Goal: Task Accomplishment & Management: Use online tool/utility

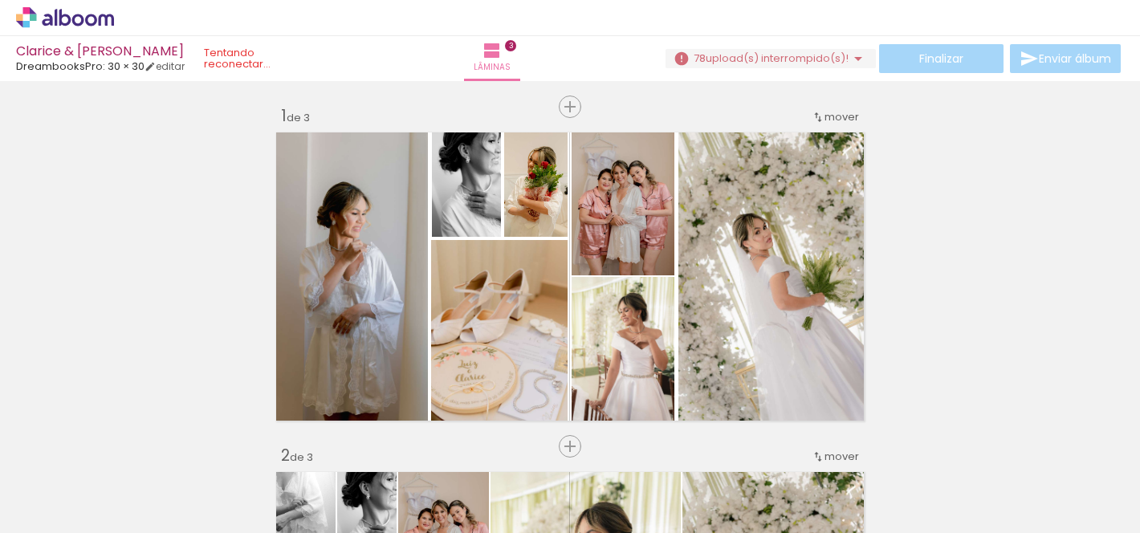
scroll to position [7553, 0]
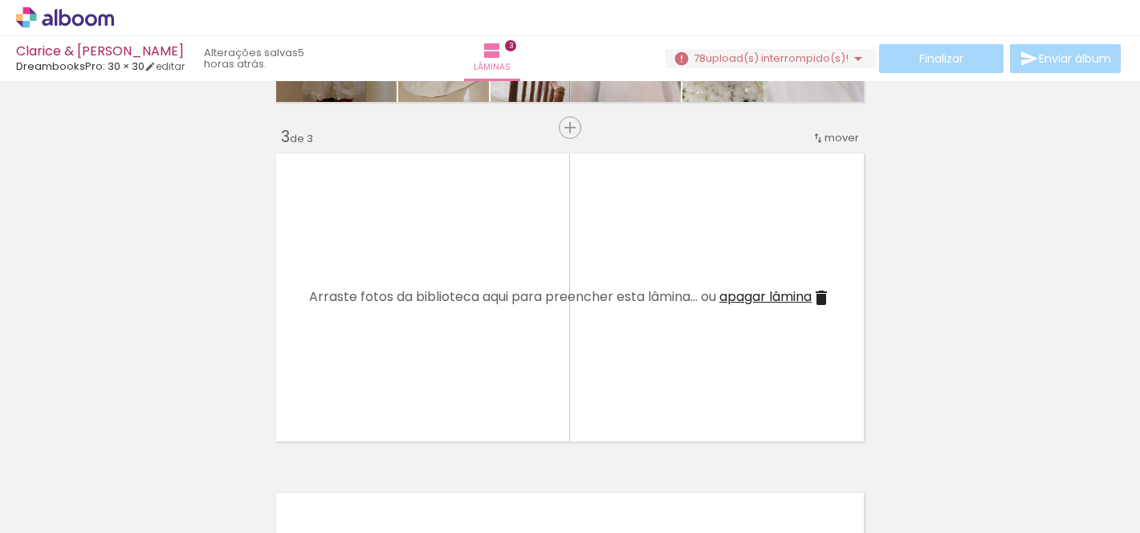
scroll to position [656, 0]
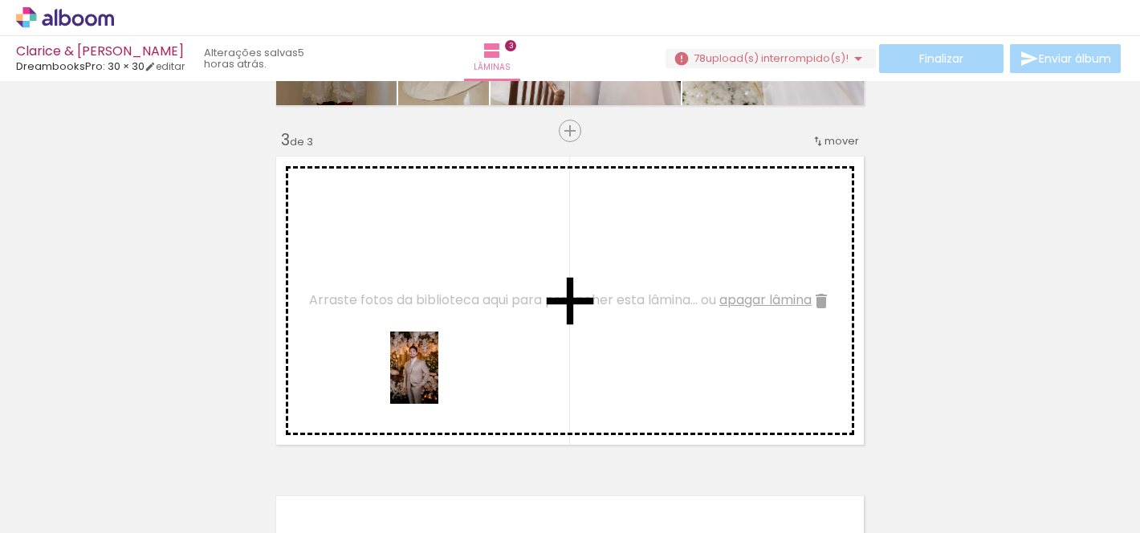
drag, startPoint x: 429, startPoint y: 480, endPoint x: 437, endPoint y: 382, distance: 98.3
click at [437, 381] on quentale-workspace at bounding box center [570, 266] width 1140 height 533
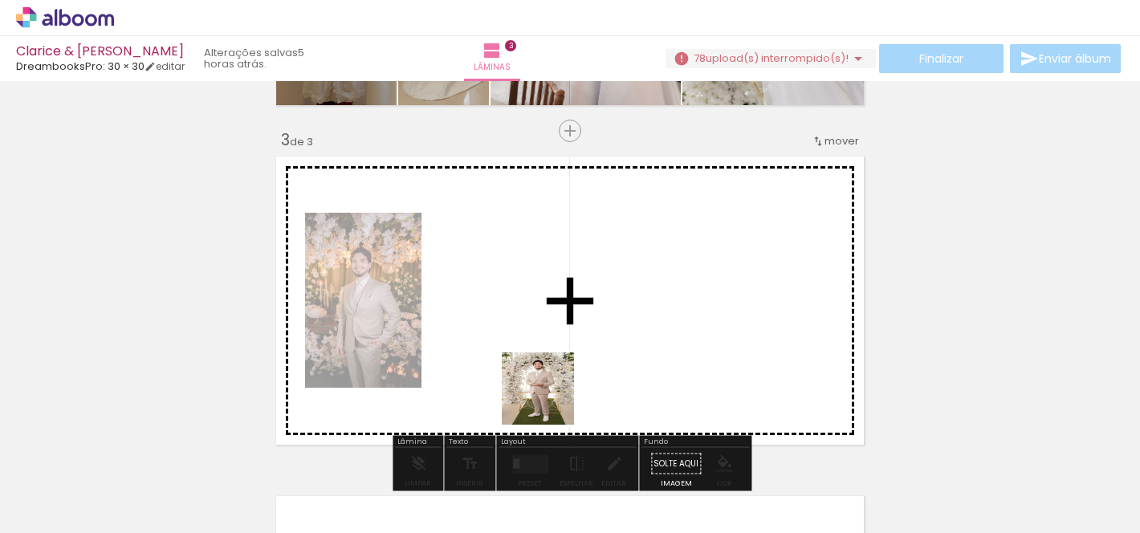
drag, startPoint x: 548, startPoint y: 499, endPoint x: 550, endPoint y: 394, distance: 105.2
click at [550, 394] on quentale-workspace at bounding box center [570, 266] width 1140 height 533
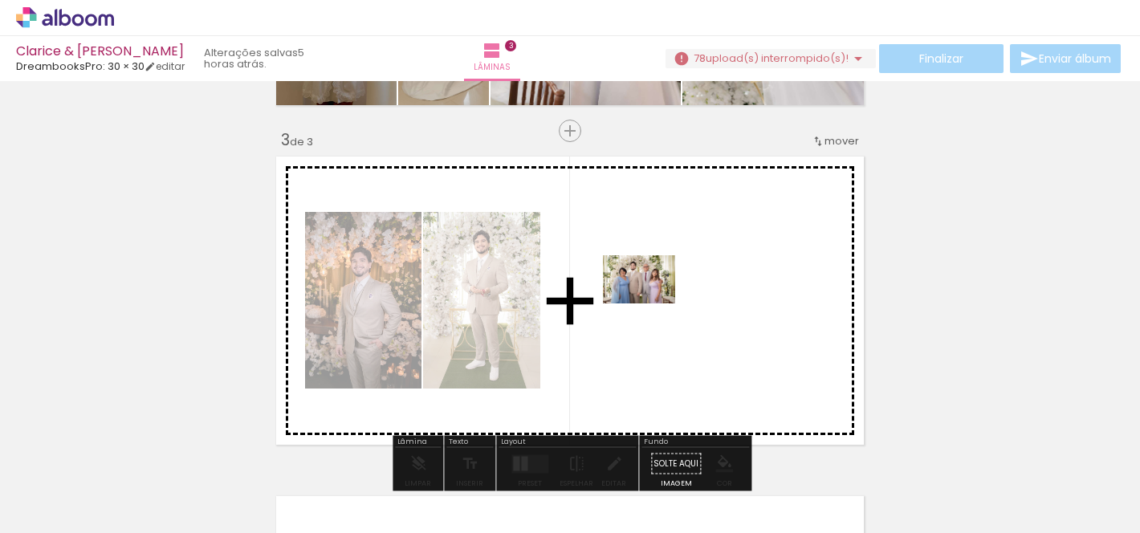
drag, startPoint x: 621, startPoint y: 484, endPoint x: 651, endPoint y: 303, distance: 183.0
click at [651, 303] on quentale-workspace at bounding box center [570, 266] width 1140 height 533
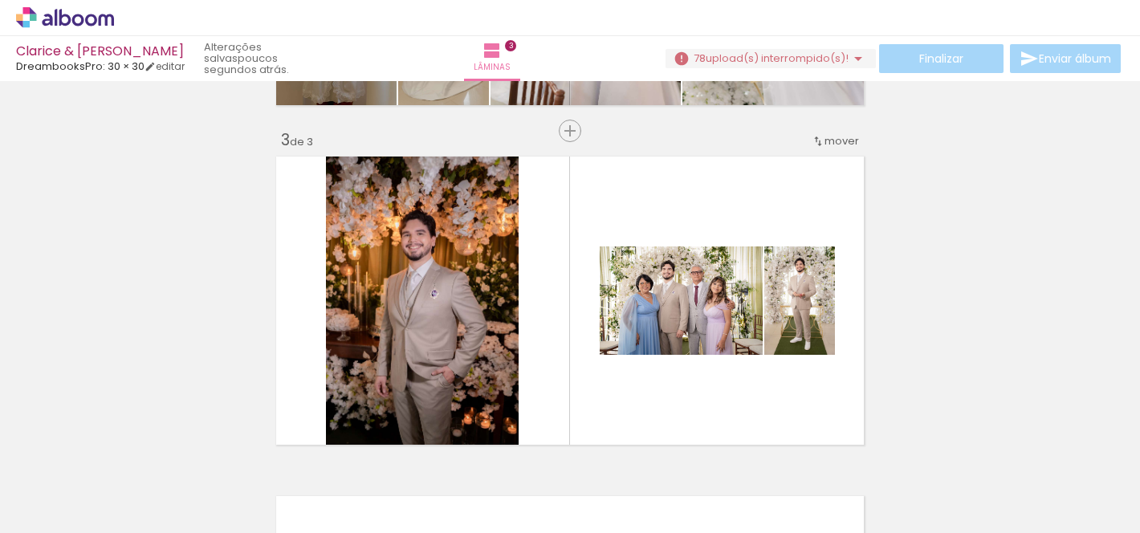
scroll to position [0, 2744]
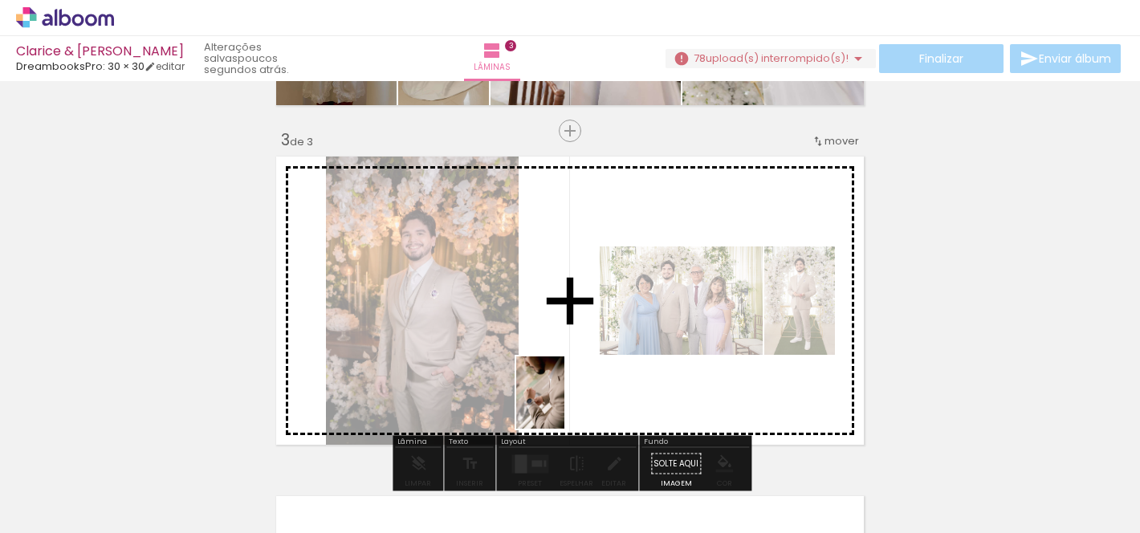
drag, startPoint x: 569, startPoint y: 480, endPoint x: 564, endPoint y: 405, distance: 75.6
click at [564, 405] on quentale-workspace at bounding box center [570, 266] width 1140 height 533
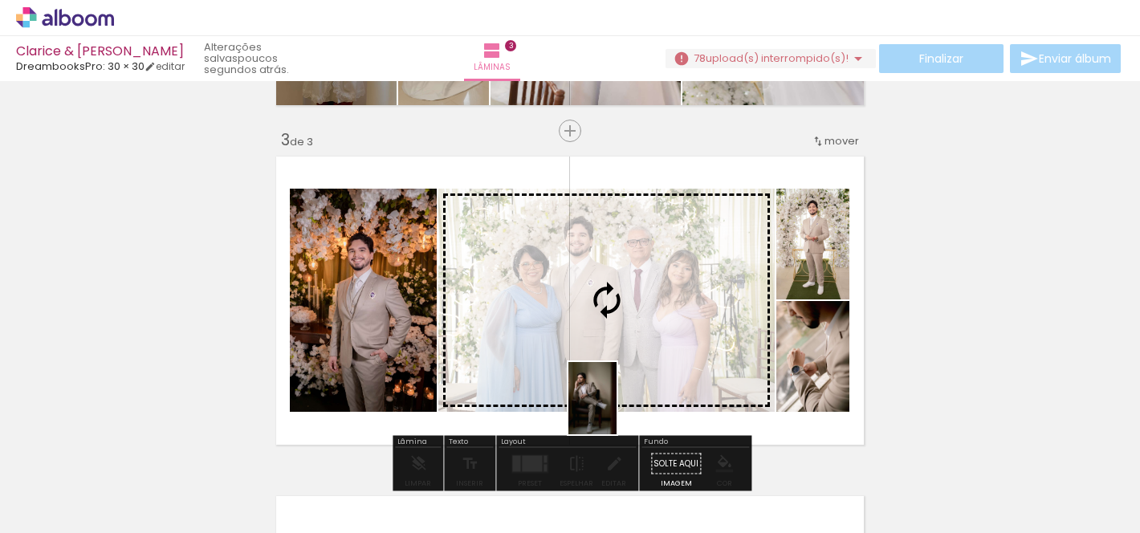
drag, startPoint x: 669, startPoint y: 510, endPoint x: 616, endPoint y: 410, distance: 112.8
click at [616, 410] on quentale-workspace at bounding box center [570, 266] width 1140 height 533
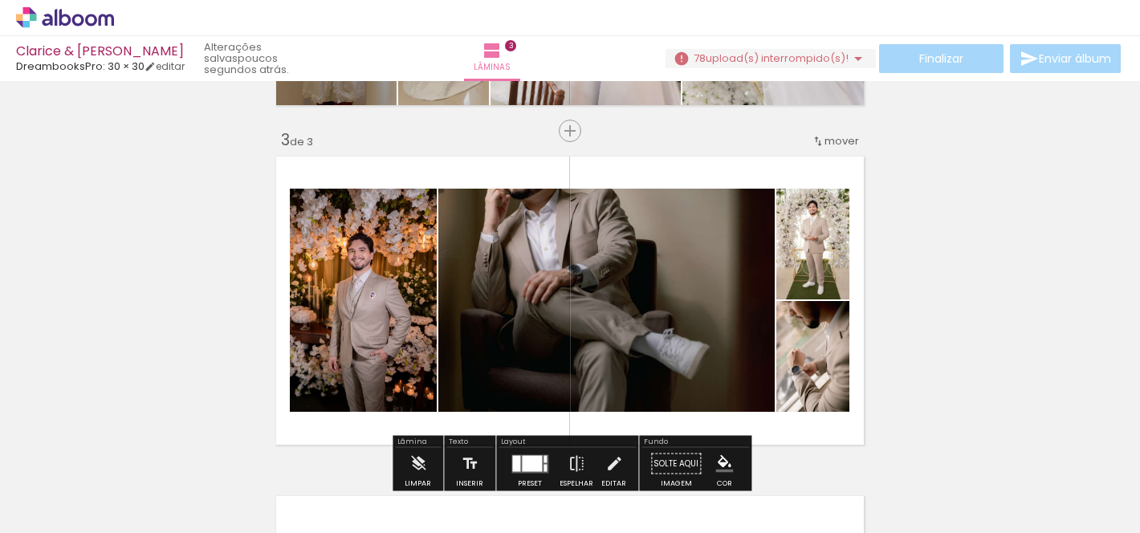
scroll to position [0, 0]
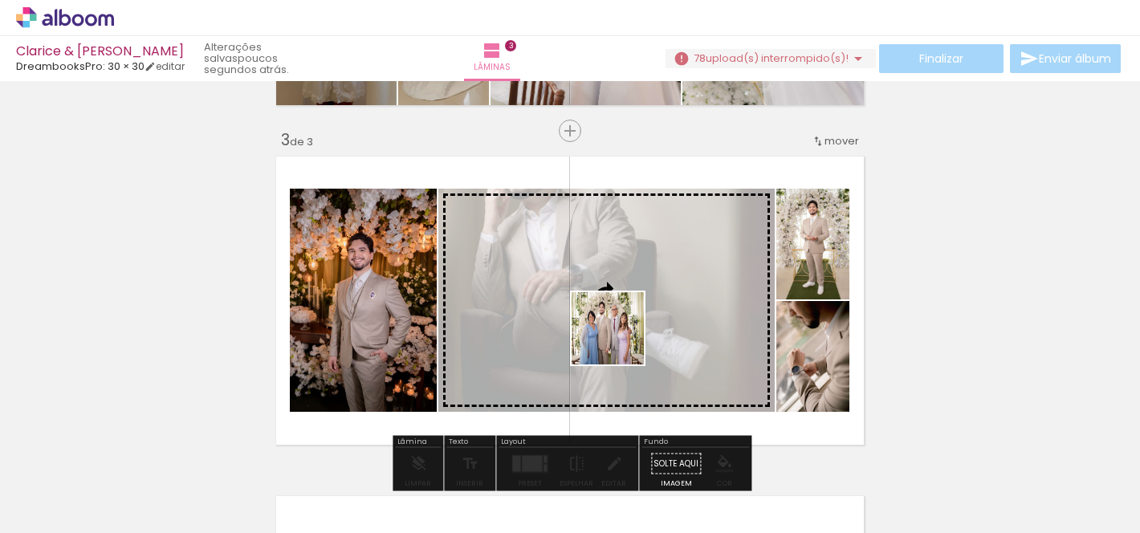
drag, startPoint x: 604, startPoint y: 484, endPoint x: 622, endPoint y: 325, distance: 159.9
click at [622, 325] on quentale-workspace at bounding box center [570, 266] width 1140 height 533
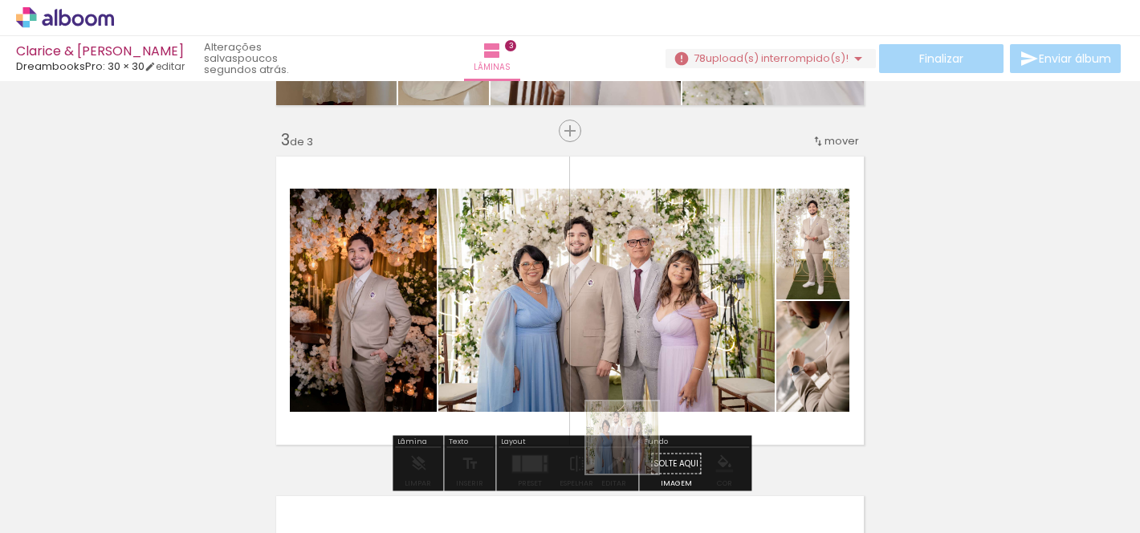
drag, startPoint x: 609, startPoint y: 484, endPoint x: 669, endPoint y: 401, distance: 102.9
click at [669, 403] on quentale-workspace at bounding box center [570, 266] width 1140 height 533
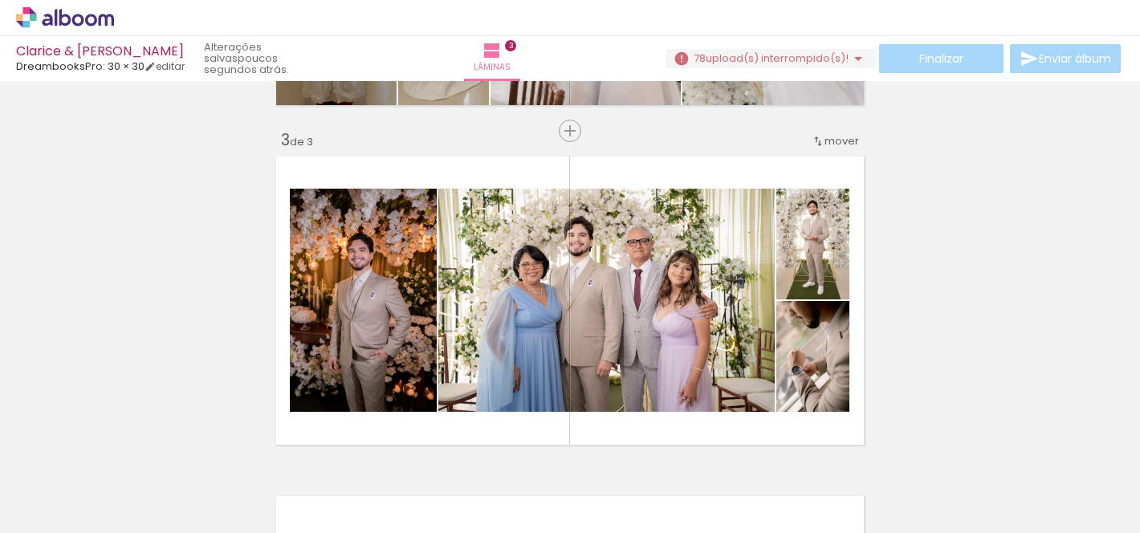
scroll to position [0, 2477]
drag, startPoint x: 654, startPoint y: 497, endPoint x: 642, endPoint y: 517, distance: 23.4
click at [642, 517] on div at bounding box center [650, 478] width 53 height 79
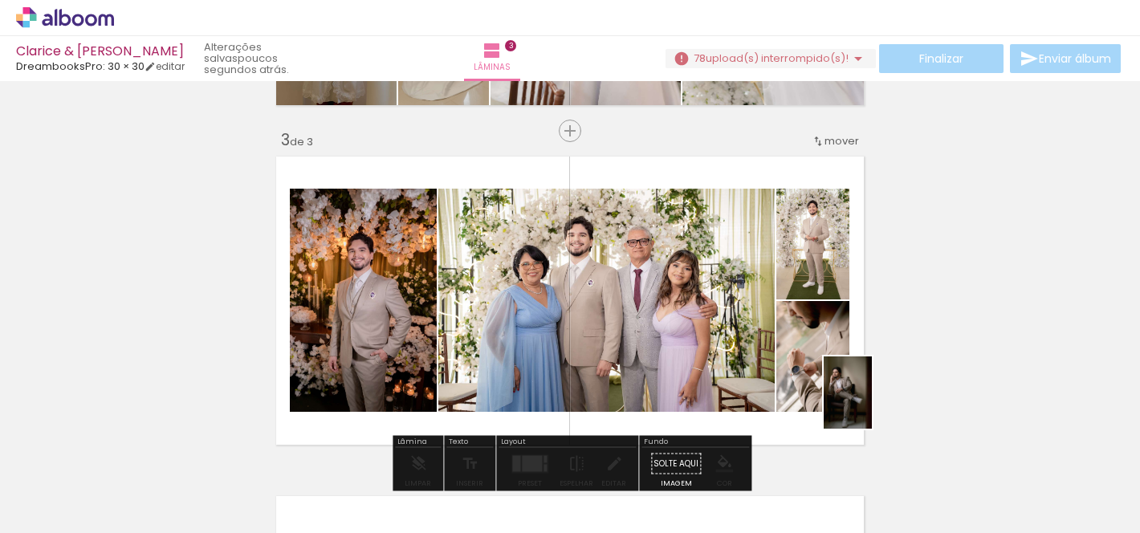
drag, startPoint x: 907, startPoint y: 502, endPoint x: 871, endPoint y: 405, distance: 104.4
click at [871, 405] on quentale-workspace at bounding box center [570, 266] width 1140 height 533
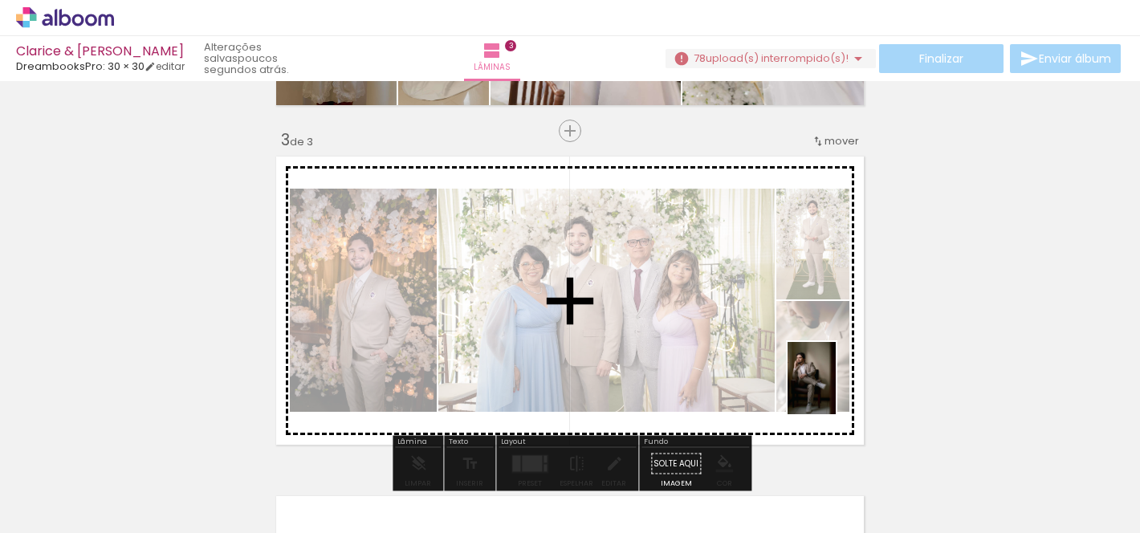
drag, startPoint x: 934, startPoint y: 486, endPoint x: 835, endPoint y: 389, distance: 137.9
click at [834, 389] on quentale-workspace at bounding box center [570, 266] width 1140 height 533
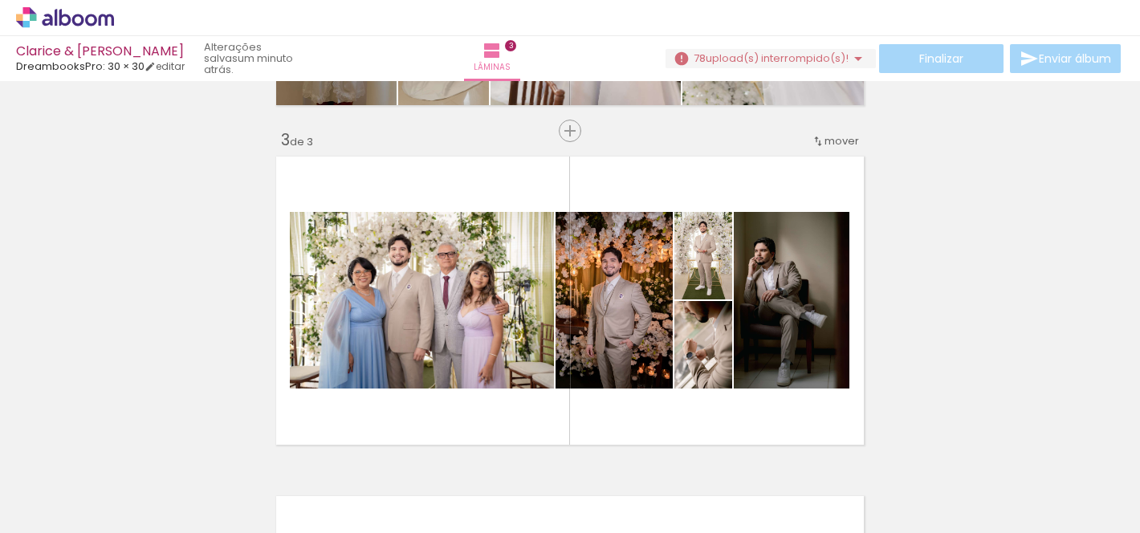
scroll to position [0, 3324]
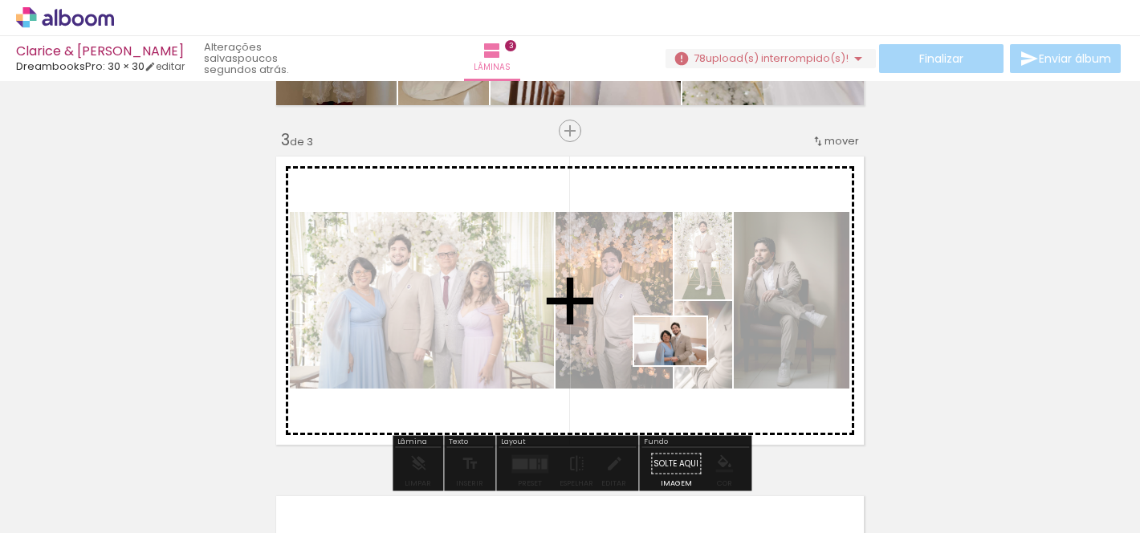
drag, startPoint x: 640, startPoint y: 501, endPoint x: 682, endPoint y: 365, distance: 142.2
click at [682, 365] on quentale-workspace at bounding box center [570, 266] width 1140 height 533
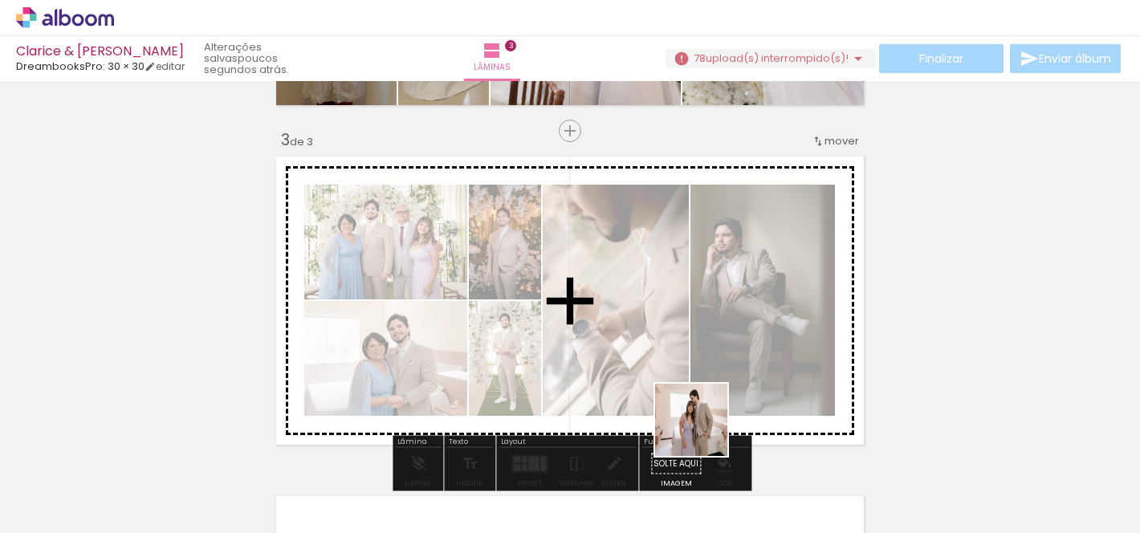
drag, startPoint x: 787, startPoint y: 484, endPoint x: 670, endPoint y: 386, distance: 152.7
click at [670, 386] on quentale-workspace at bounding box center [570, 266] width 1140 height 533
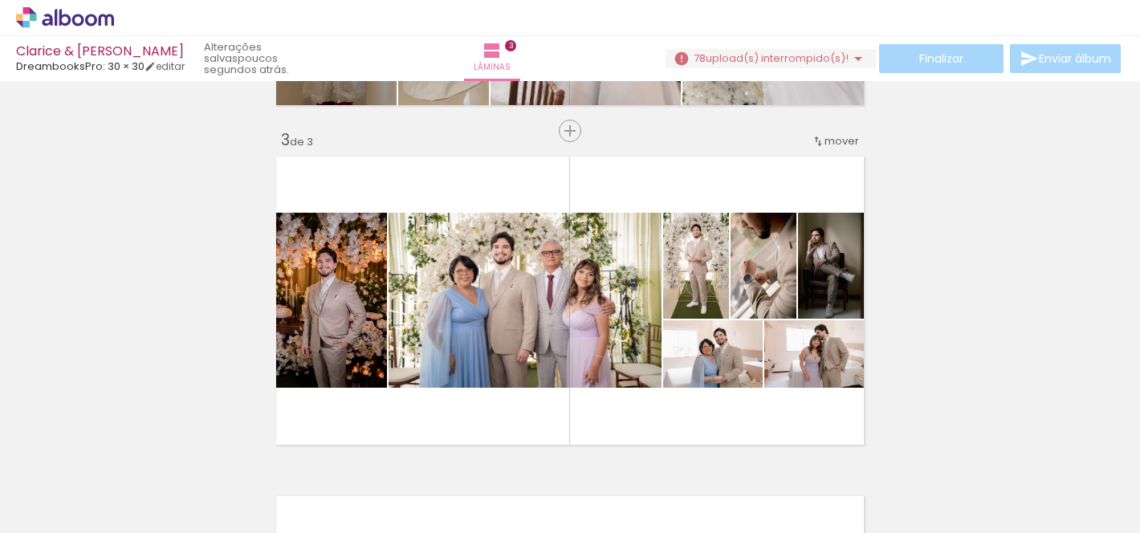
scroll to position [0, 2984]
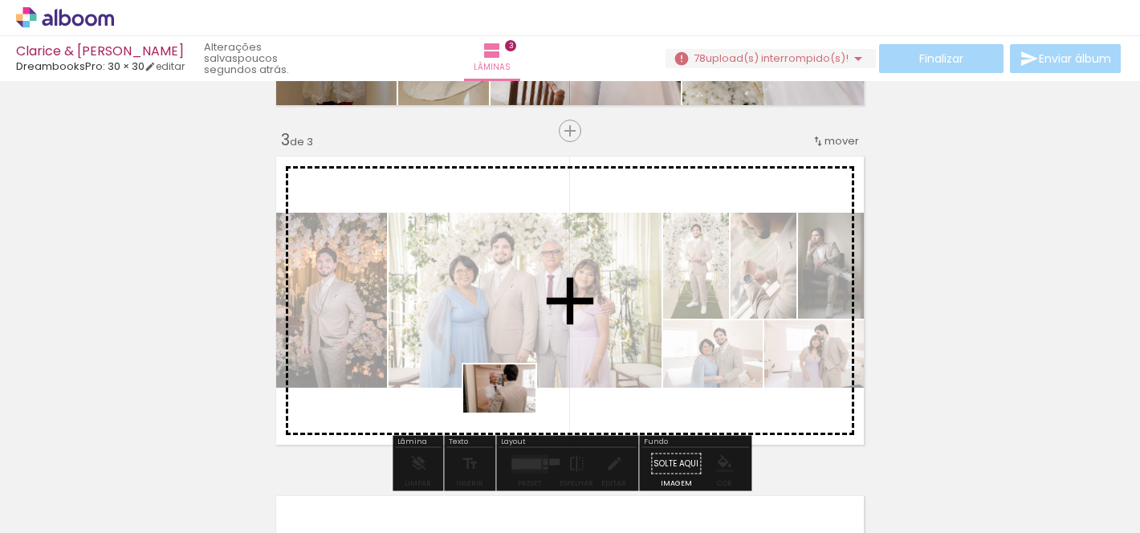
drag, startPoint x: 500, startPoint y: 493, endPoint x: 511, endPoint y: 413, distance: 80.9
click at [511, 413] on quentale-workspace at bounding box center [570, 266] width 1140 height 533
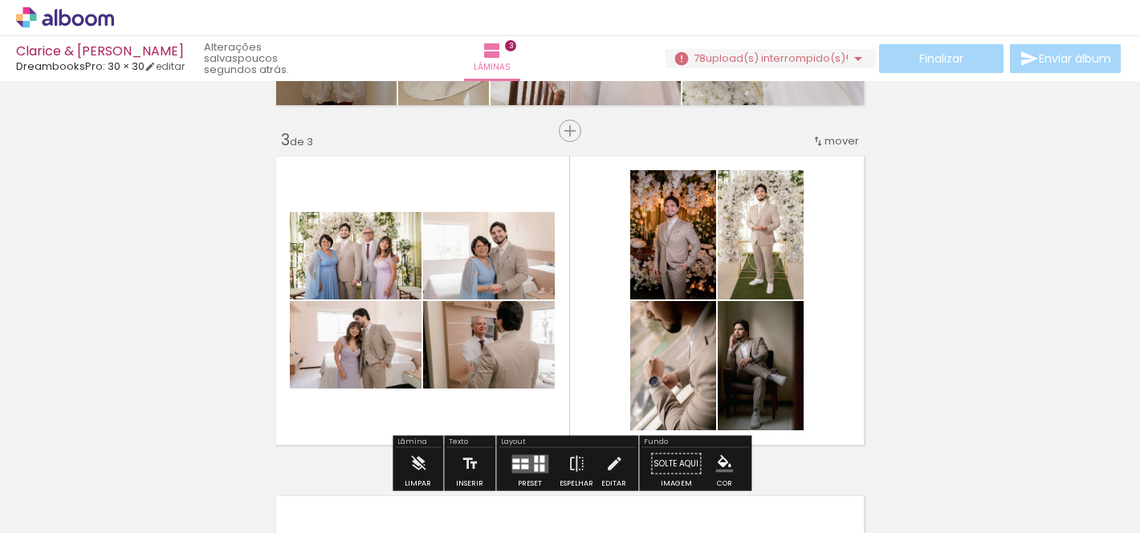
scroll to position [0, 3399]
click at [966, 289] on div "Inserir lâmina 1 de 3 Inserir lâmina 2 de 3 Inserir lâmina 3 de 3" at bounding box center [570, 110] width 1140 height 1359
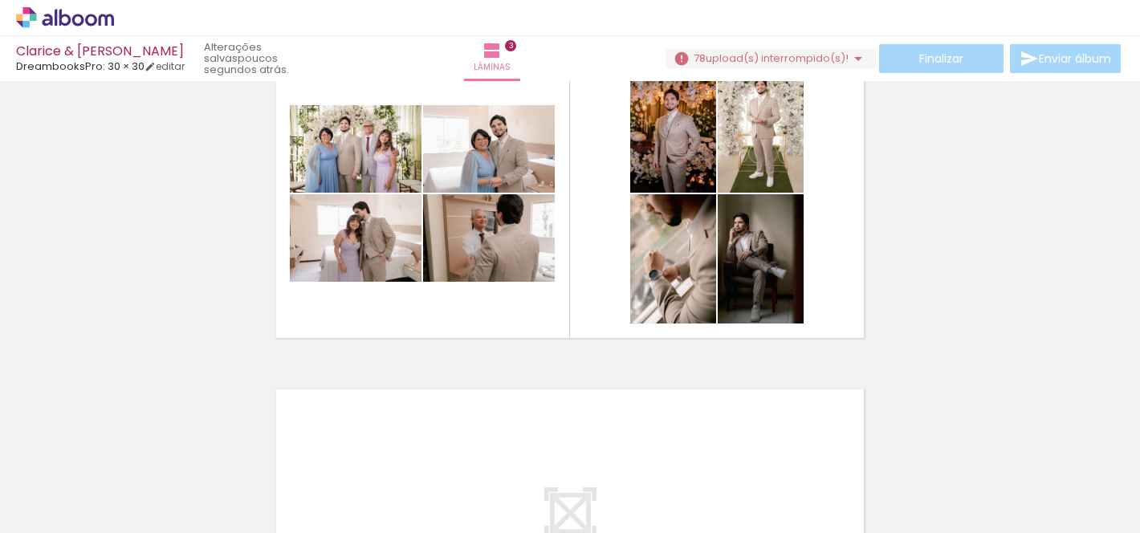
scroll to position [767, 0]
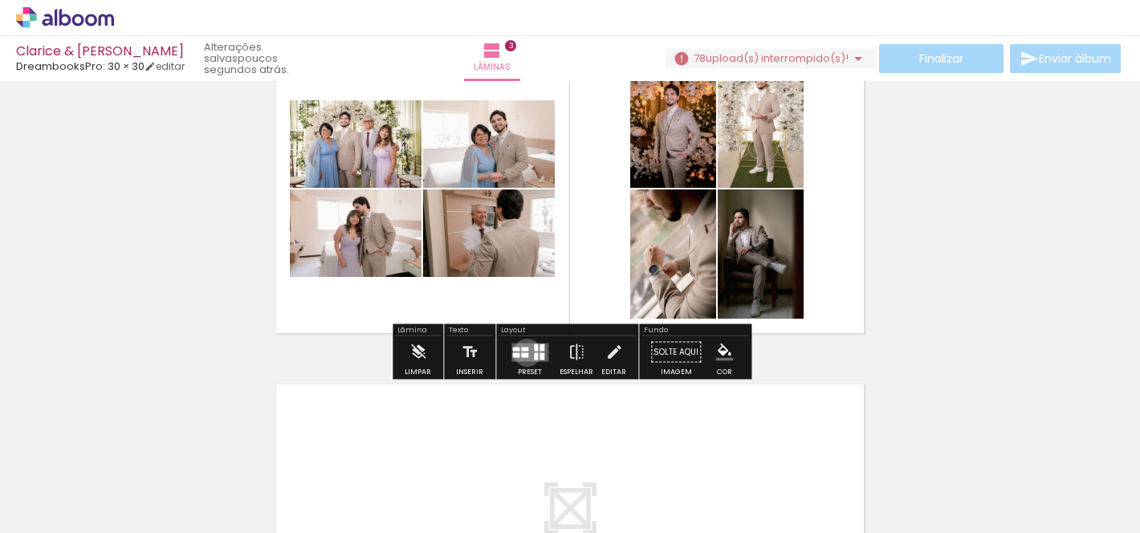
click at [523, 352] on div at bounding box center [524, 354] width 7 height 5
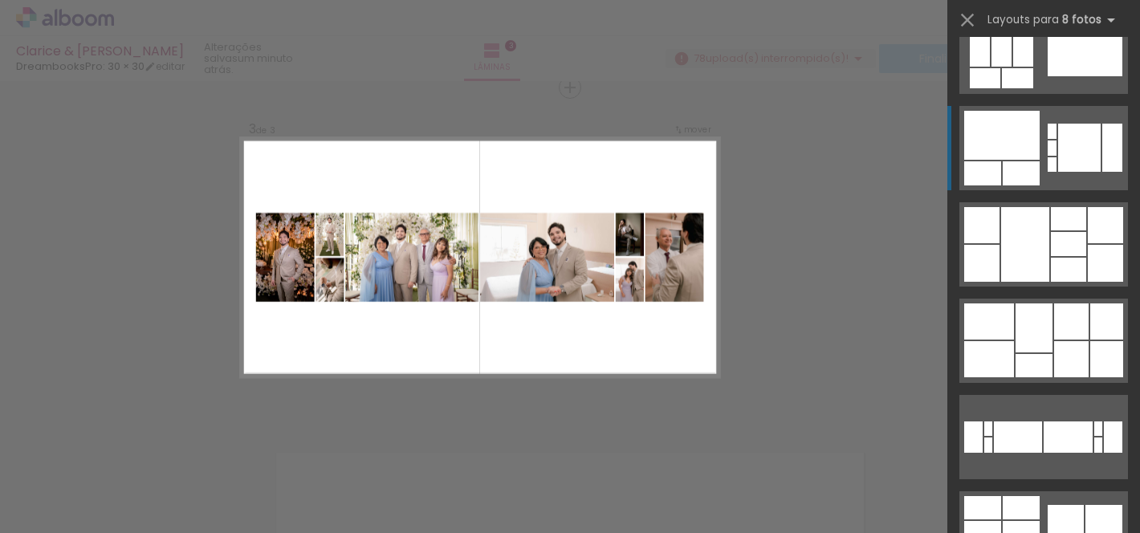
scroll to position [1487, 0]
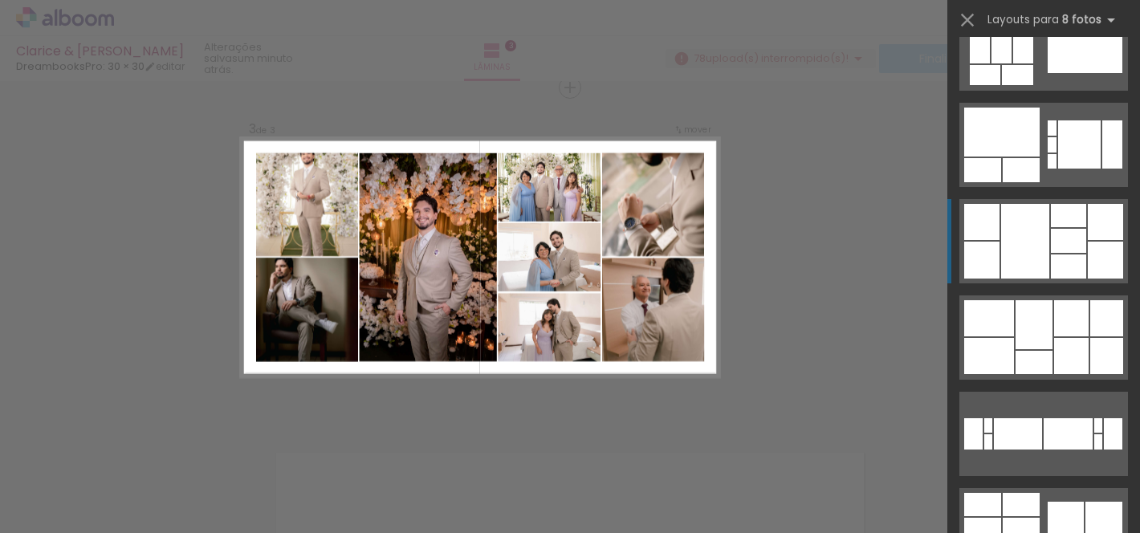
click at [1045, 254] on div at bounding box center [1025, 241] width 48 height 75
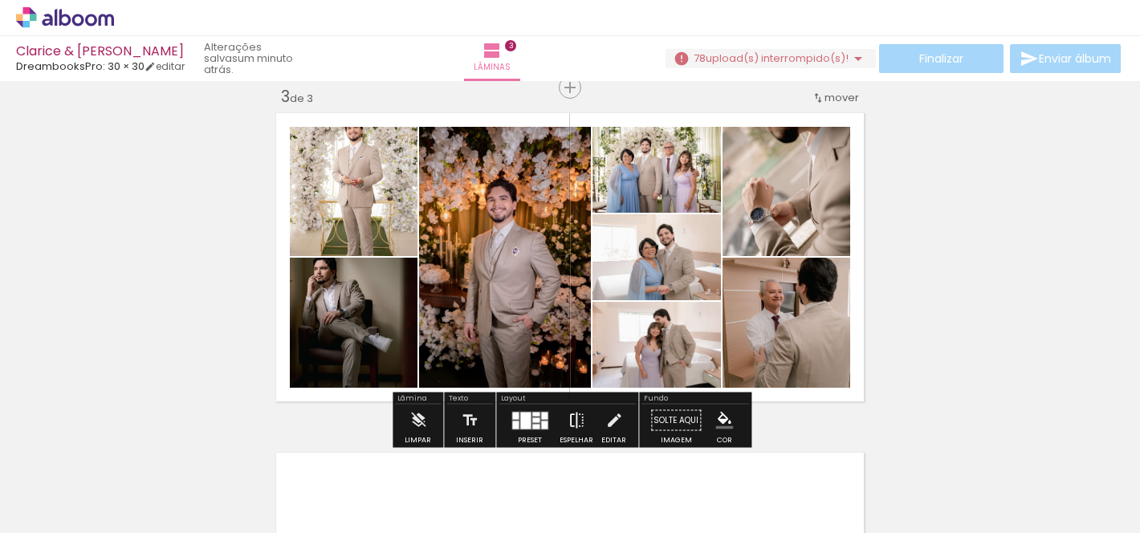
click at [568, 431] on iron-icon at bounding box center [577, 421] width 18 height 32
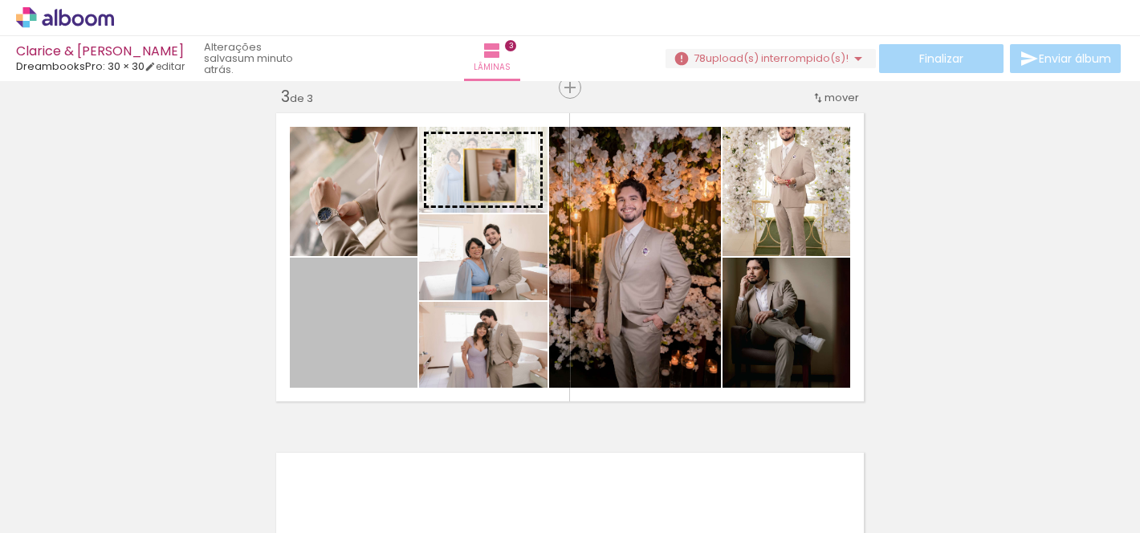
drag, startPoint x: 364, startPoint y: 364, endPoint x: 490, endPoint y: 175, distance: 226.4
click at [0, 0] on slot at bounding box center [0, 0] width 0 height 0
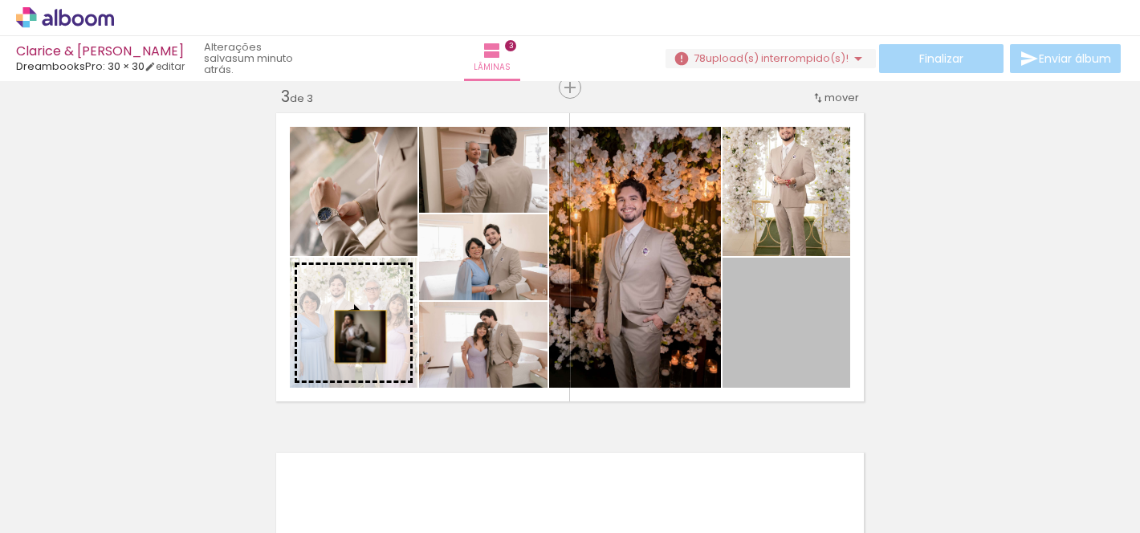
drag, startPoint x: 825, startPoint y: 345, endPoint x: 360, endPoint y: 336, distance: 464.9
click at [0, 0] on slot at bounding box center [0, 0] width 0 height 0
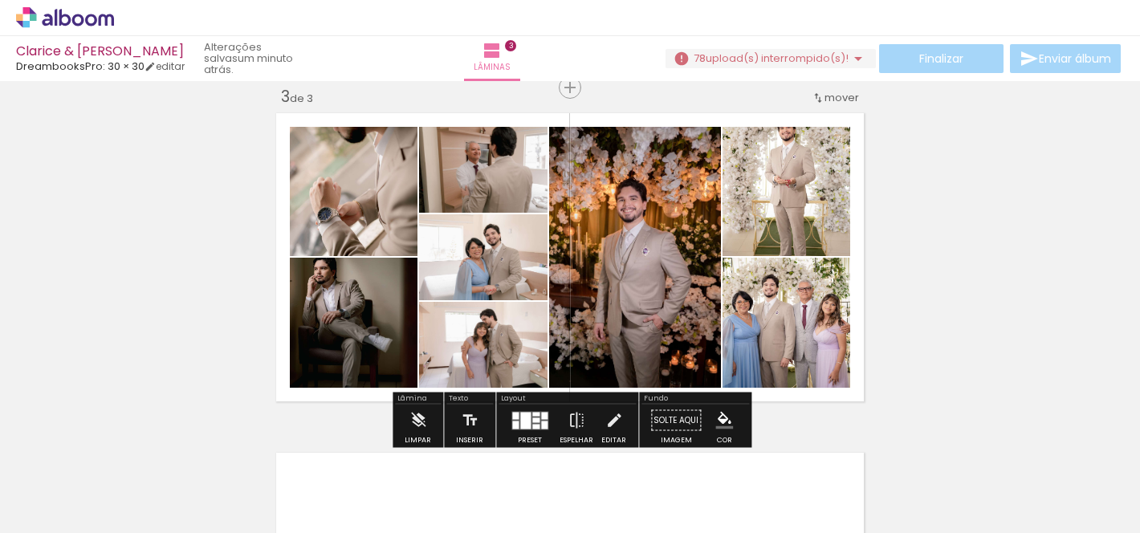
click at [336, 213] on quentale-photo at bounding box center [354, 191] width 128 height 129
click at [608, 420] on iron-icon at bounding box center [614, 421] width 18 height 32
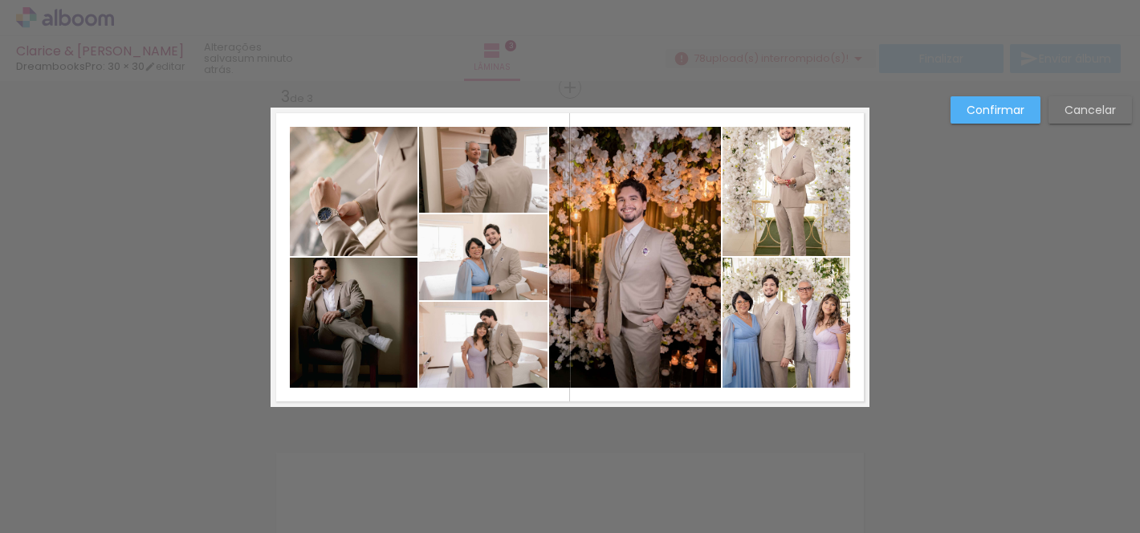
click at [299, 161] on quentale-photo at bounding box center [354, 191] width 128 height 129
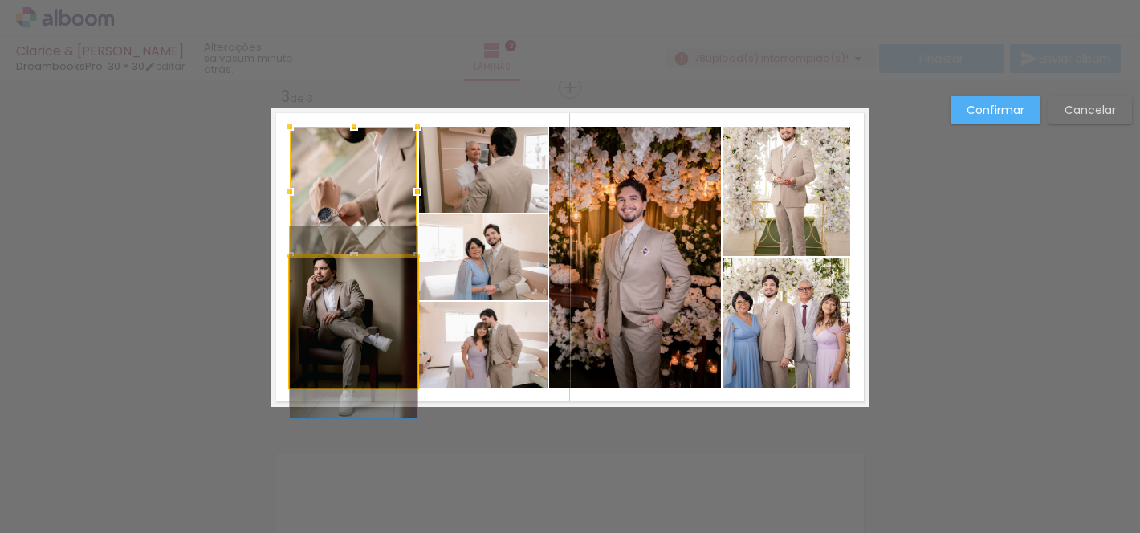
click at [349, 285] on quentale-photo at bounding box center [354, 323] width 128 height 130
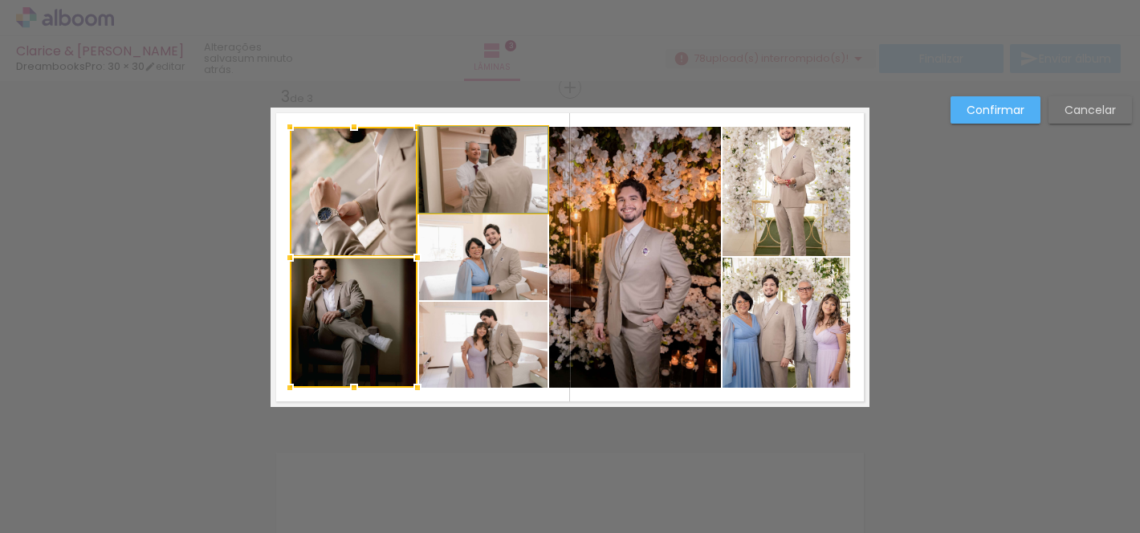
click at [470, 177] on quentale-photo at bounding box center [483, 170] width 128 height 86
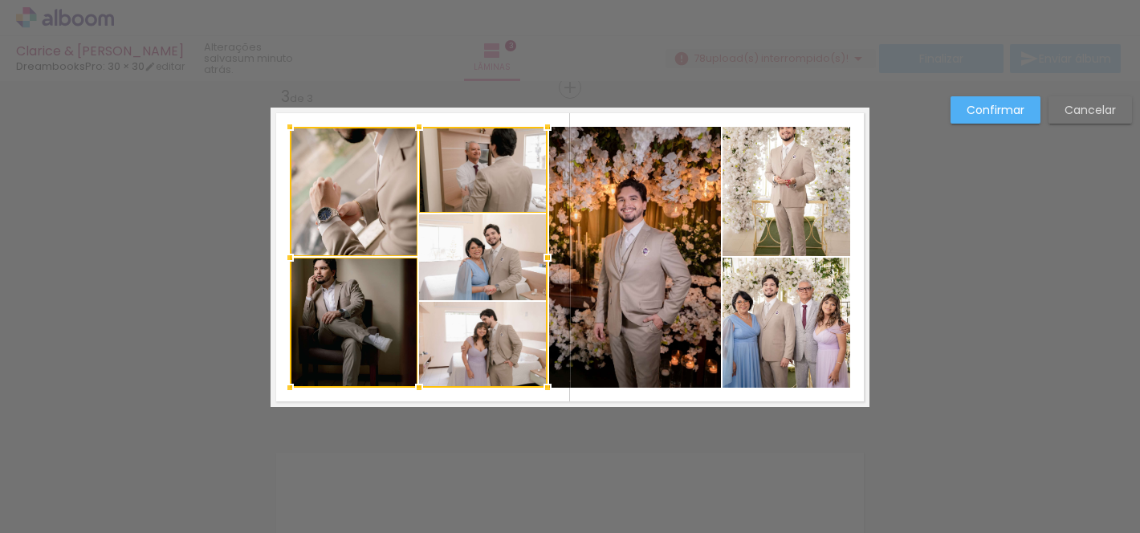
click at [477, 244] on div at bounding box center [419, 257] width 258 height 261
click at [492, 340] on div at bounding box center [419, 257] width 258 height 261
click at [661, 307] on quentale-photo at bounding box center [635, 257] width 172 height 261
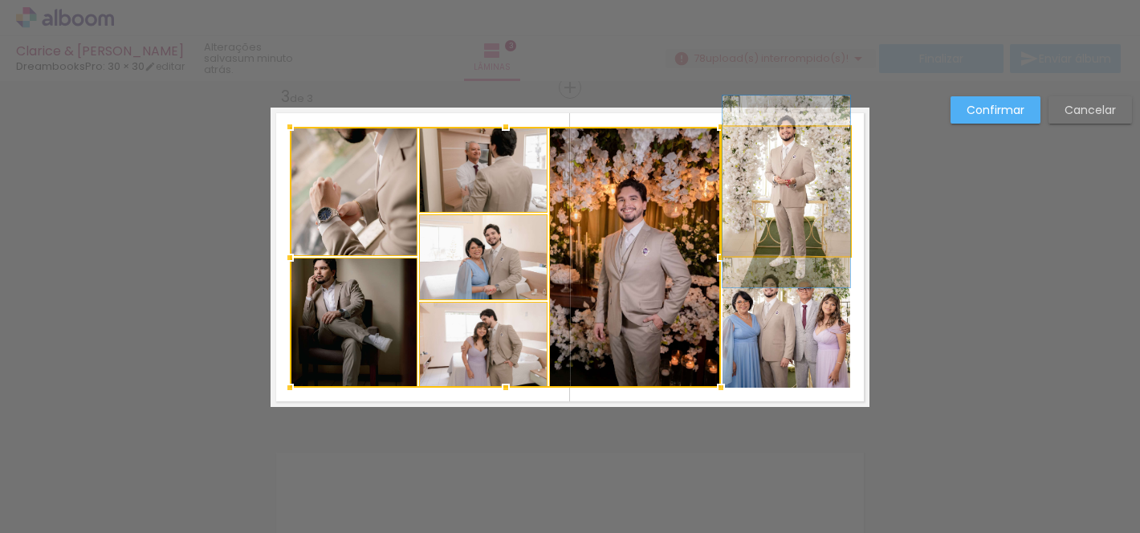
click at [753, 205] on quentale-photo at bounding box center [786, 191] width 128 height 129
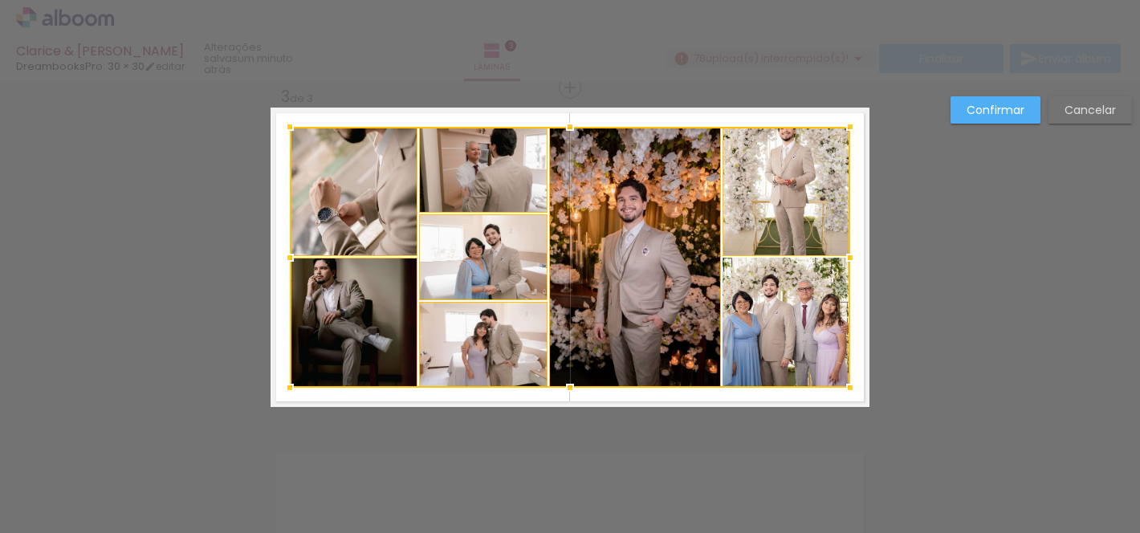
click at [767, 318] on div at bounding box center [570, 257] width 560 height 261
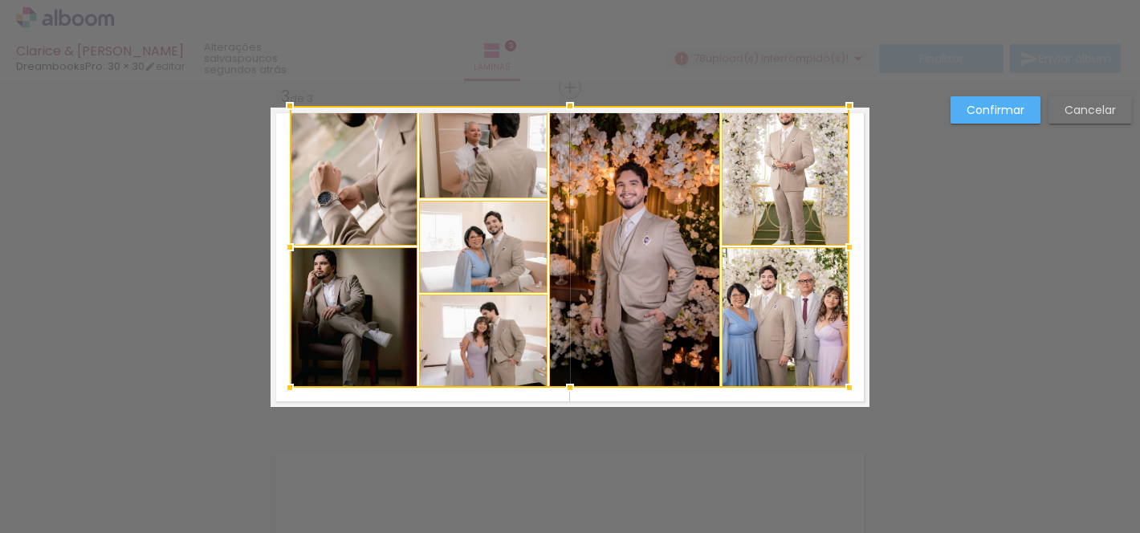
drag, startPoint x: 851, startPoint y: 125, endPoint x: 850, endPoint y: 110, distance: 15.3
click at [850, 110] on div at bounding box center [849, 106] width 32 height 32
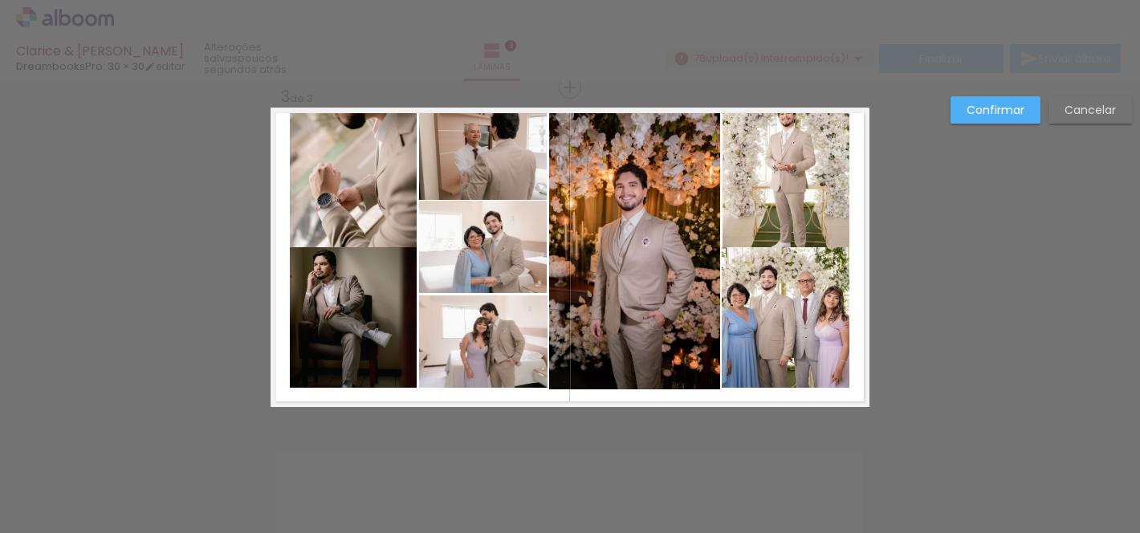
click at [352, 167] on quentale-photo at bounding box center [353, 178] width 127 height 140
click at [481, 152] on quentale-photo at bounding box center [483, 154] width 128 height 92
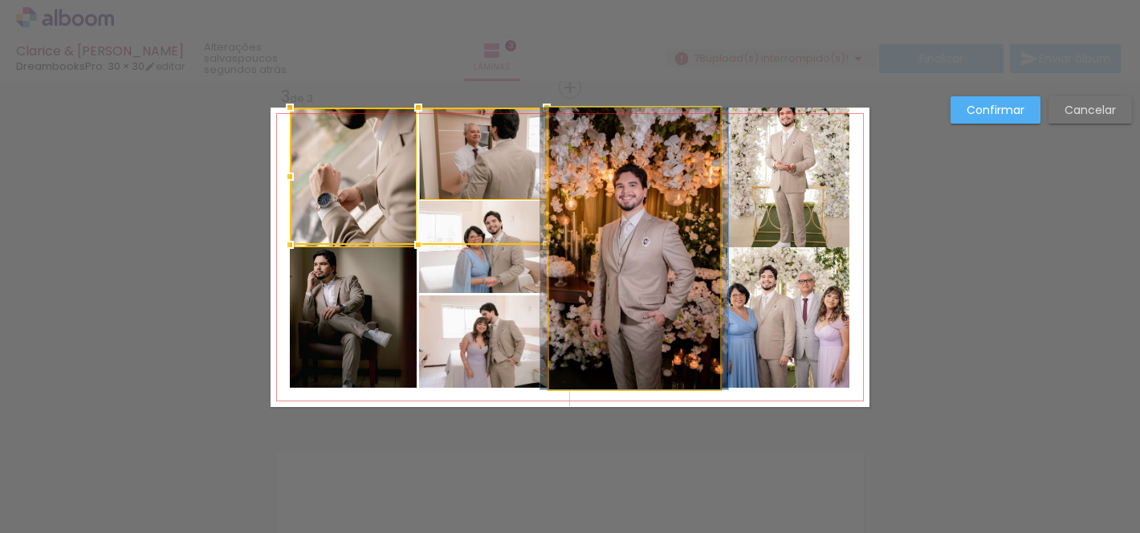
click at [618, 202] on quentale-photo at bounding box center [634, 249] width 171 height 282
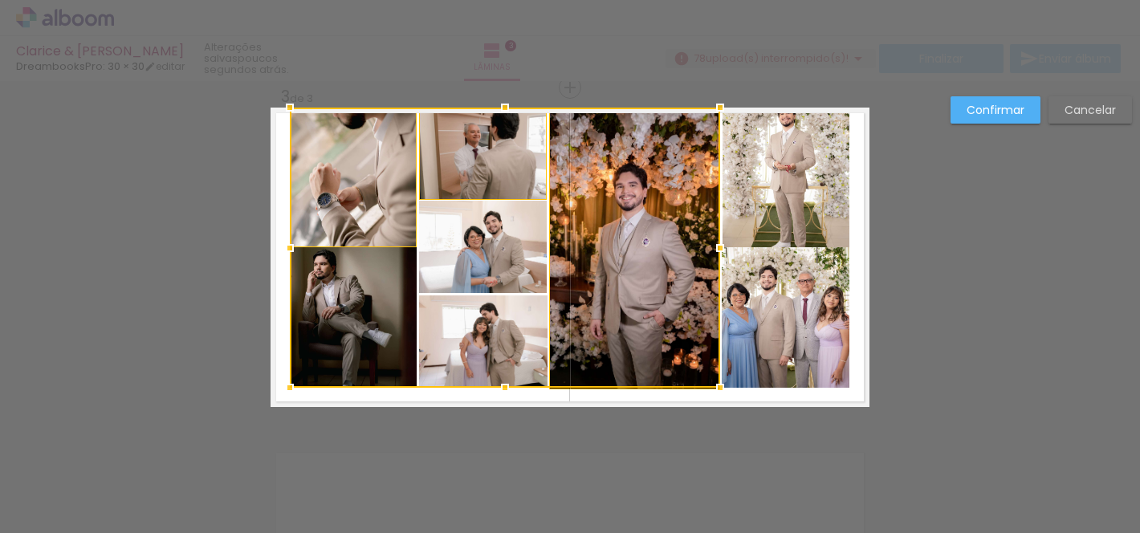
click at [771, 180] on quentale-photo at bounding box center [786, 178] width 128 height 140
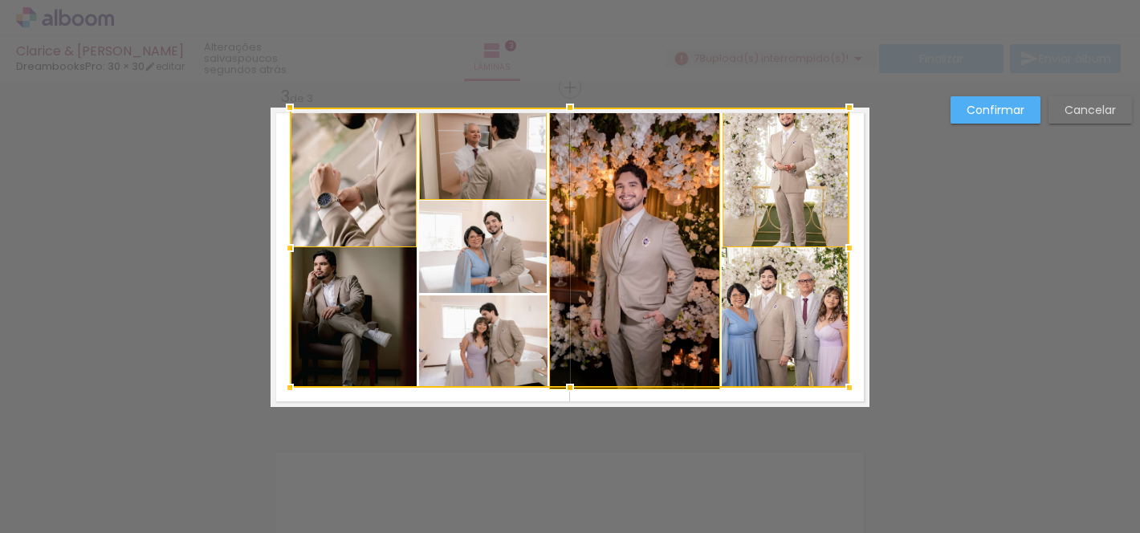
click at [771, 328] on div at bounding box center [569, 248] width 559 height 280
click at [519, 269] on div at bounding box center [569, 248] width 559 height 280
click at [502, 327] on div at bounding box center [569, 248] width 559 height 280
click at [365, 317] on div at bounding box center [569, 248] width 559 height 280
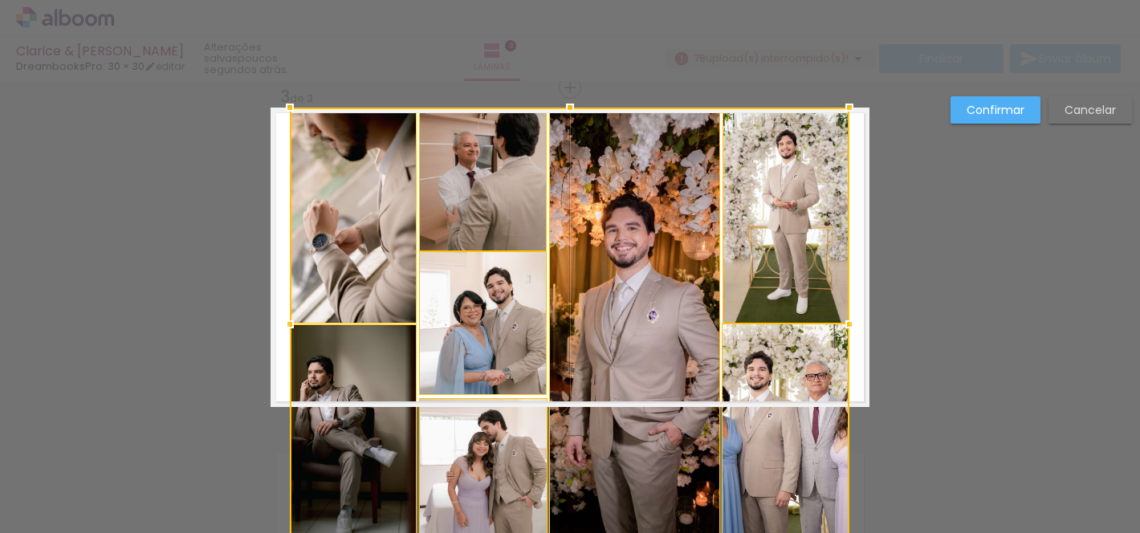
drag, startPoint x: 572, startPoint y: 386, endPoint x: 637, endPoint y: 145, distance: 249.4
click at [637, 145] on div at bounding box center [569, 324] width 559 height 433
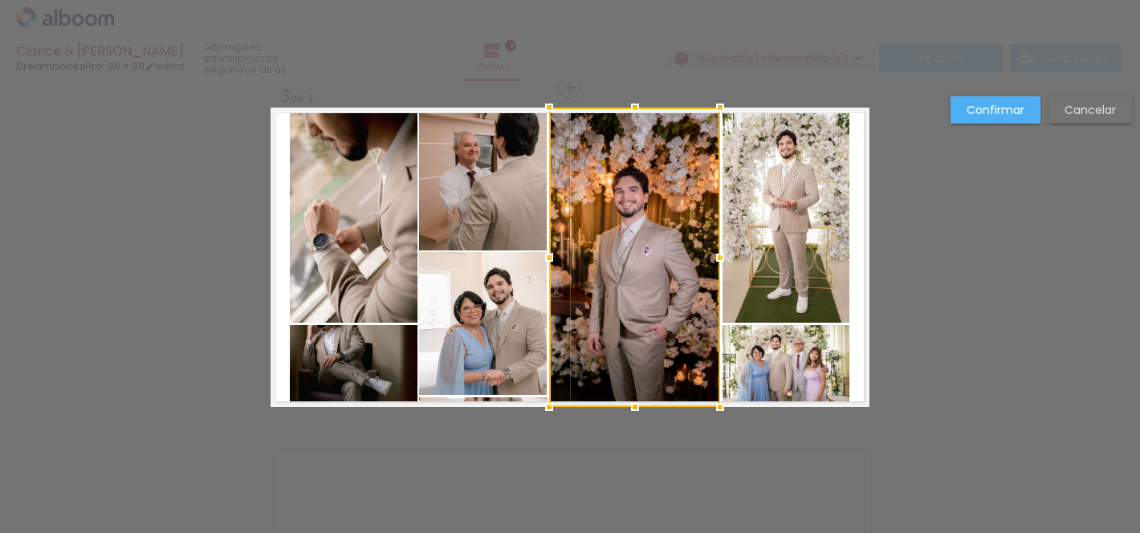
click at [1101, 134] on div "Confirmar Cancelar" at bounding box center [1036, 115] width 189 height 39
click at [0, 0] on slot "Cancelar" at bounding box center [0, 0] width 0 height 0
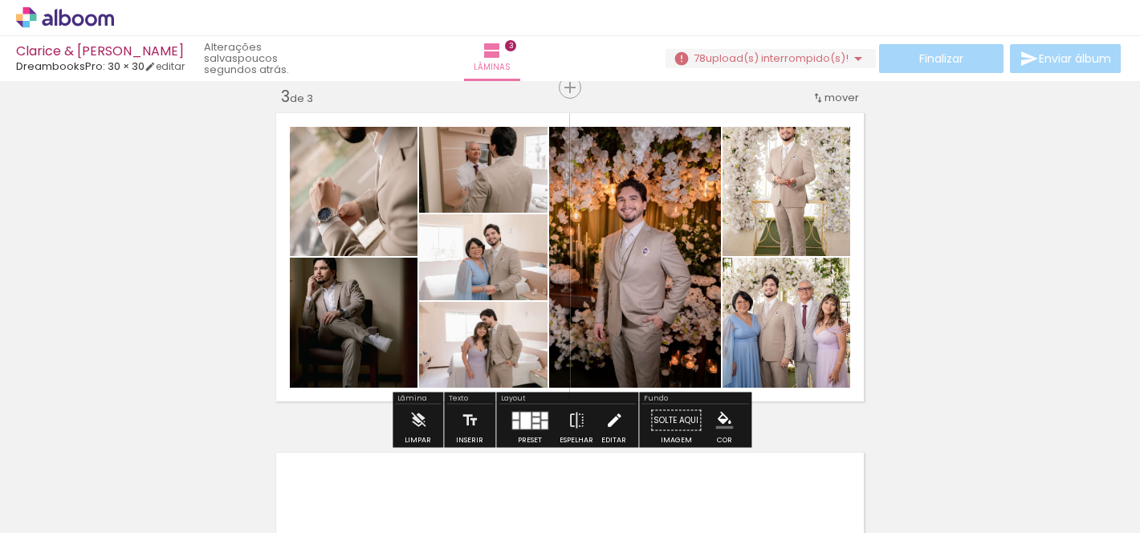
click at [608, 424] on iron-icon at bounding box center [614, 421] width 18 height 32
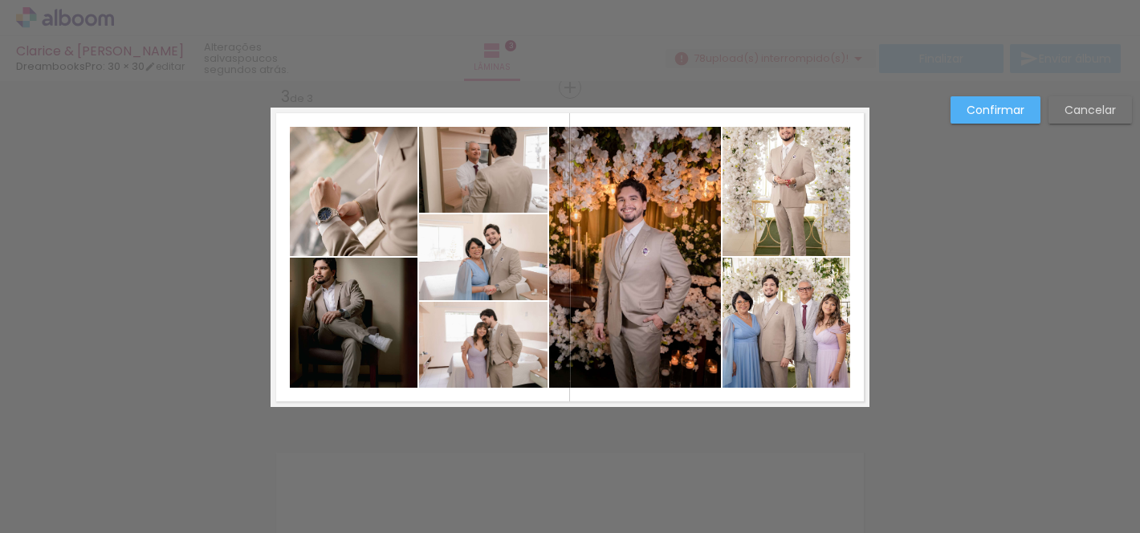
click at [323, 178] on quentale-photo at bounding box center [354, 191] width 128 height 129
click at [377, 319] on quentale-photo at bounding box center [354, 323] width 128 height 130
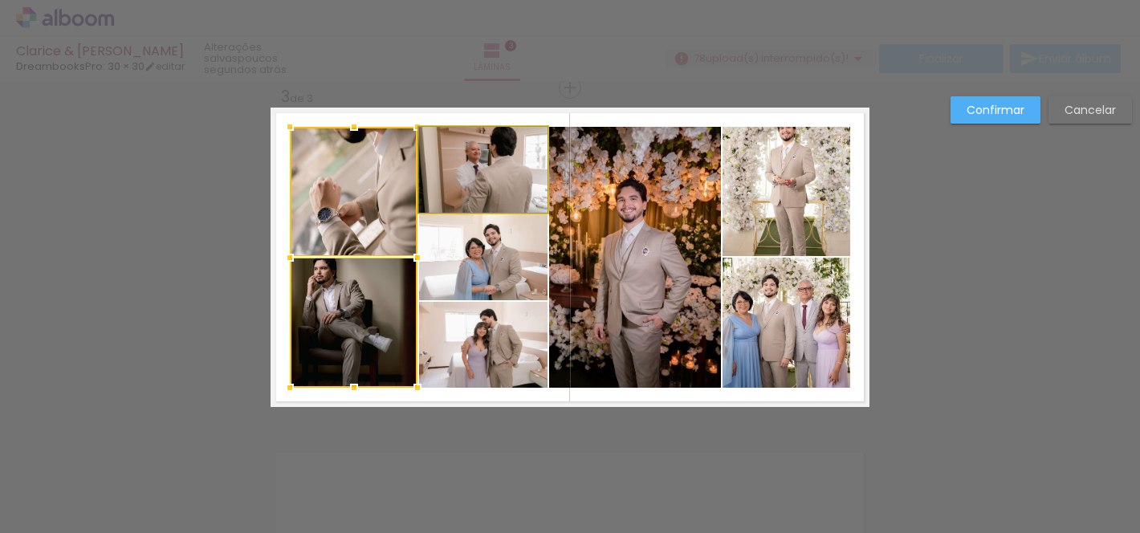
click at [486, 189] on quentale-photo at bounding box center [483, 170] width 128 height 86
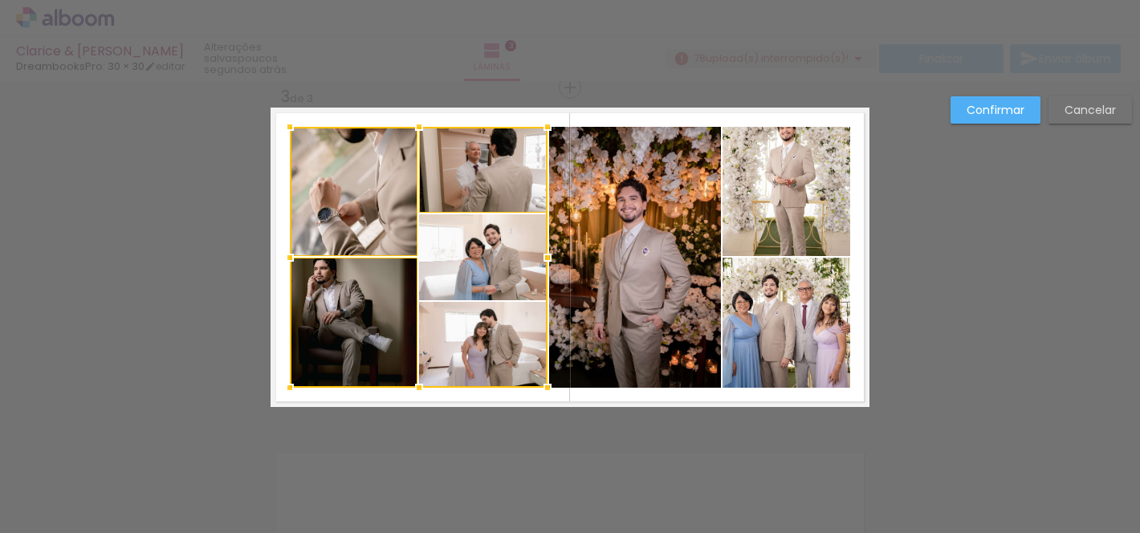
click at [486, 259] on div at bounding box center [419, 257] width 258 height 261
click at [498, 340] on div at bounding box center [419, 257] width 258 height 261
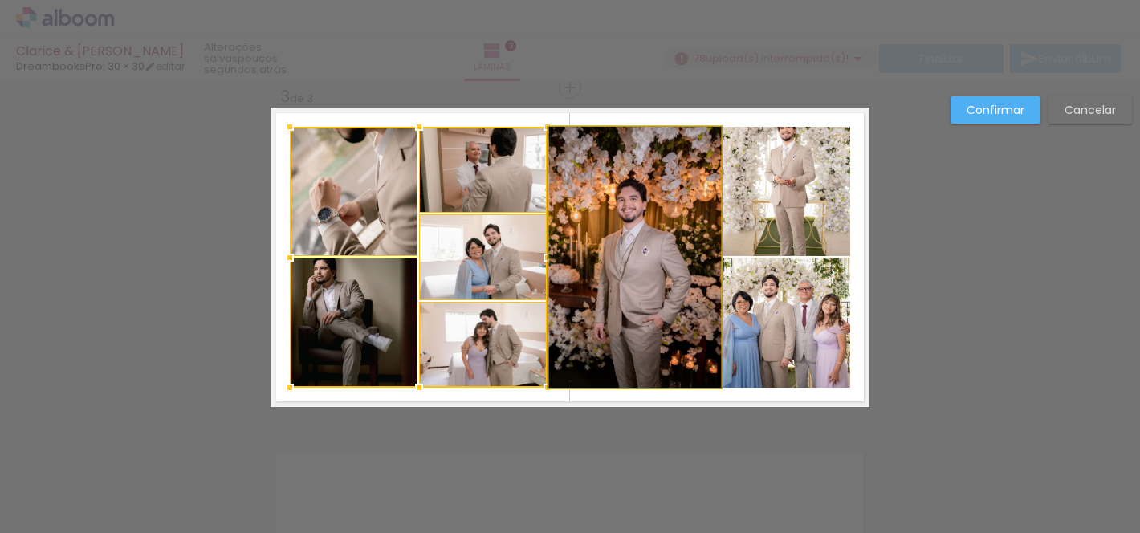
click at [620, 297] on quentale-photo at bounding box center [635, 257] width 172 height 261
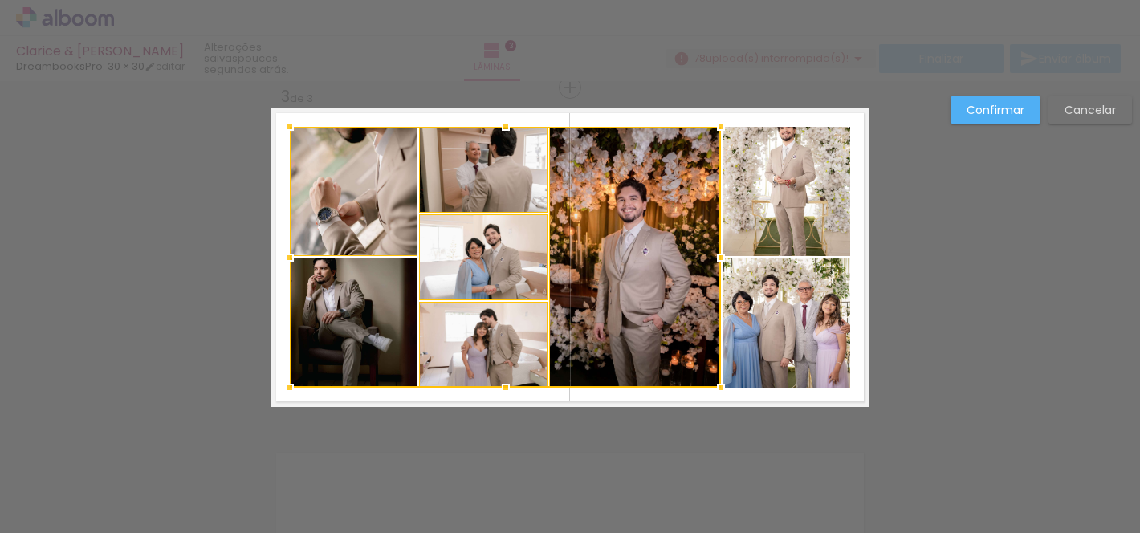
click at [759, 226] on quentale-photo at bounding box center [786, 191] width 128 height 129
click at [771, 311] on div at bounding box center [570, 257] width 560 height 261
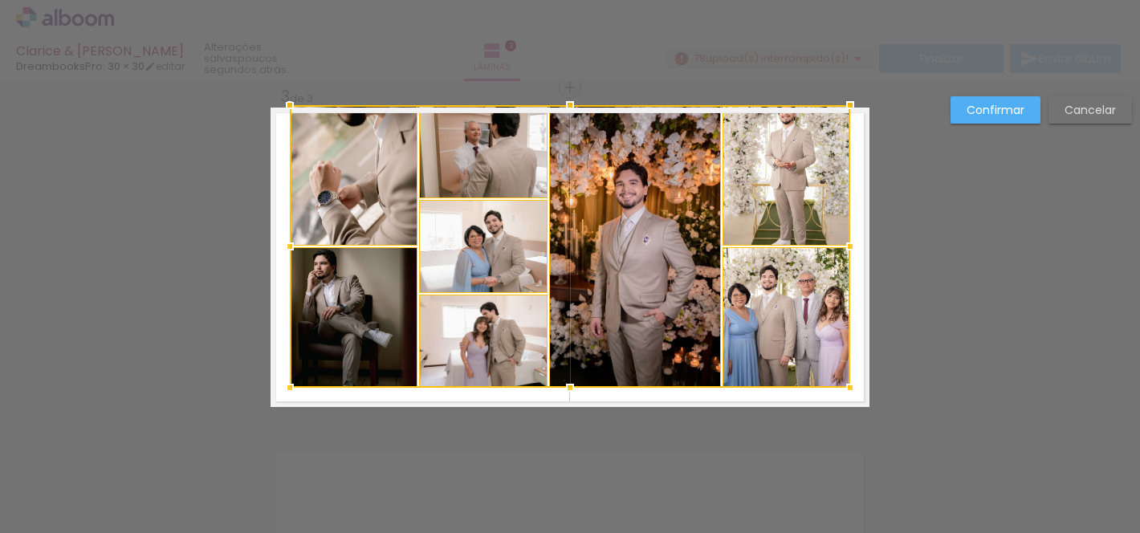
drag, startPoint x: 571, startPoint y: 128, endPoint x: 571, endPoint y: 112, distance: 16.9
click at [571, 112] on div at bounding box center [570, 105] width 32 height 32
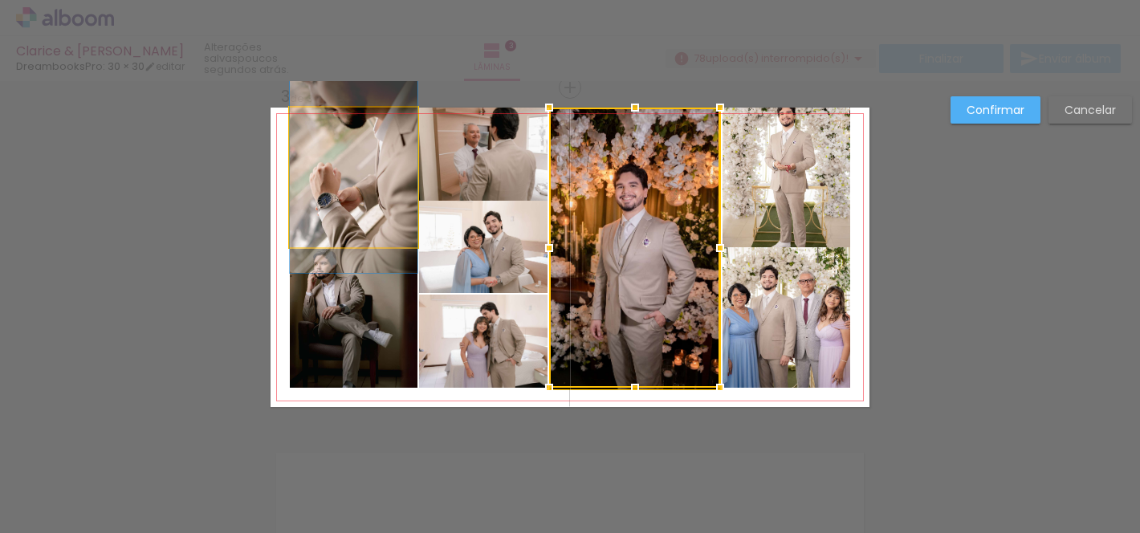
click at [402, 157] on quentale-photo at bounding box center [354, 178] width 128 height 140
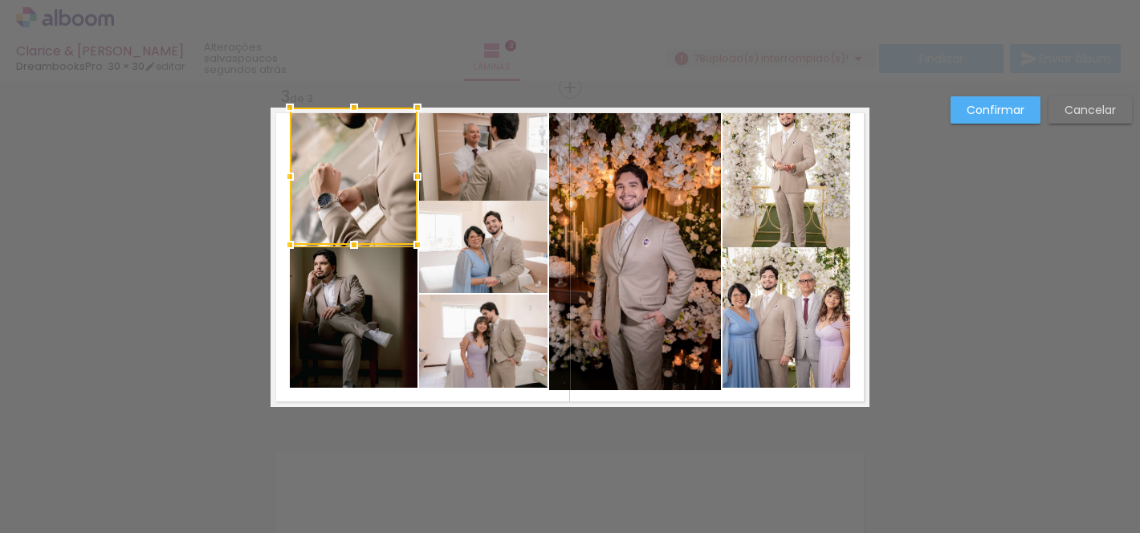
click at [480, 163] on quentale-photo at bounding box center [483, 154] width 128 height 93
click at [486, 257] on quentale-photo at bounding box center [483, 247] width 128 height 92
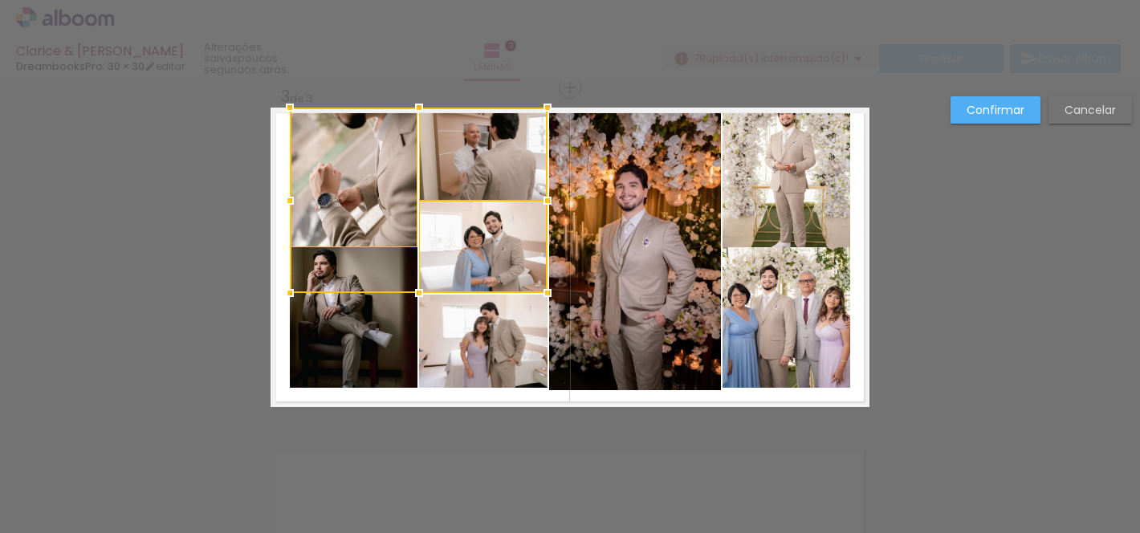
click at [490, 319] on quentale-photo at bounding box center [483, 341] width 128 height 93
click at [368, 327] on div at bounding box center [419, 248] width 258 height 280
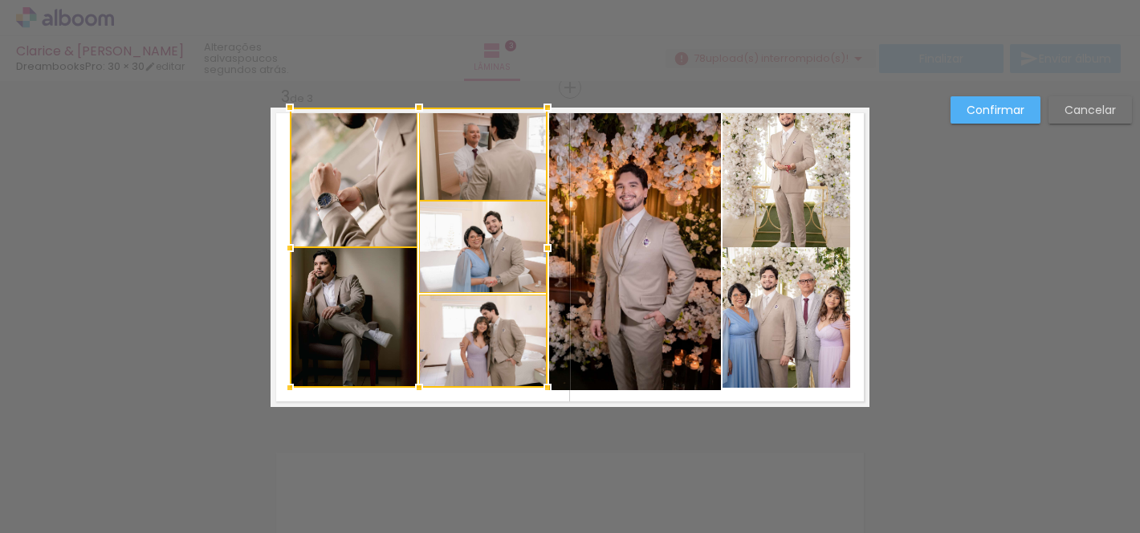
click at [639, 291] on quentale-photo at bounding box center [634, 249] width 171 height 283
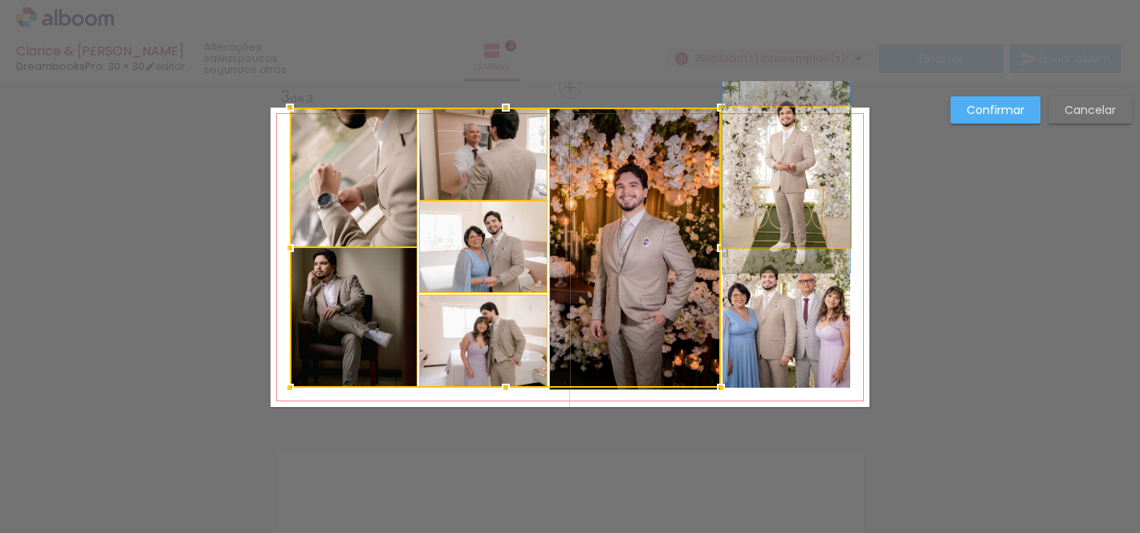
click at [777, 231] on quentale-photo at bounding box center [786, 178] width 128 height 140
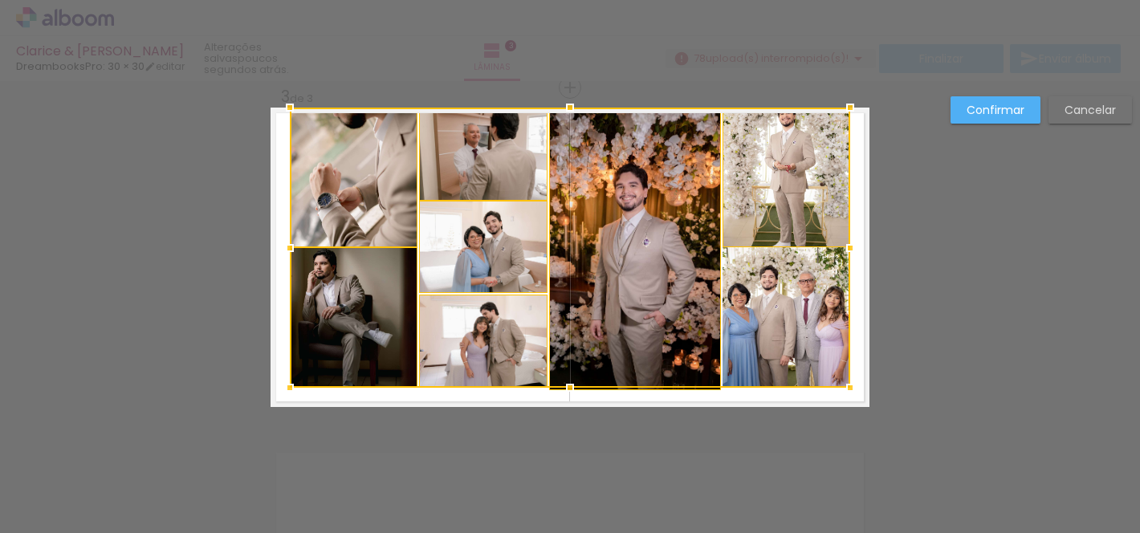
click at [775, 306] on div at bounding box center [570, 248] width 560 height 280
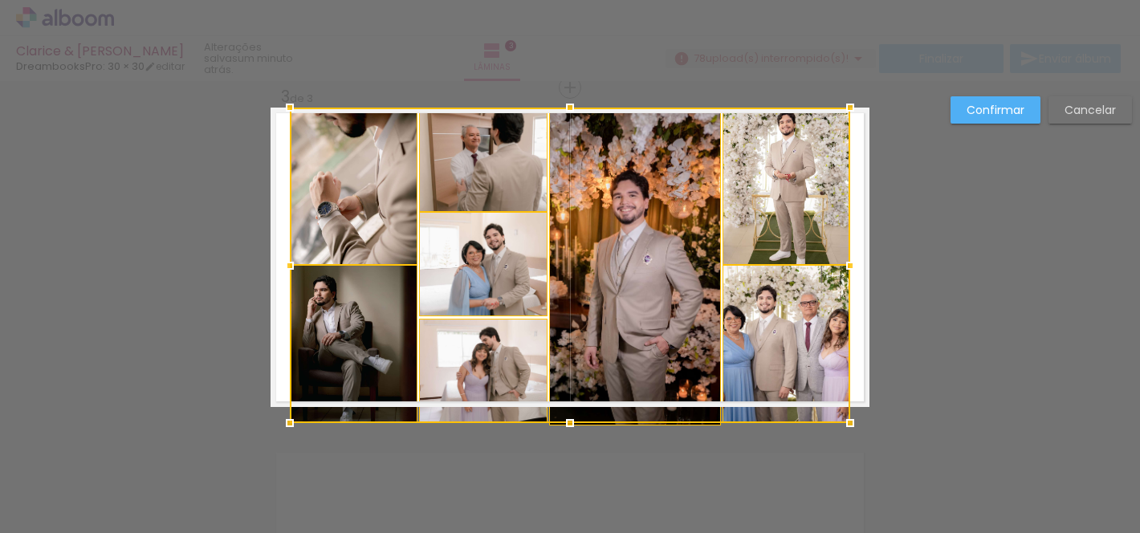
click at [568, 389] on div at bounding box center [570, 265] width 560 height 315
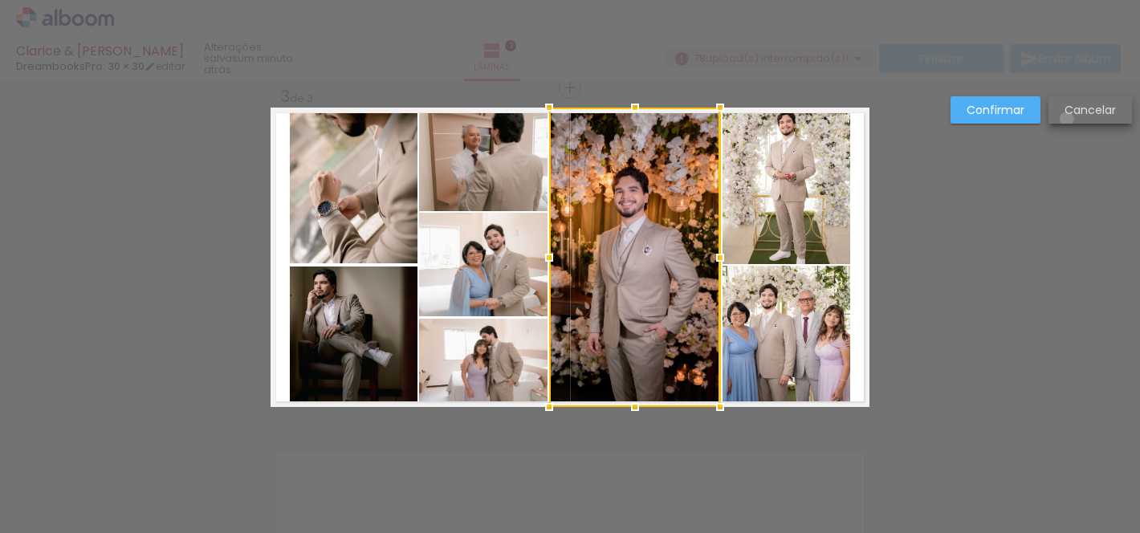
click at [1066, 119] on paper-button "Cancelar" at bounding box center [1089, 109] width 83 height 27
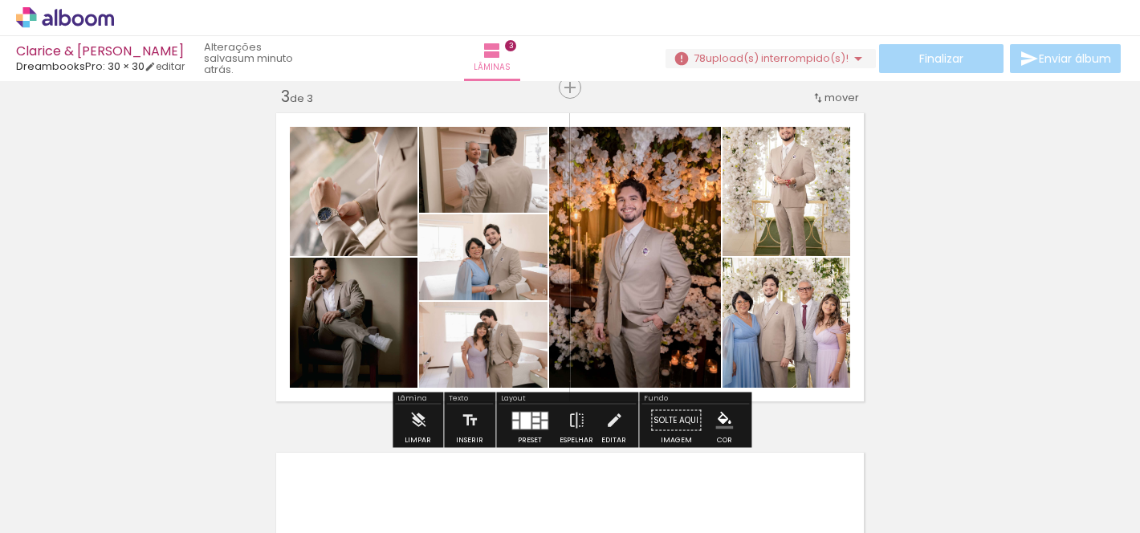
click at [279, 244] on quentale-layouter at bounding box center [570, 257] width 599 height 299
click at [605, 422] on iron-icon at bounding box center [614, 421] width 18 height 32
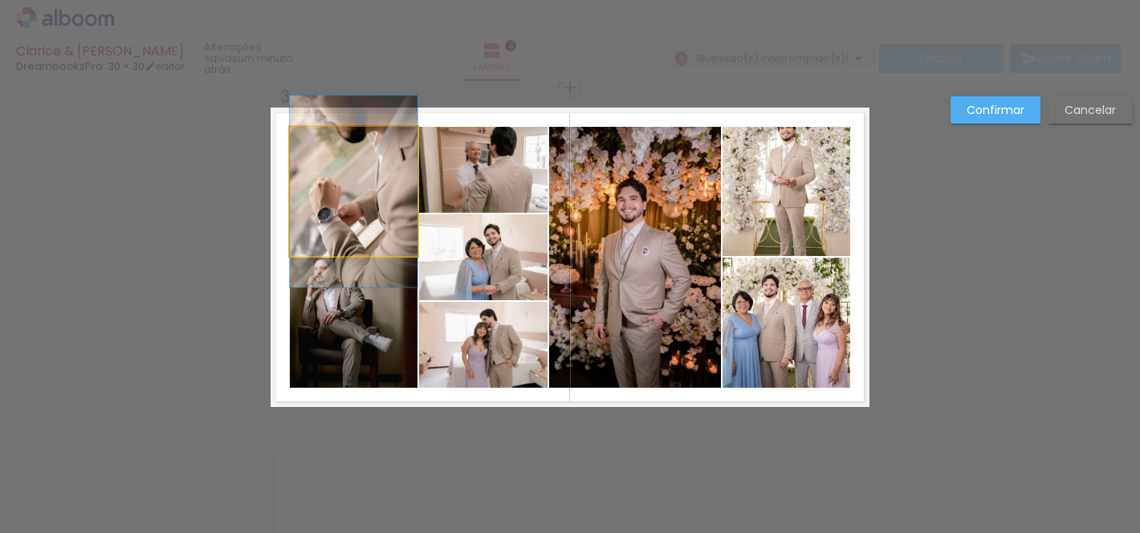
click at [346, 192] on quentale-photo at bounding box center [354, 191] width 128 height 129
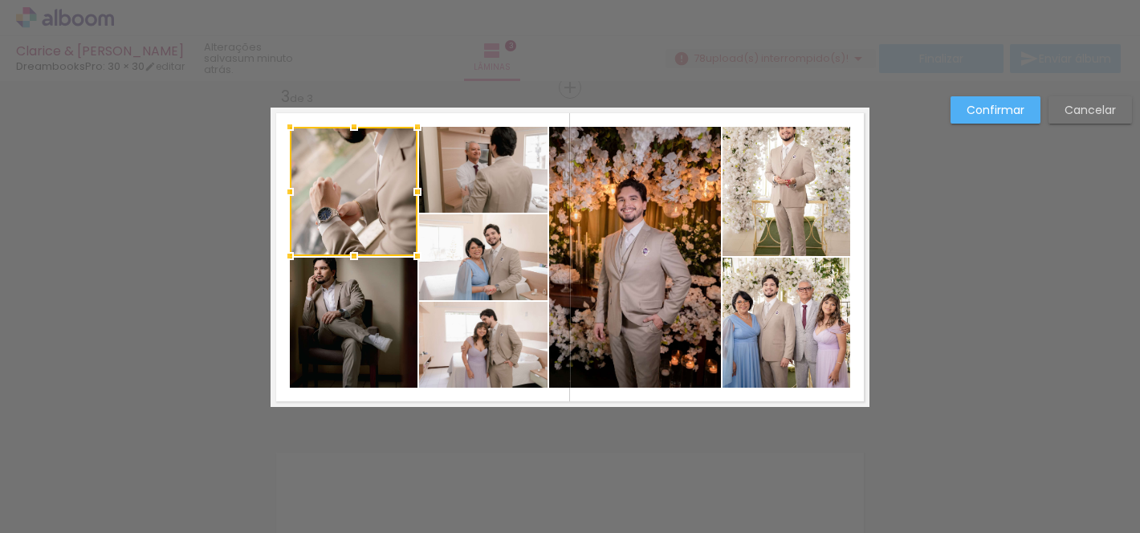
click at [390, 322] on quentale-photo at bounding box center [354, 323] width 128 height 130
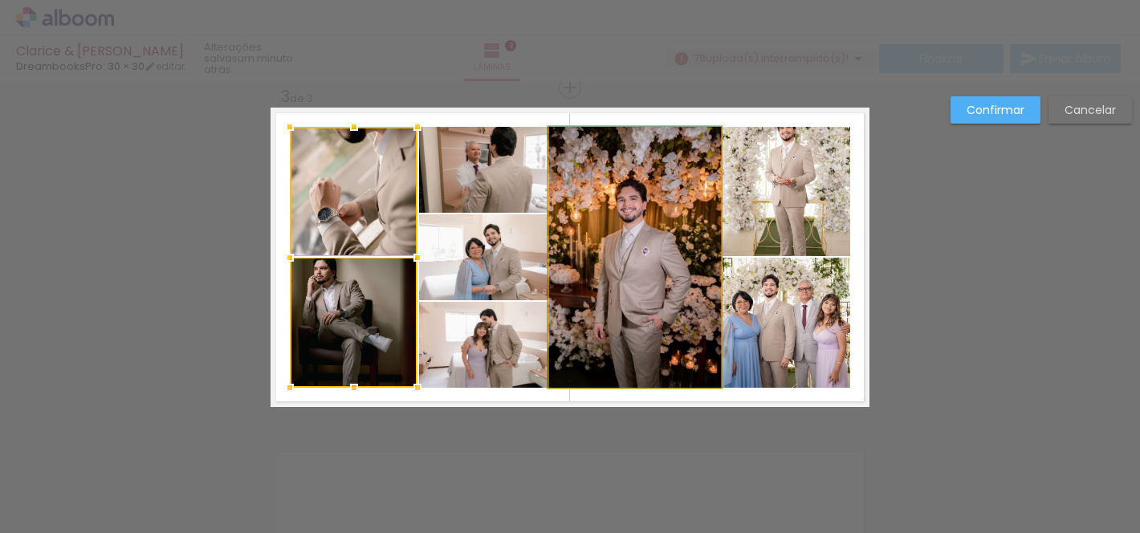
click at [549, 143] on quentale-photo at bounding box center [635, 257] width 172 height 261
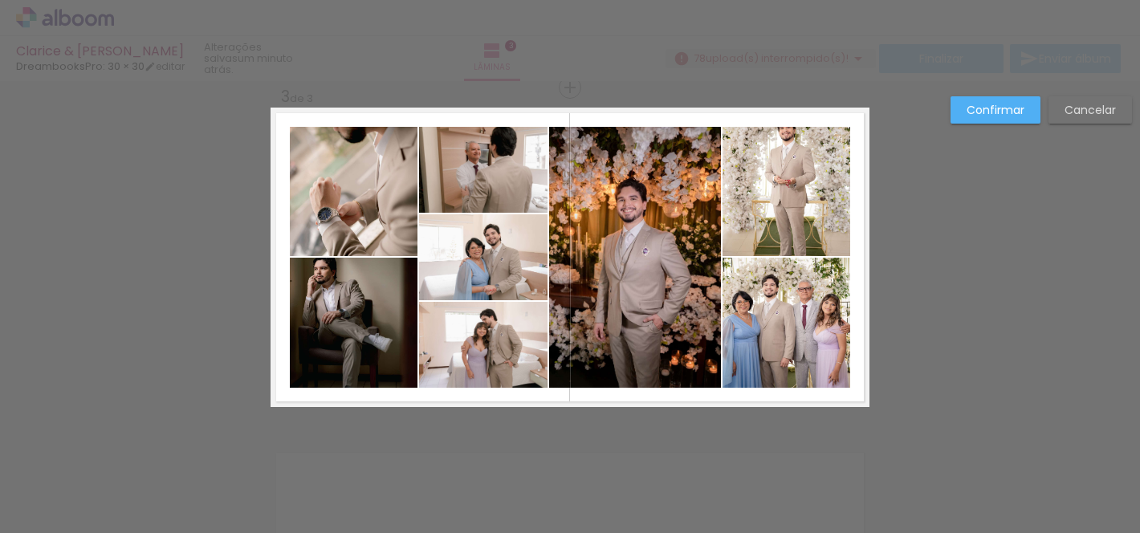
click at [394, 184] on quentale-photo at bounding box center [354, 191] width 128 height 129
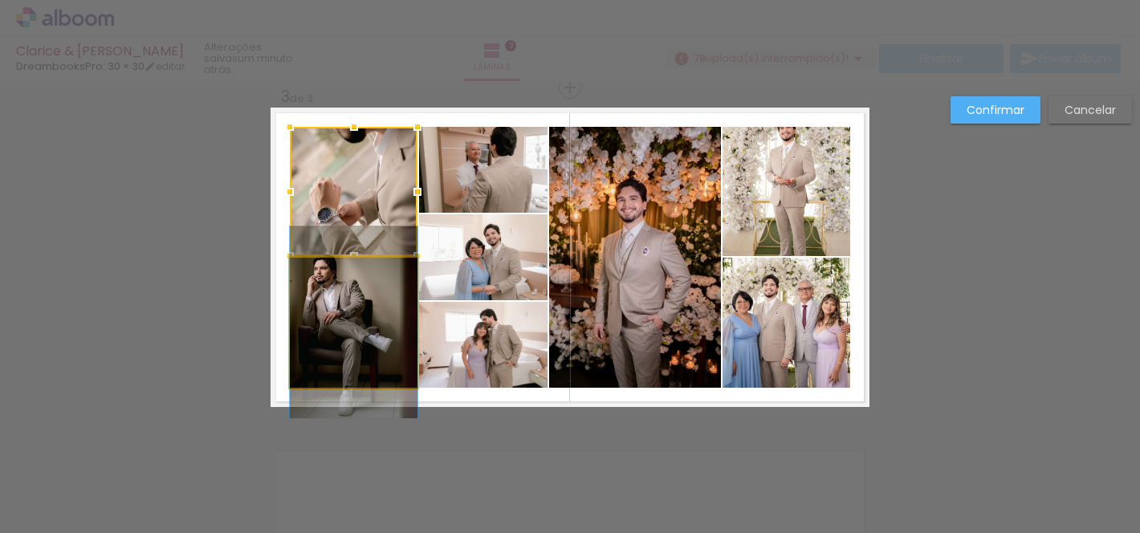
click at [387, 267] on quentale-photo at bounding box center [354, 323] width 128 height 130
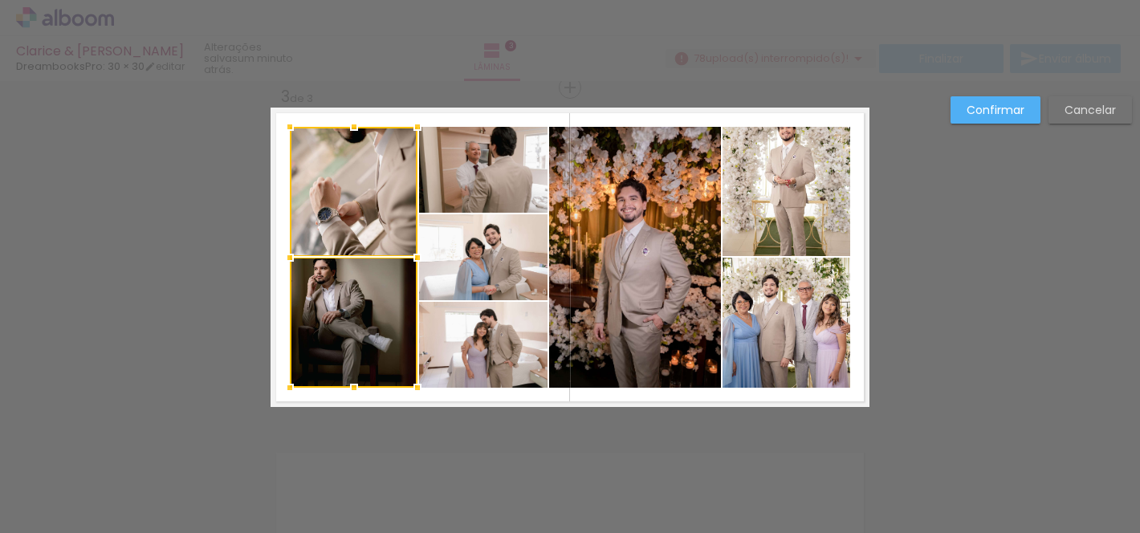
click at [510, 144] on quentale-photo at bounding box center [483, 170] width 128 height 86
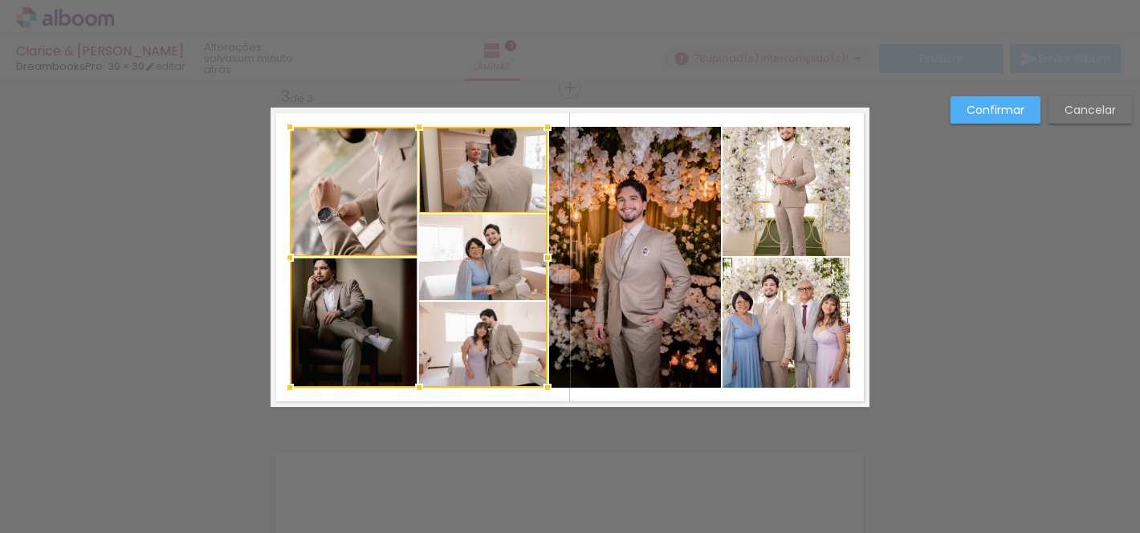
click at [492, 247] on div at bounding box center [419, 257] width 258 height 261
click at [499, 330] on div at bounding box center [419, 257] width 258 height 261
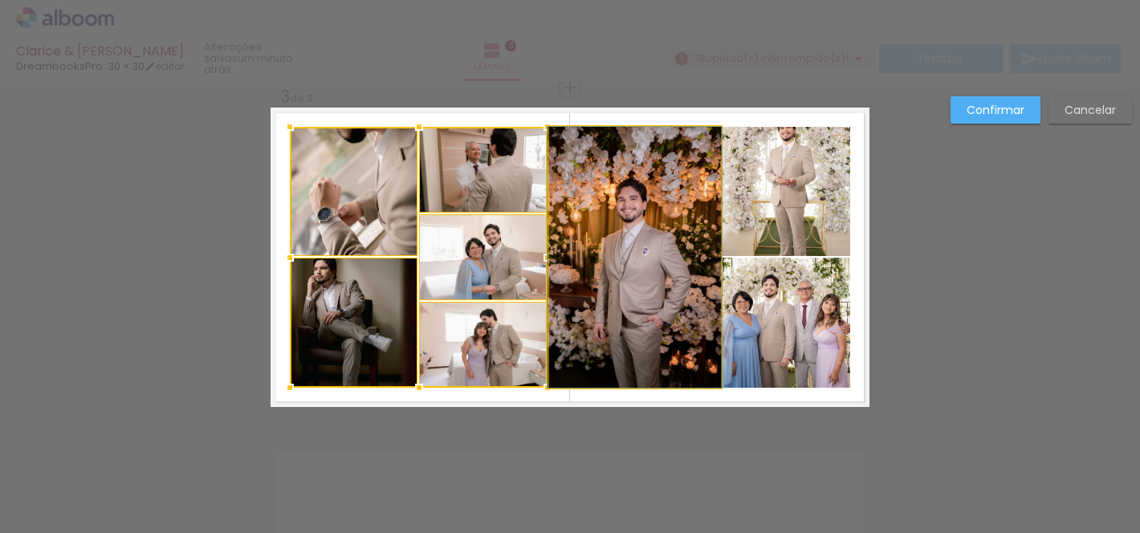
click at [638, 258] on quentale-photo at bounding box center [635, 257] width 172 height 261
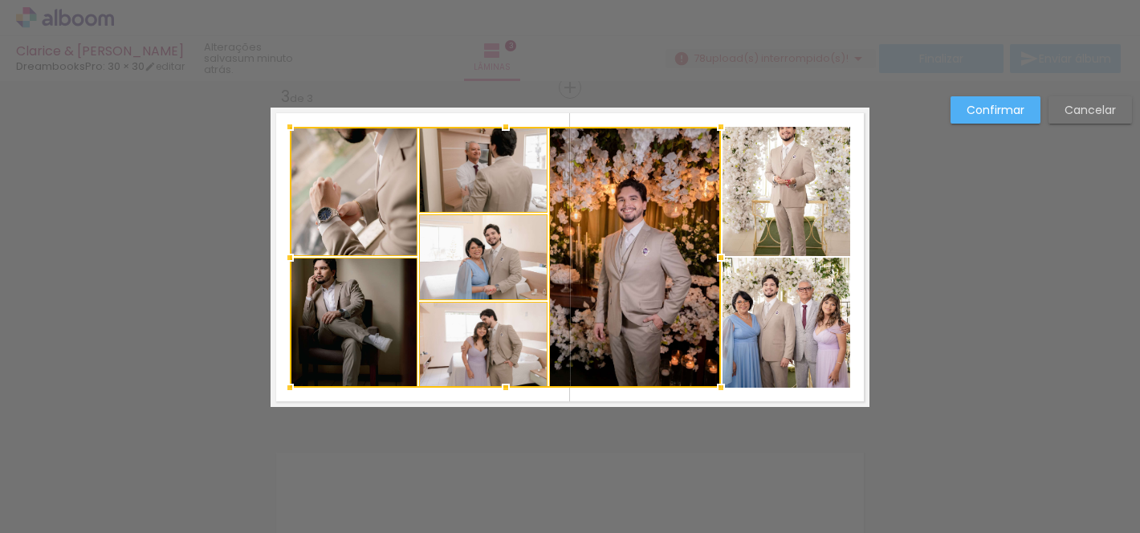
click at [730, 203] on quentale-photo at bounding box center [786, 191] width 128 height 129
click at [751, 307] on div at bounding box center [570, 257] width 560 height 261
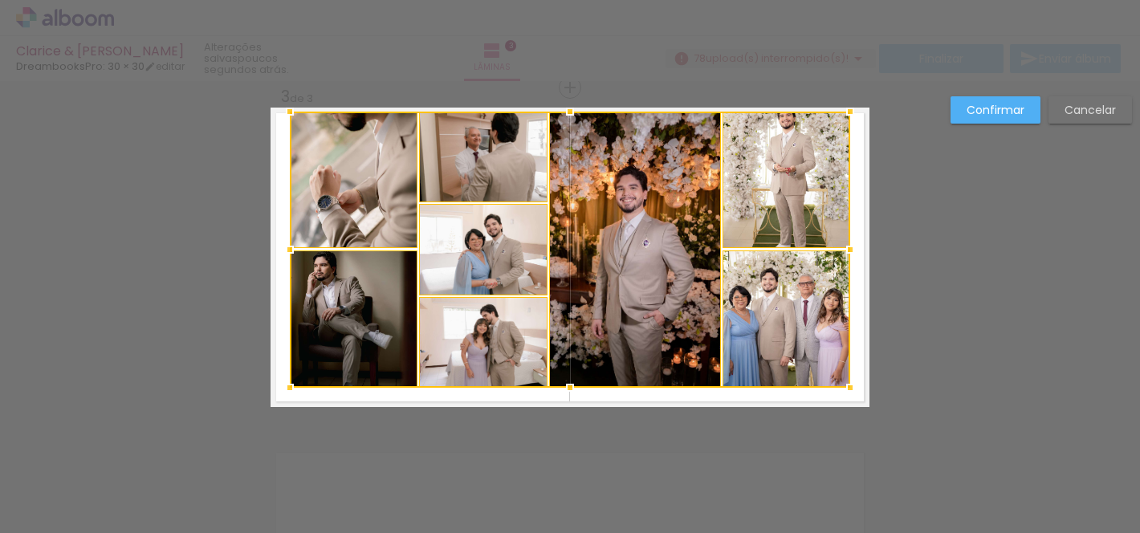
drag, startPoint x: 568, startPoint y: 128, endPoint x: 571, endPoint y: 112, distance: 15.4
click at [571, 112] on div at bounding box center [570, 112] width 32 height 32
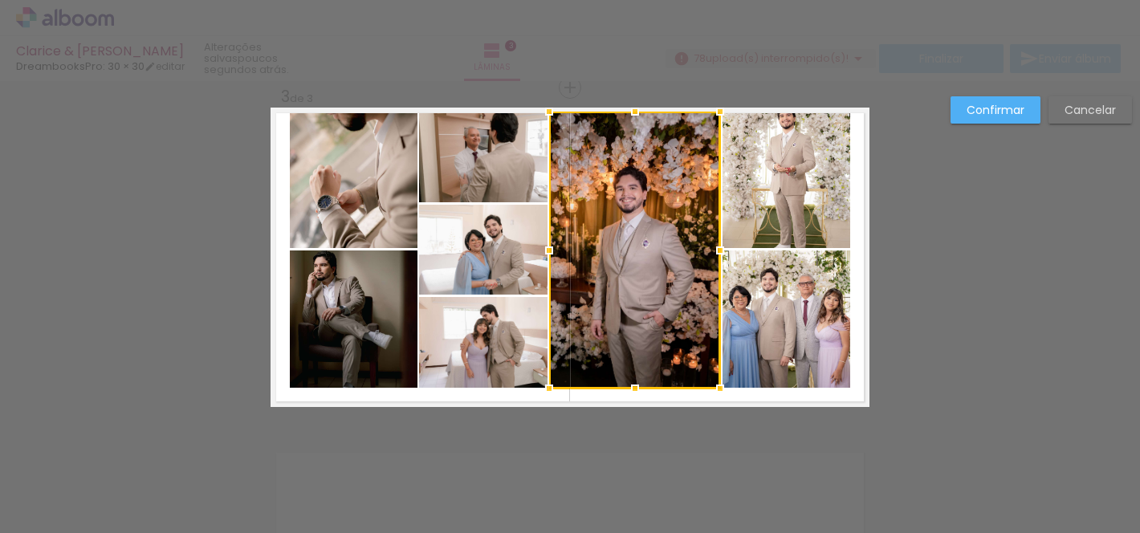
click at [634, 389] on div at bounding box center [635, 388] width 32 height 32
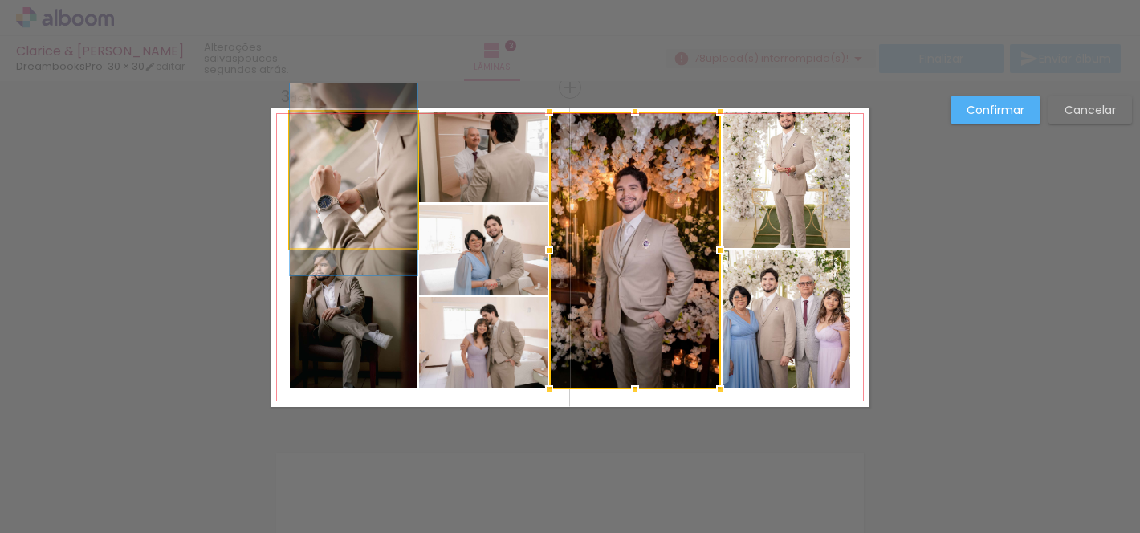
click at [380, 181] on quentale-photo at bounding box center [354, 180] width 128 height 136
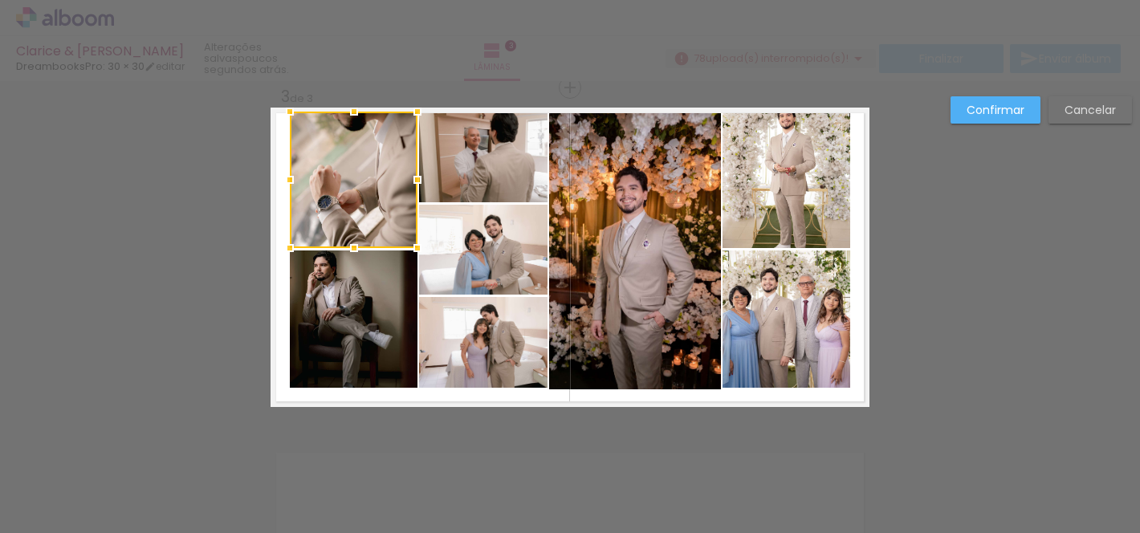
click at [385, 297] on quentale-photo at bounding box center [354, 318] width 128 height 137
click at [478, 164] on quentale-photo at bounding box center [483, 157] width 128 height 91
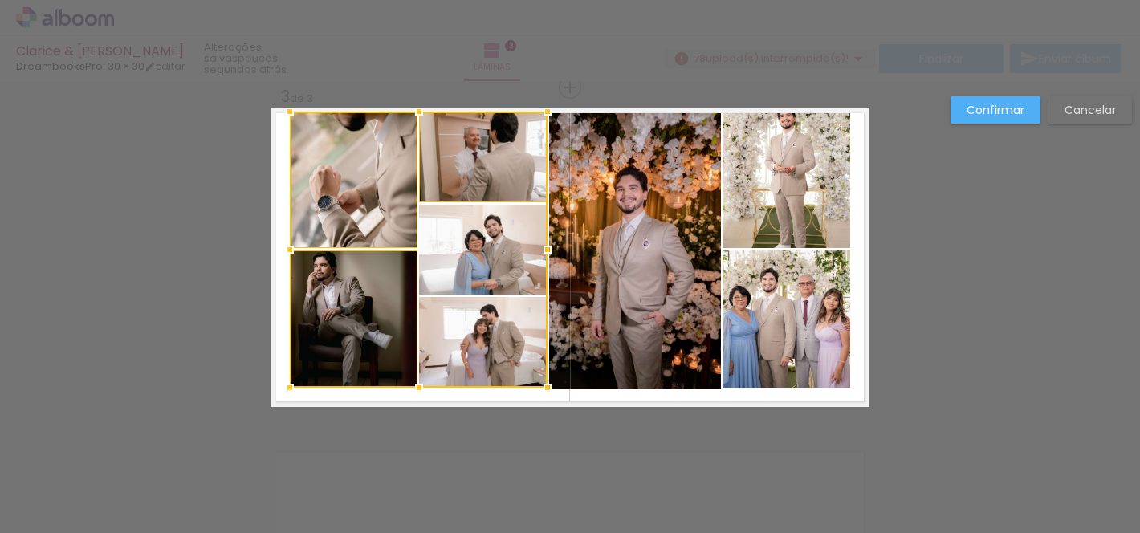
click at [492, 246] on div at bounding box center [419, 250] width 258 height 276
click at [498, 327] on div at bounding box center [419, 250] width 258 height 276
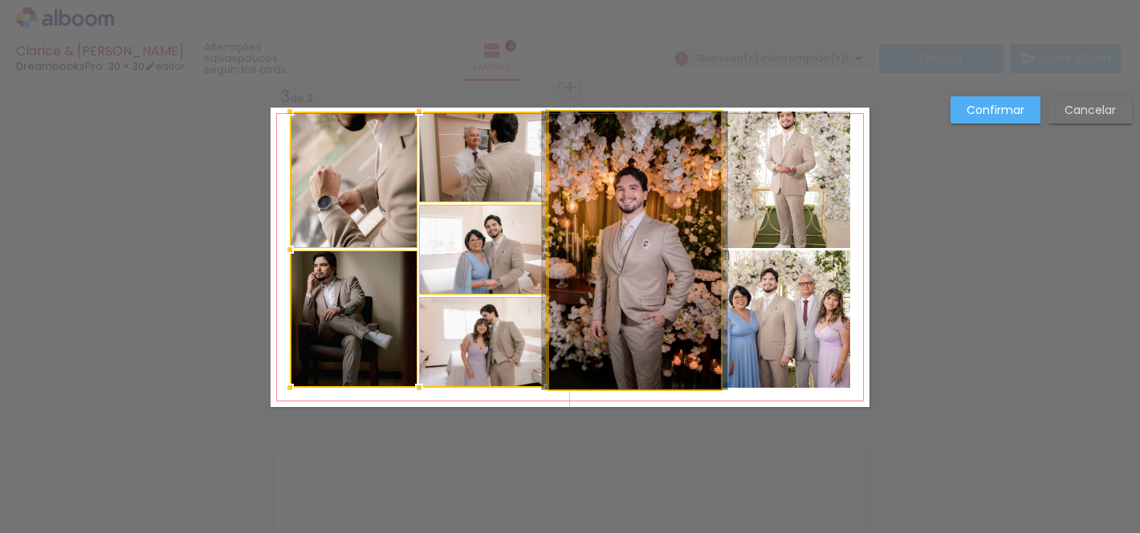
click at [633, 277] on quentale-photo at bounding box center [634, 251] width 171 height 278
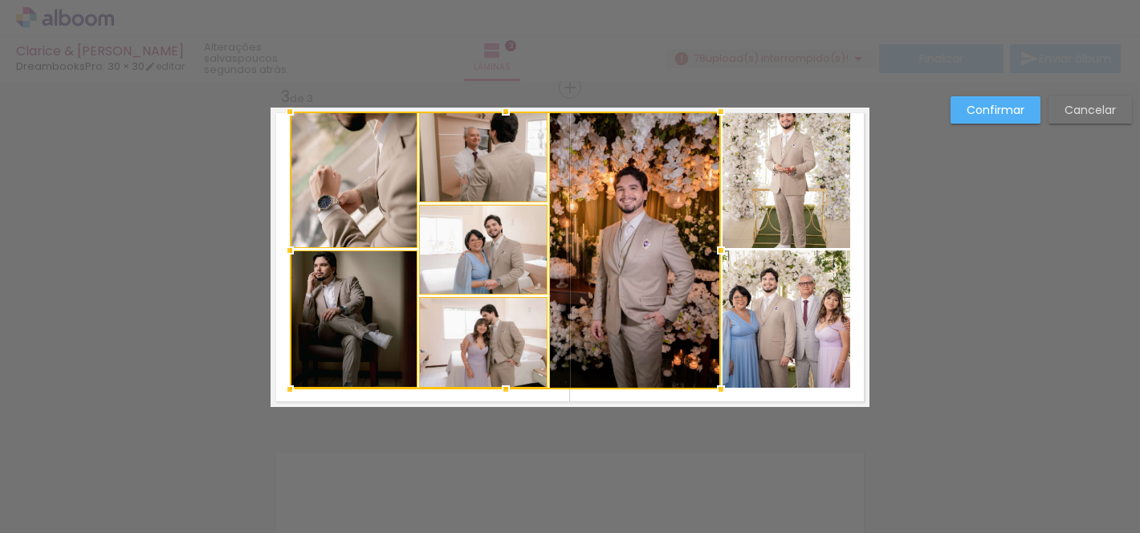
click at [792, 218] on quentale-photo at bounding box center [786, 180] width 128 height 136
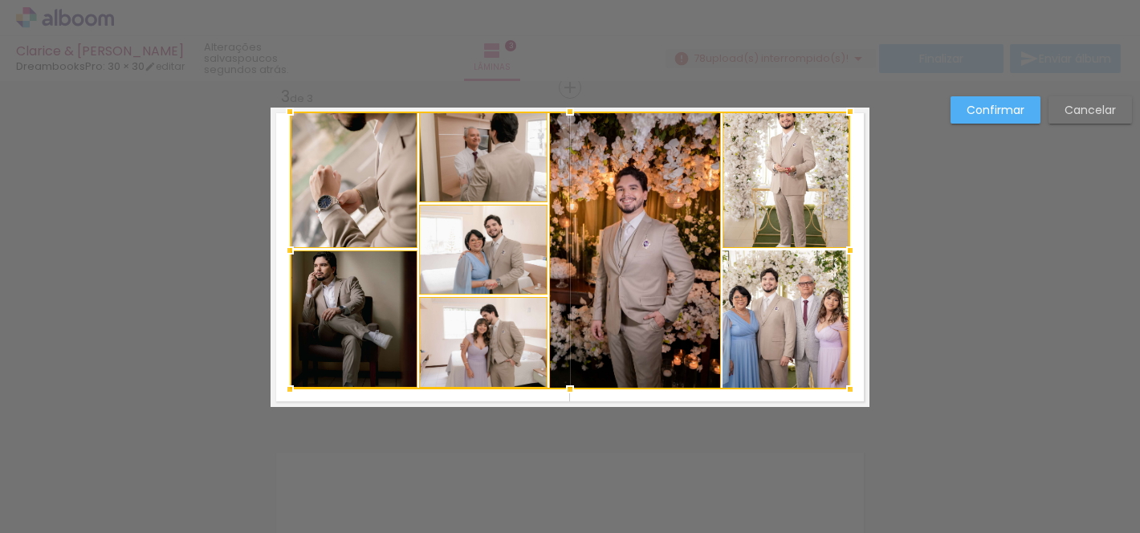
click at [795, 322] on div at bounding box center [570, 251] width 560 height 278
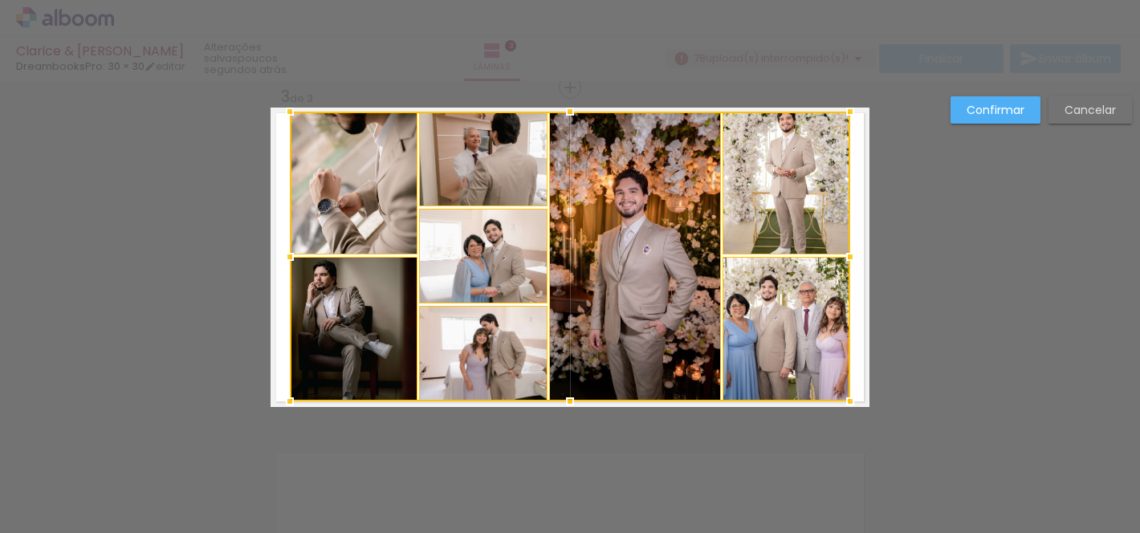
click at [574, 401] on div at bounding box center [570, 401] width 32 height 32
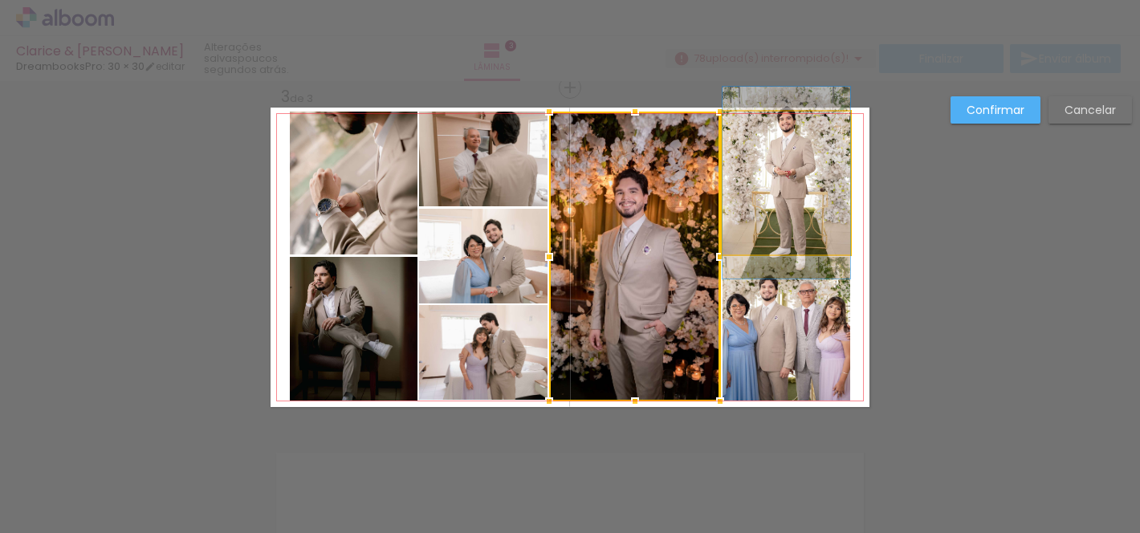
click at [811, 190] on quentale-photo at bounding box center [786, 183] width 128 height 143
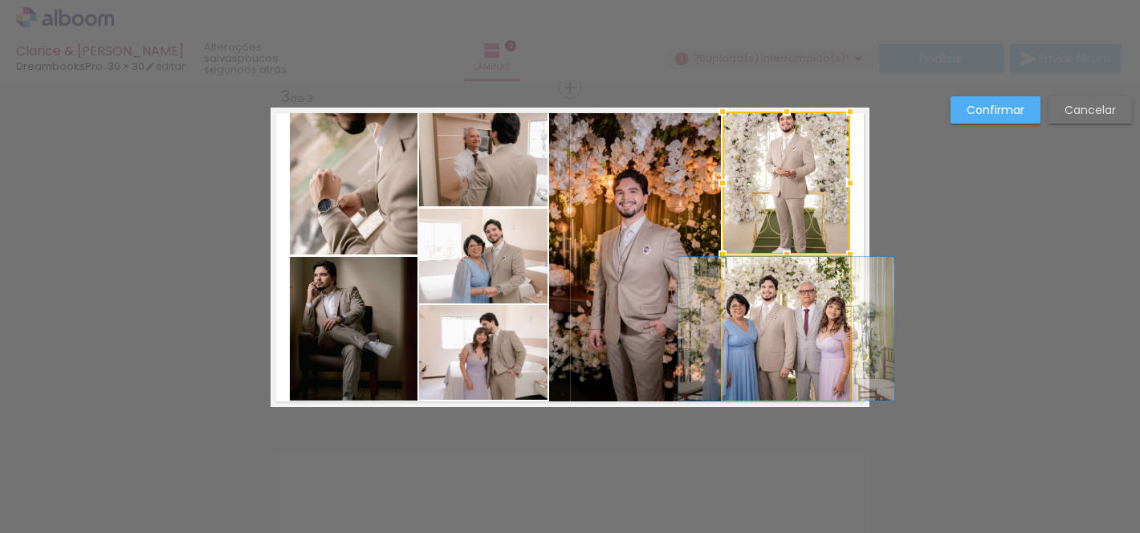
click at [768, 311] on quentale-photo at bounding box center [786, 329] width 128 height 144
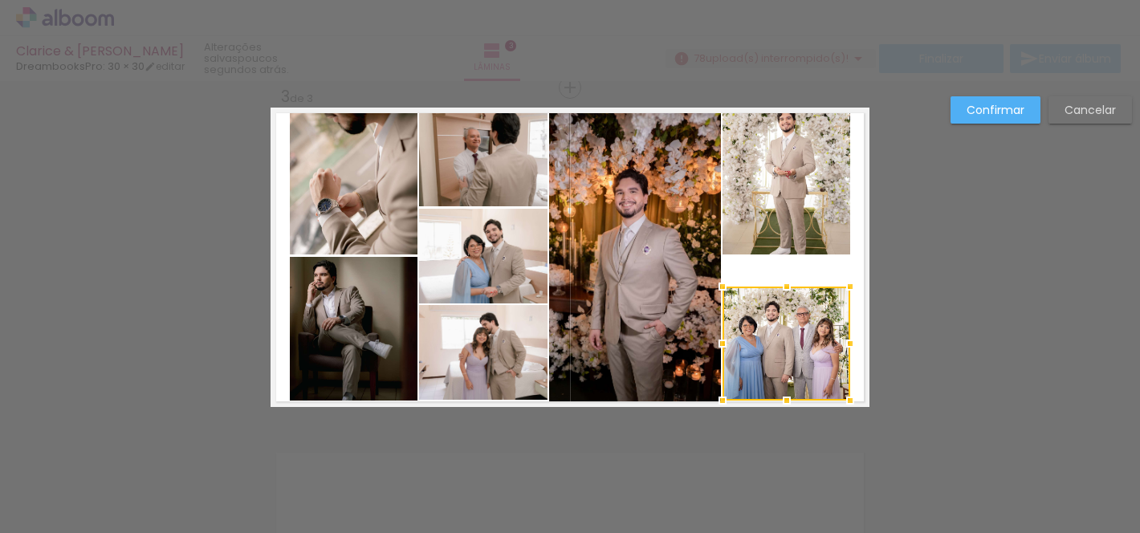
drag, startPoint x: 784, startPoint y: 255, endPoint x: 785, endPoint y: 285, distance: 29.7
click at [785, 285] on div at bounding box center [787, 287] width 32 height 32
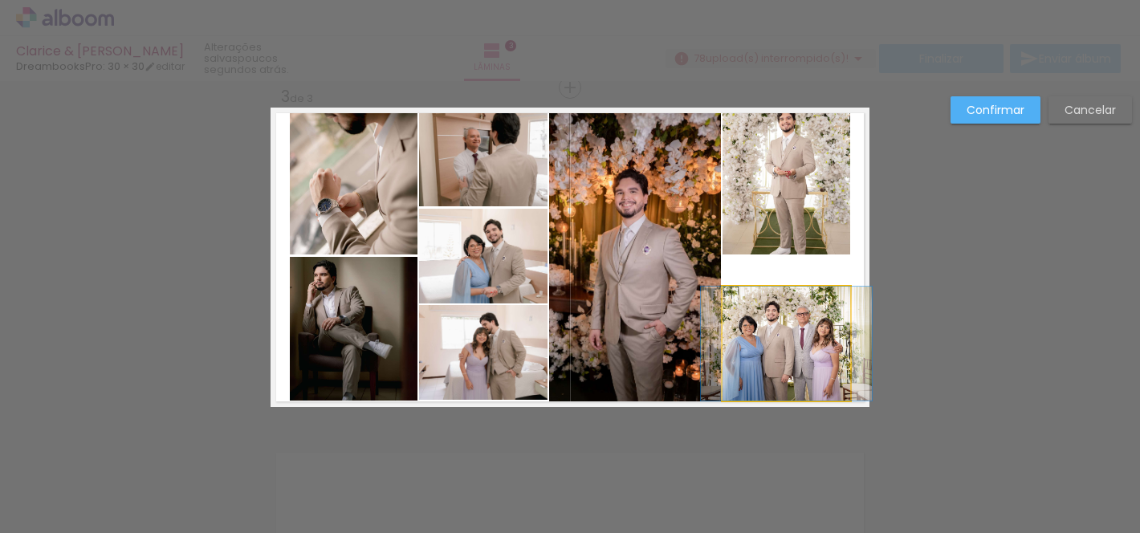
click at [844, 332] on quentale-photo at bounding box center [786, 344] width 128 height 114
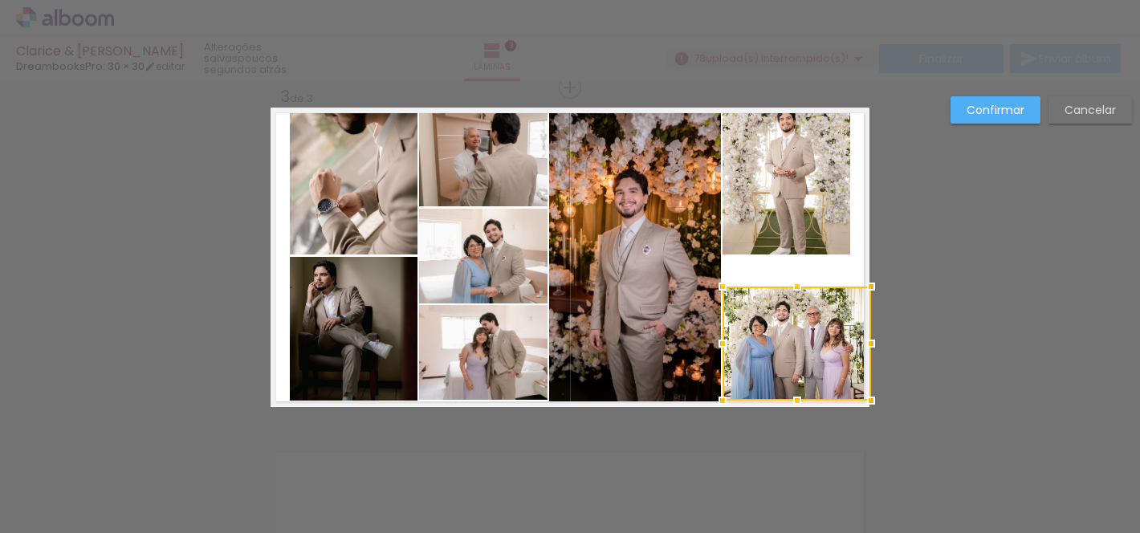
drag, startPoint x: 848, startPoint y: 339, endPoint x: 866, endPoint y: 338, distance: 17.7
click at [866, 338] on div at bounding box center [871, 344] width 32 height 32
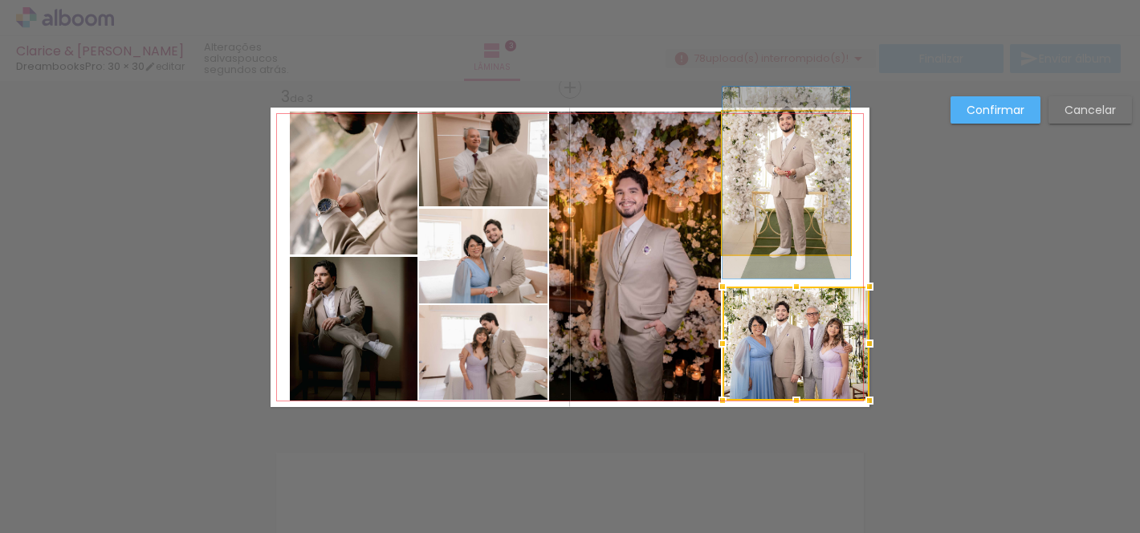
click at [783, 207] on quentale-photo at bounding box center [786, 183] width 128 height 143
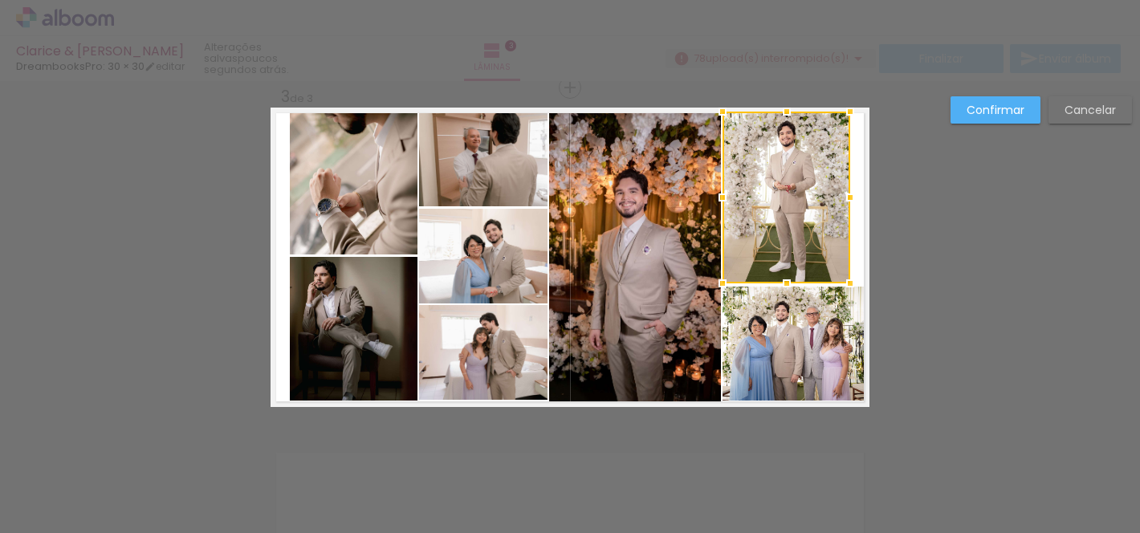
drag, startPoint x: 787, startPoint y: 253, endPoint x: 787, endPoint y: 282, distance: 28.9
click at [787, 282] on div at bounding box center [787, 283] width 32 height 32
click at [853, 200] on div at bounding box center [851, 197] width 32 height 32
click at [853, 200] on quentale-layouter at bounding box center [570, 257] width 599 height 299
click at [835, 326] on quentale-photo at bounding box center [795, 344] width 147 height 114
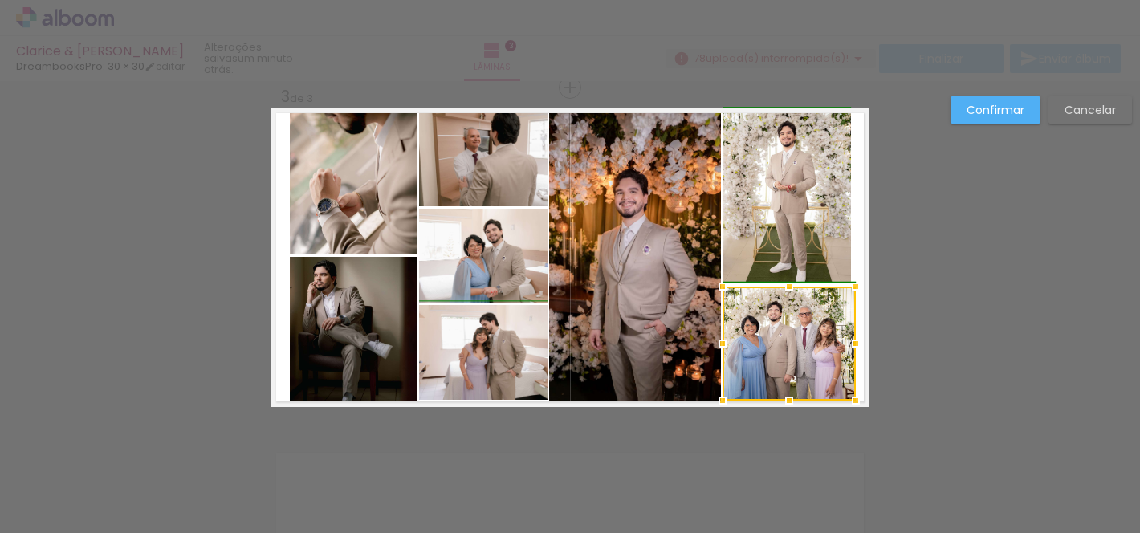
drag, startPoint x: 867, startPoint y: 342, endPoint x: 850, endPoint y: 341, distance: 16.9
click at [850, 341] on div at bounding box center [856, 344] width 32 height 32
click at [823, 231] on quentale-photo at bounding box center [786, 198] width 128 height 172
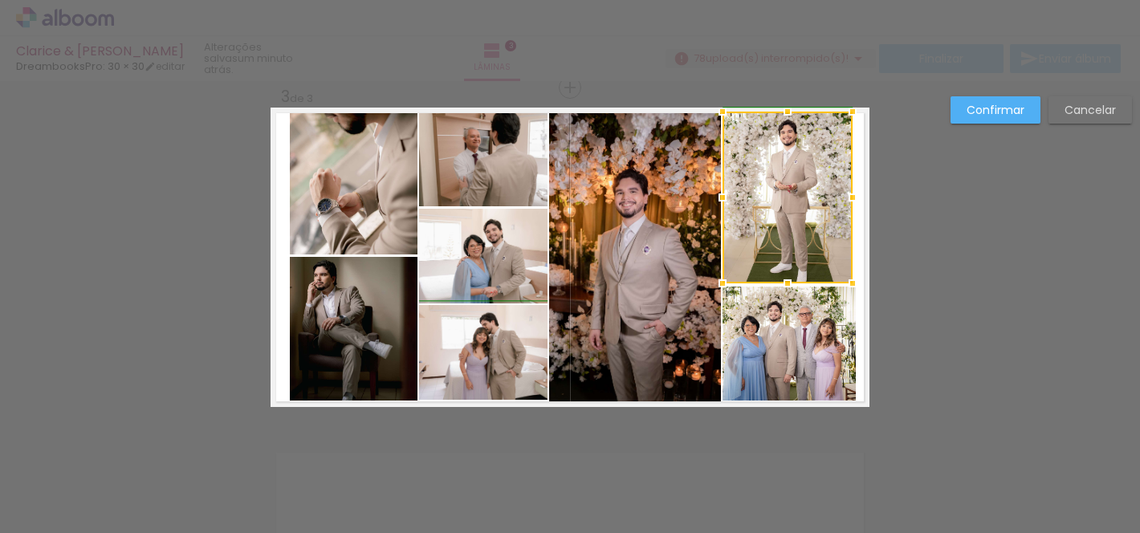
click at [851, 195] on div at bounding box center [852, 197] width 32 height 32
click at [930, 265] on div "Confirmar Cancelar" at bounding box center [570, 80] width 1140 height 1397
click at [783, 348] on quentale-photo at bounding box center [788, 344] width 133 height 114
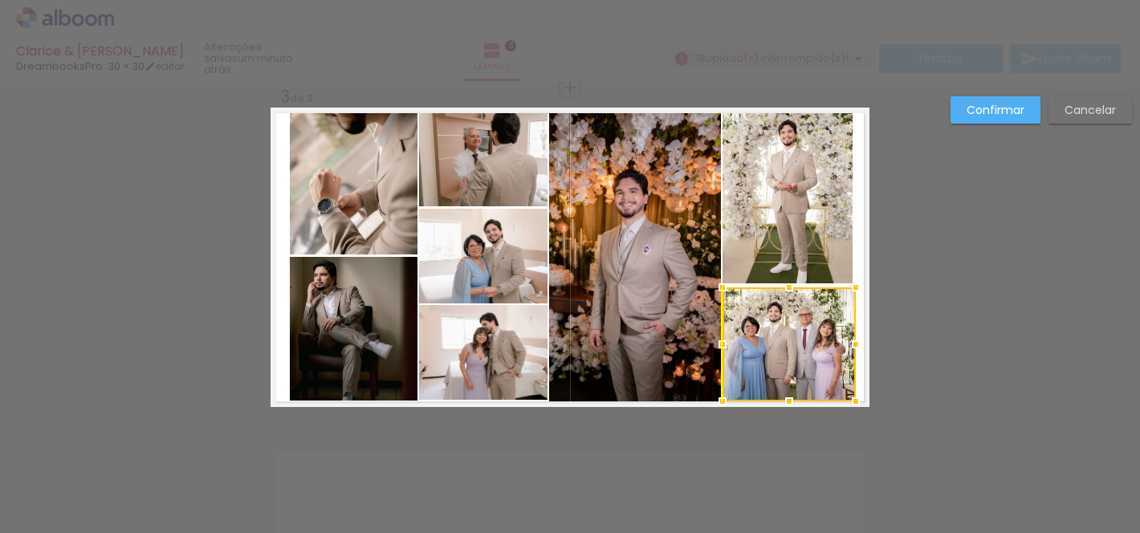
click at [775, 348] on div at bounding box center [788, 344] width 133 height 114
click at [970, 324] on div "Confirmar Cancelar" at bounding box center [570, 80] width 1140 height 1397
click at [966, 348] on div "Confirmar Cancelar" at bounding box center [570, 80] width 1140 height 1397
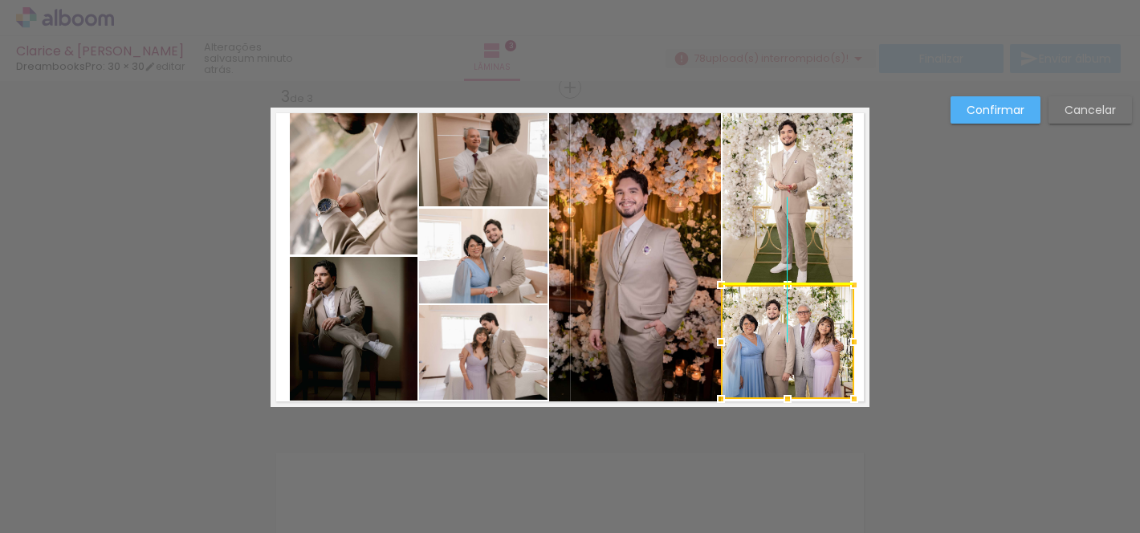
click at [768, 346] on div at bounding box center [787, 342] width 133 height 114
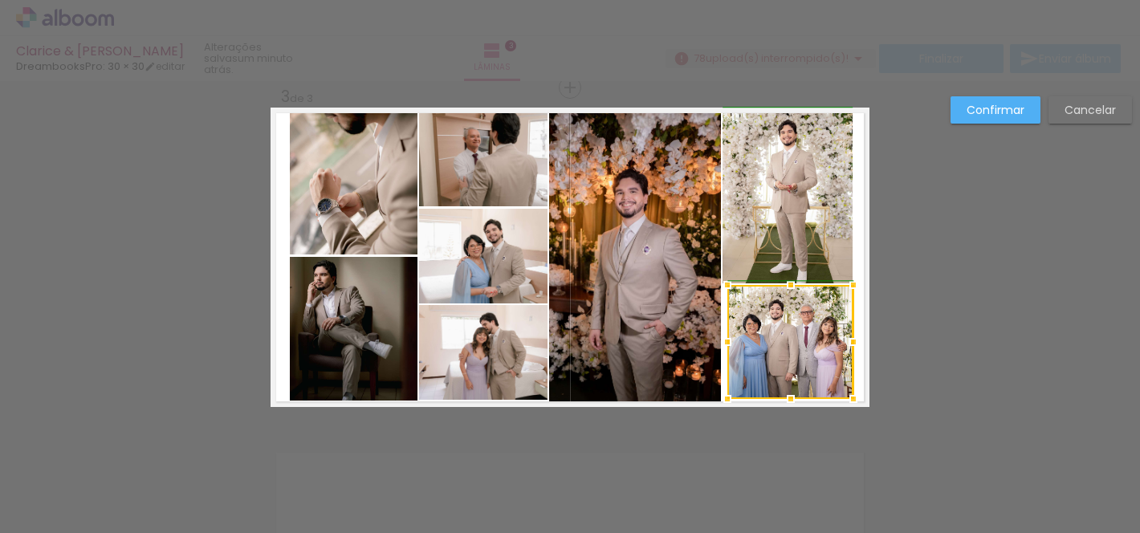
click at [718, 341] on div at bounding box center [727, 342] width 32 height 32
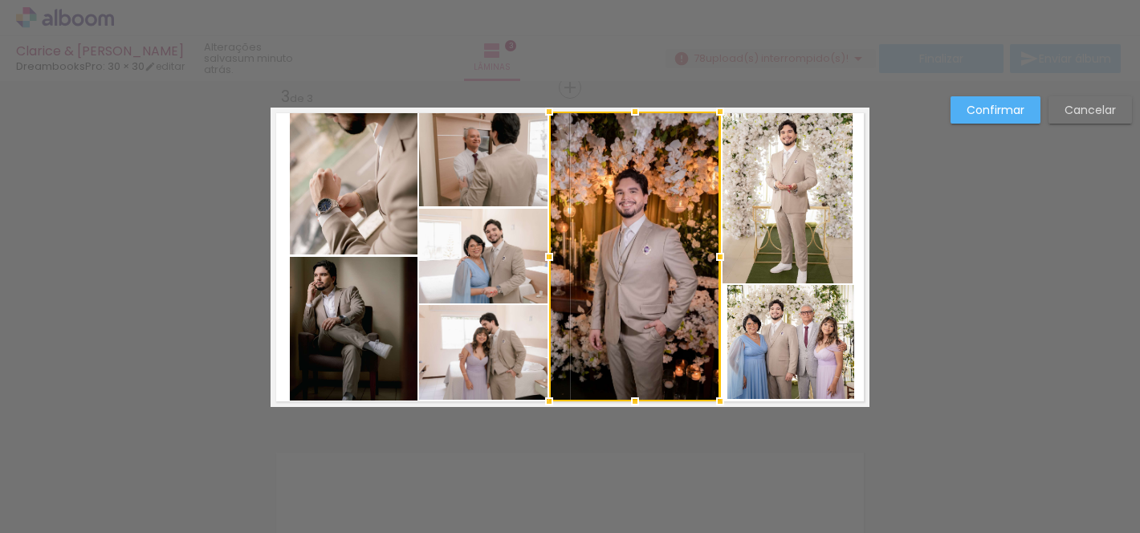
click at [767, 340] on quentale-photo at bounding box center [790, 342] width 126 height 114
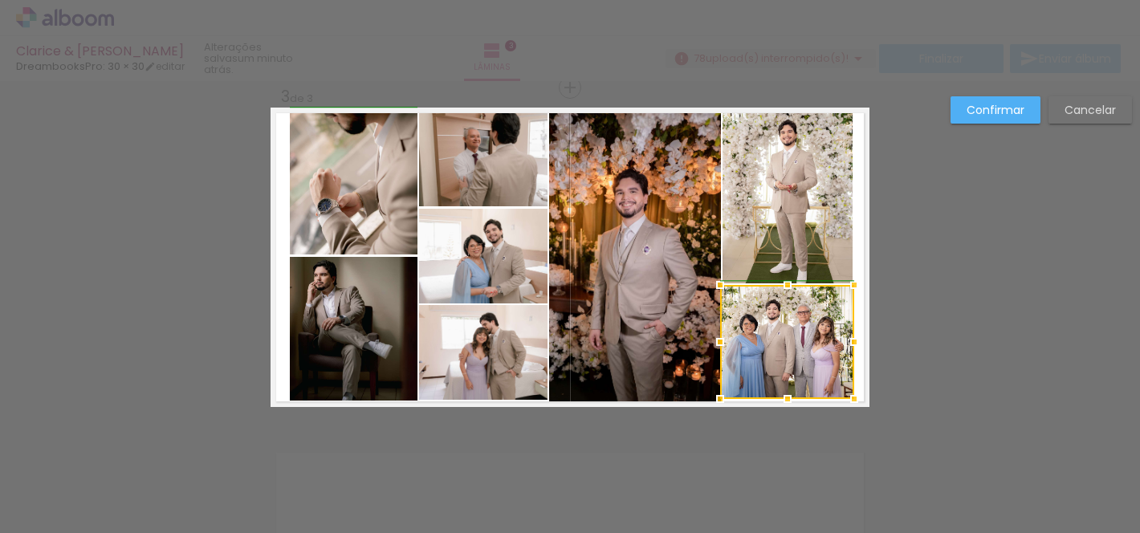
click at [726, 342] on div at bounding box center [720, 342] width 32 height 32
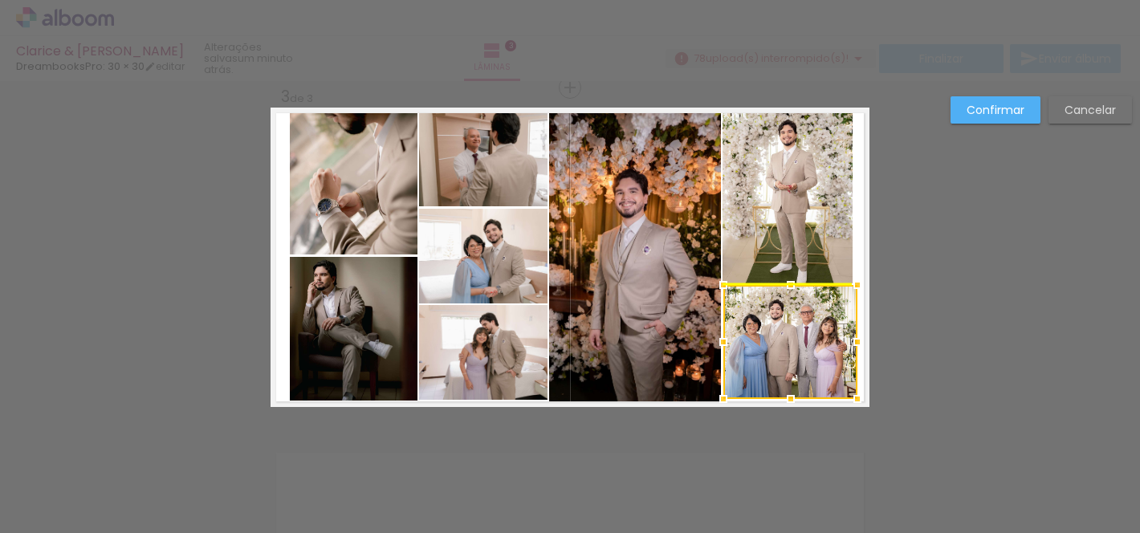
click at [820, 339] on div at bounding box center [790, 342] width 134 height 114
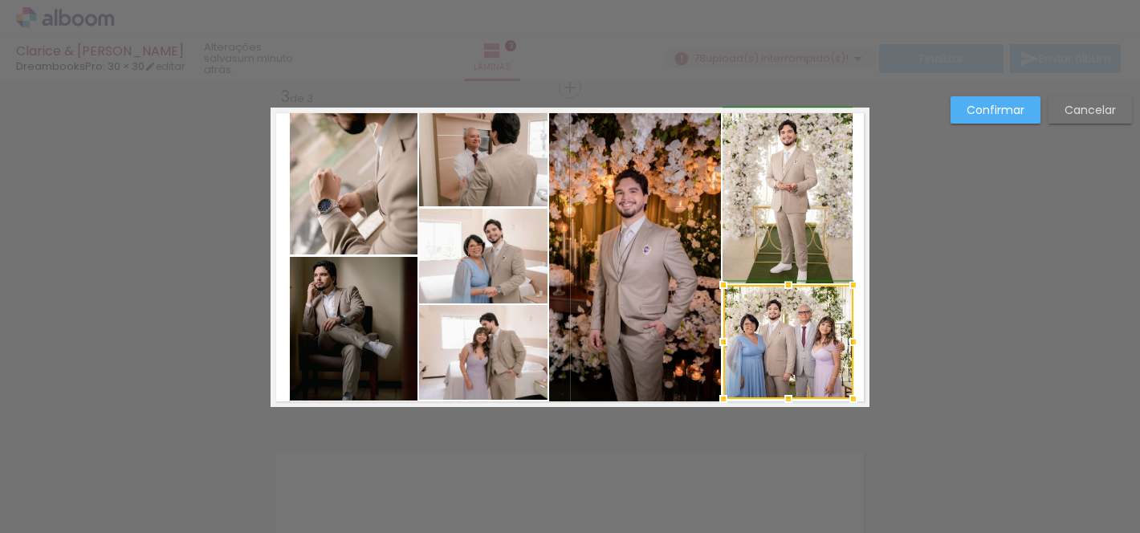
click at [852, 343] on div at bounding box center [853, 342] width 32 height 32
click at [938, 372] on div "Confirmar Cancelar" at bounding box center [570, 80] width 1140 height 1397
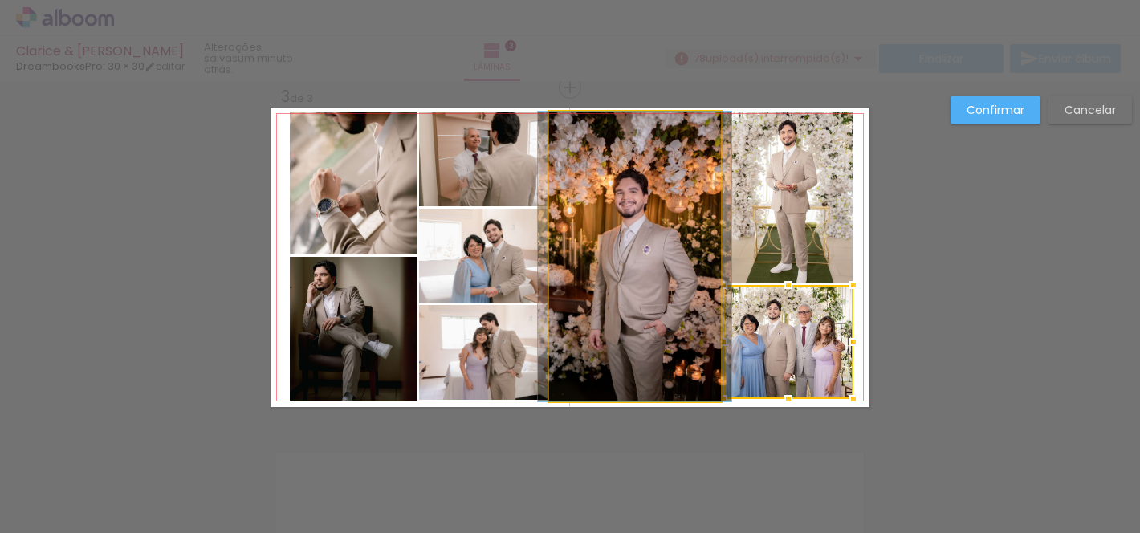
click at [663, 327] on quentale-photo at bounding box center [634, 257] width 171 height 290
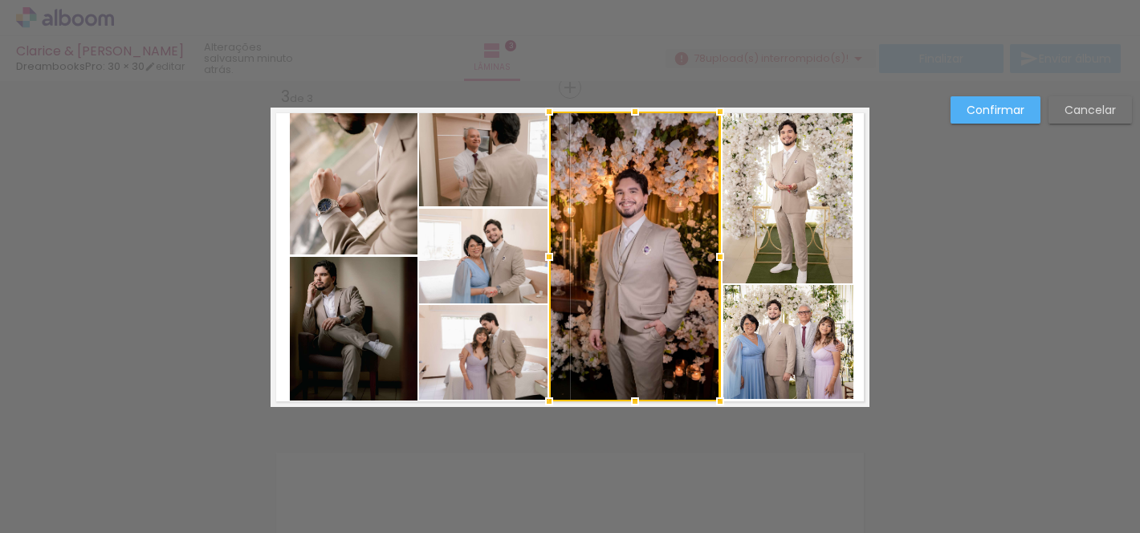
click at [1003, 342] on div "Confirmar Cancelar" at bounding box center [570, 80] width 1140 height 1397
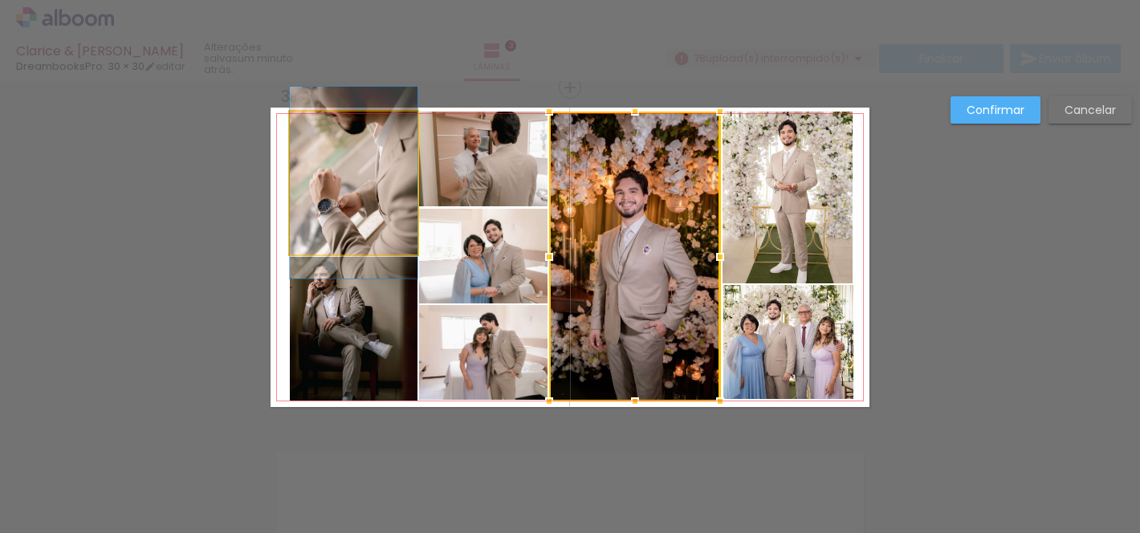
click at [374, 227] on quentale-photo at bounding box center [354, 183] width 128 height 143
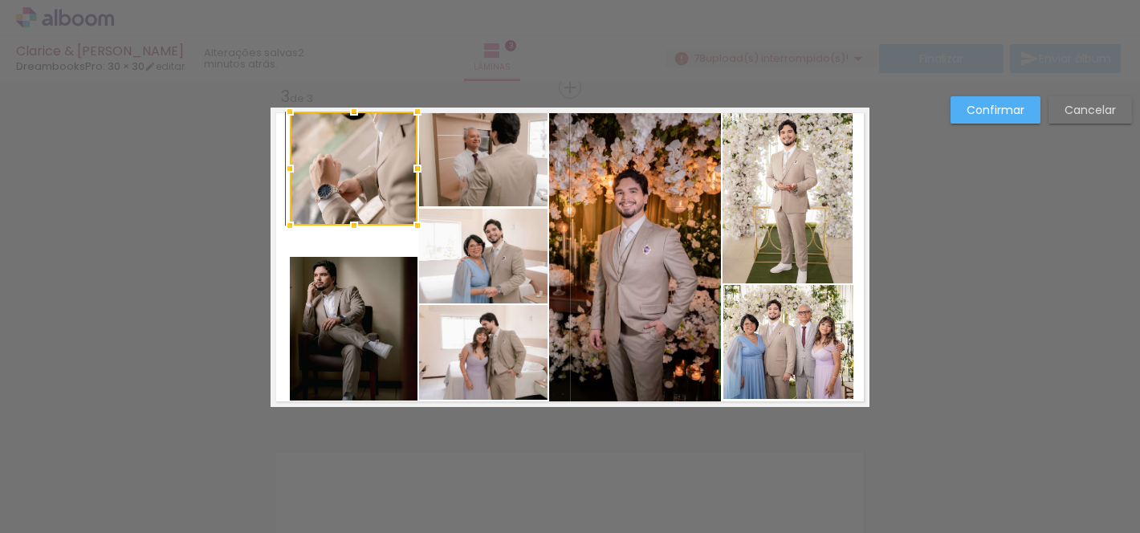
drag, startPoint x: 352, startPoint y: 252, endPoint x: 354, endPoint y: 230, distance: 22.6
click at [354, 230] on div at bounding box center [354, 226] width 32 height 32
click at [379, 181] on quentale-photo at bounding box center [354, 169] width 128 height 114
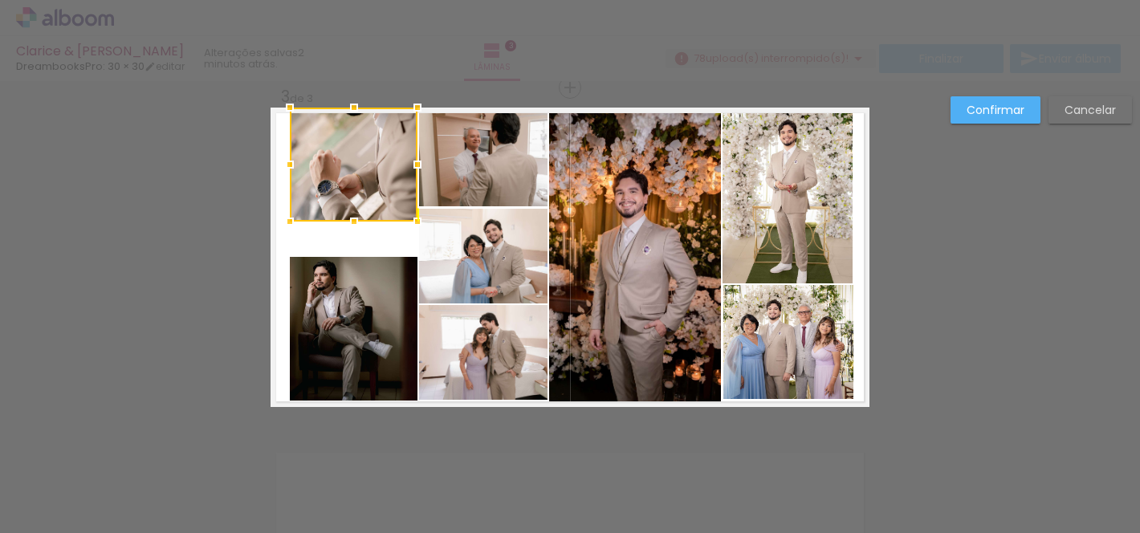
drag, startPoint x: 359, startPoint y: 175, endPoint x: 359, endPoint y: 160, distance: 15.3
click at [359, 160] on div at bounding box center [354, 165] width 128 height 114
drag, startPoint x: 354, startPoint y: 220, endPoint x: 346, endPoint y: 241, distance: 22.4
click at [346, 241] on div at bounding box center [354, 231] width 32 height 32
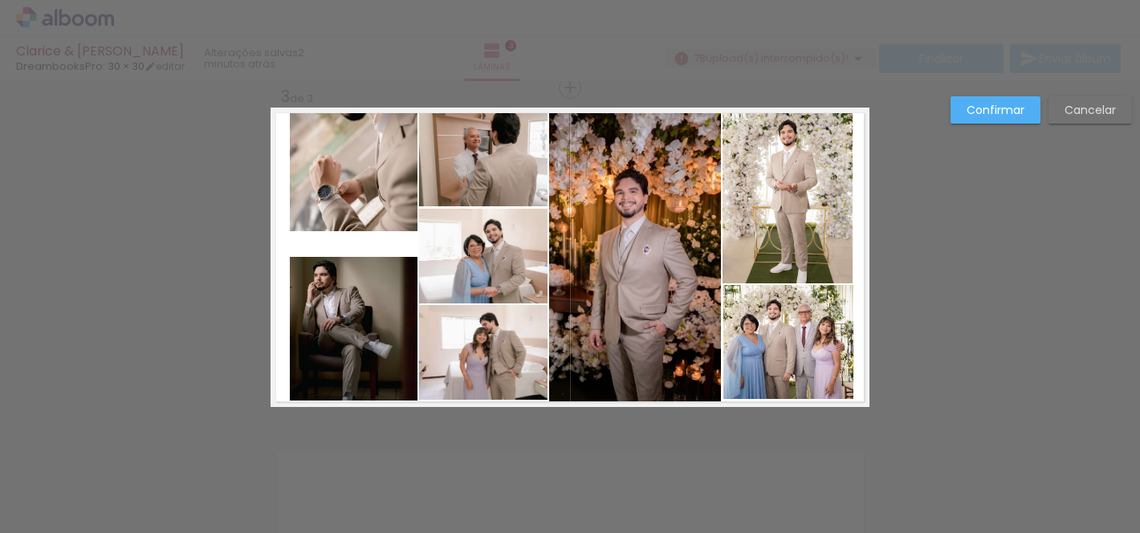
click at [360, 290] on quentale-photo at bounding box center [354, 329] width 128 height 144
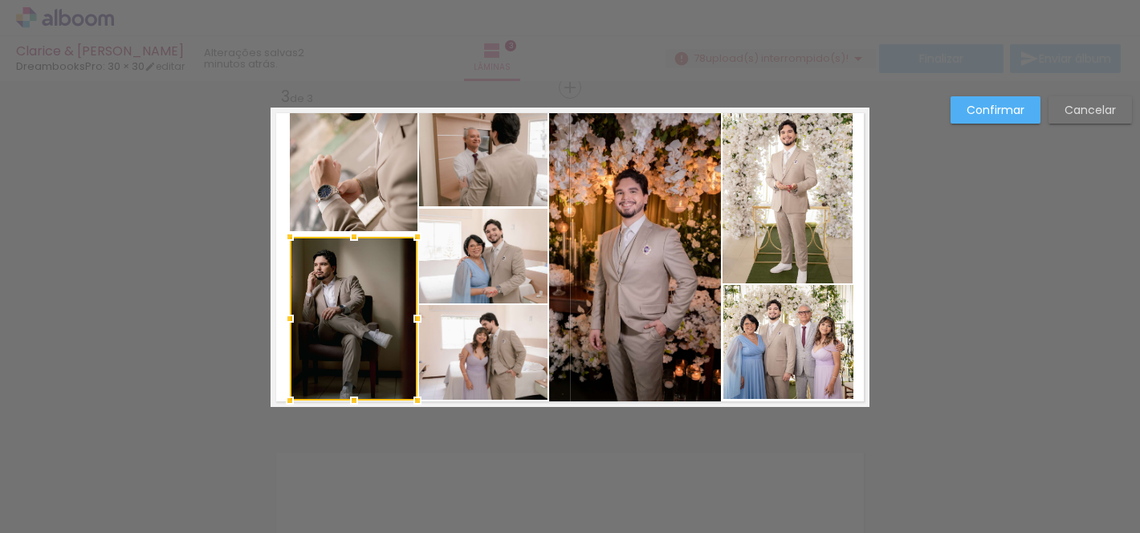
drag, startPoint x: 354, startPoint y: 255, endPoint x: 355, endPoint y: 235, distance: 20.1
click at [355, 235] on div at bounding box center [354, 237] width 32 height 32
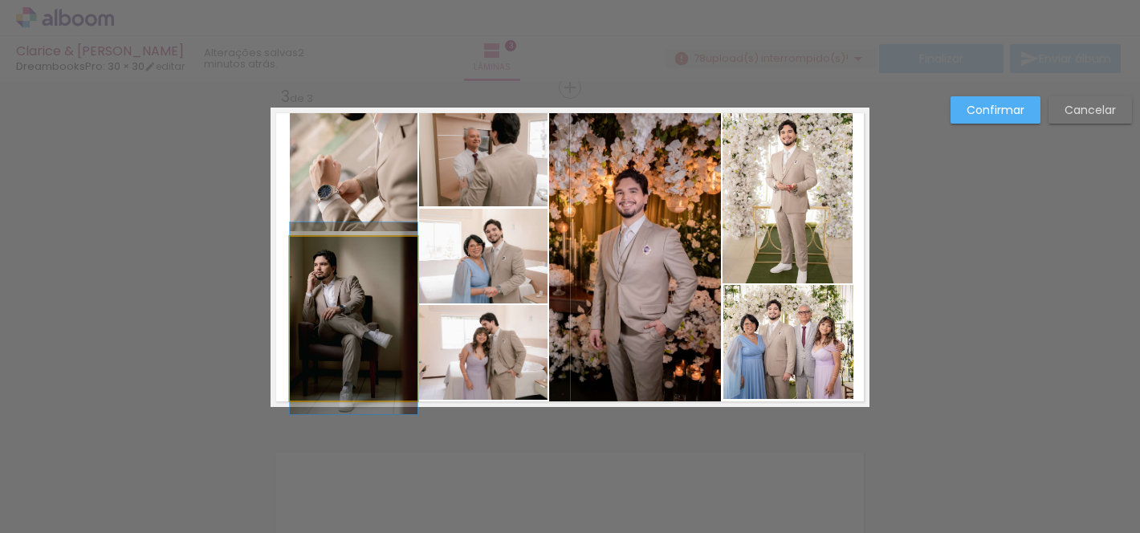
click at [340, 277] on quentale-photo at bounding box center [354, 319] width 128 height 164
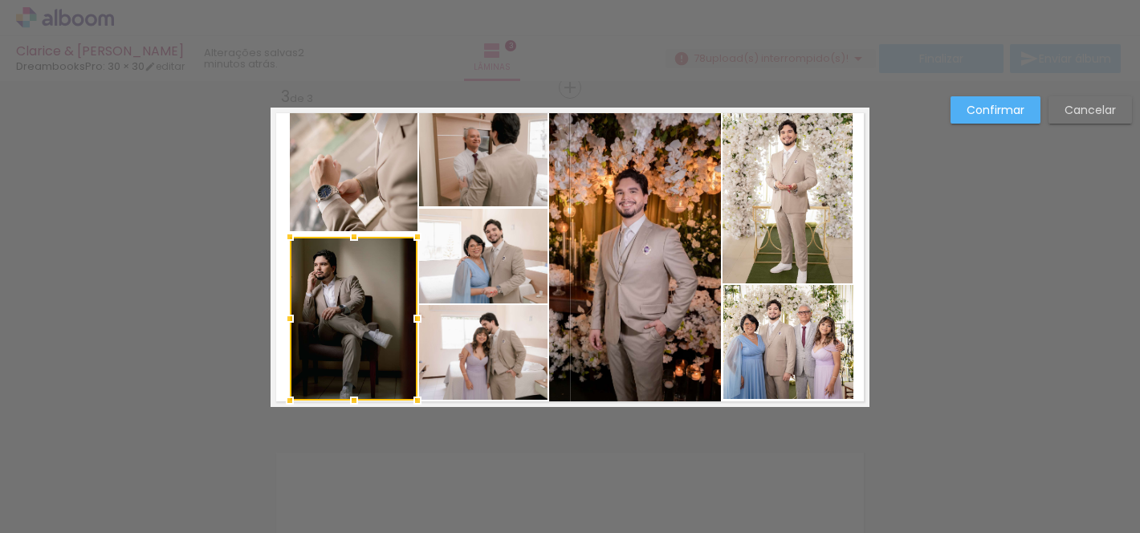
click at [354, 238] on div at bounding box center [354, 237] width 32 height 32
click at [356, 212] on quentale-photo at bounding box center [354, 170] width 128 height 124
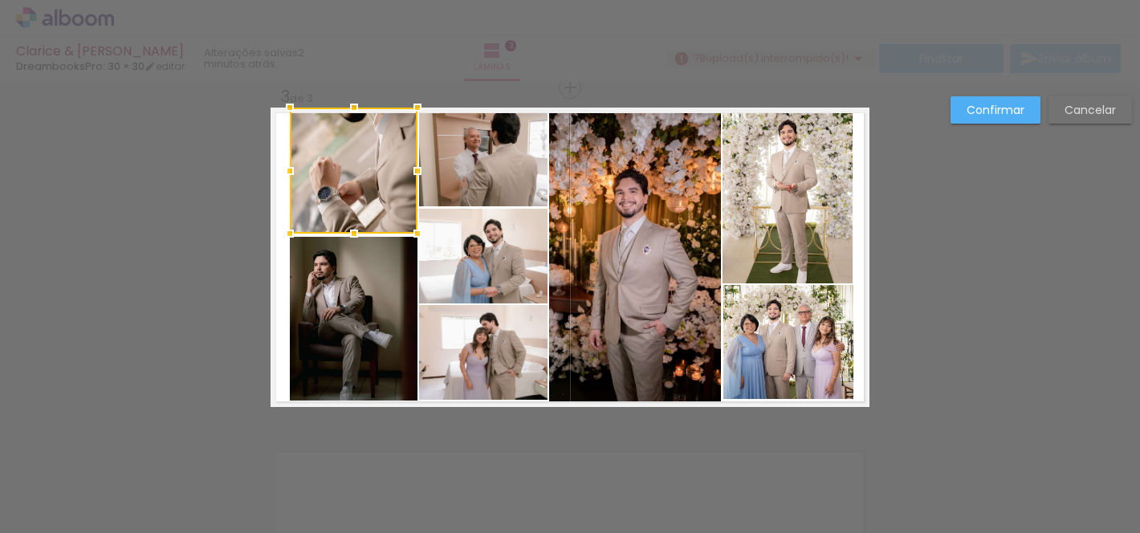
click at [355, 232] on div at bounding box center [354, 234] width 32 height 32
click at [974, 120] on paper-button "Confirmar" at bounding box center [995, 109] width 90 height 27
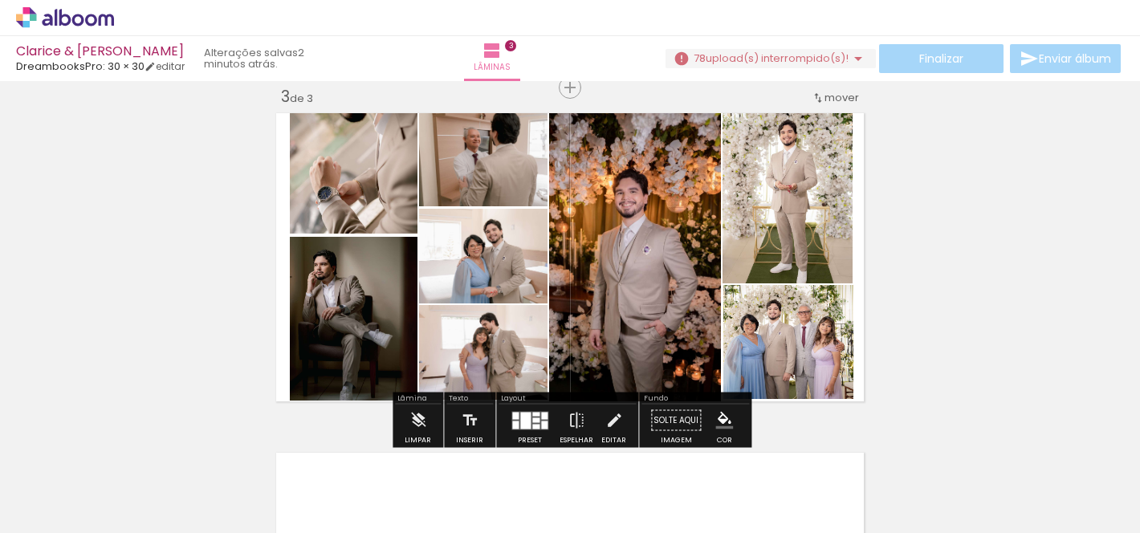
click at [1005, 207] on div "Inserir lâmina 1 de 3 Inserir lâmina 2 de 3 Inserir lâmina 3 de 3" at bounding box center [570, 67] width 1140 height 1359
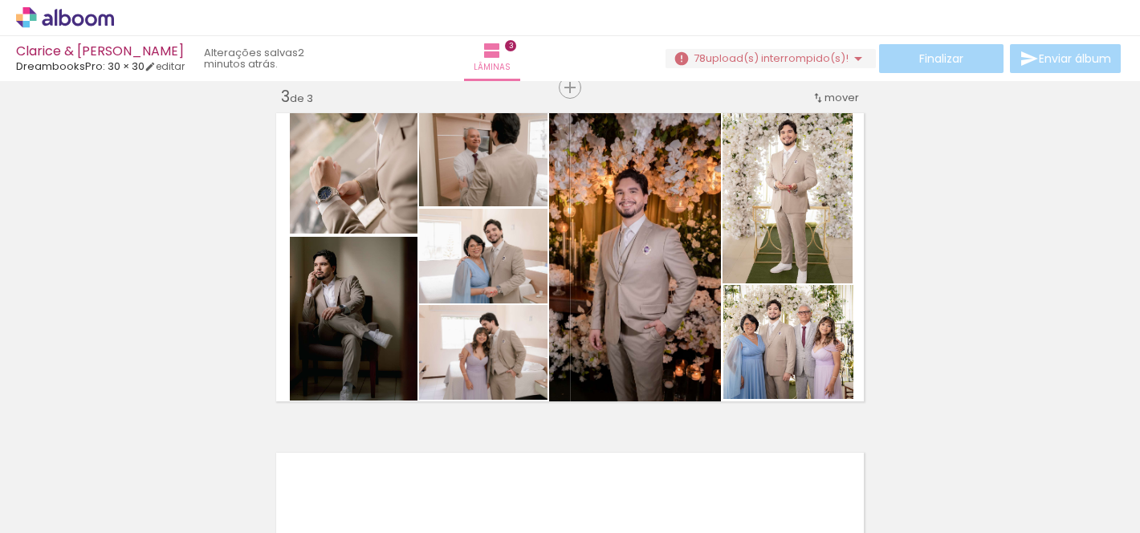
click at [913, 251] on div "Inserir lâmina 1 de 3 Inserir lâmina 2 de 3 Inserir lâmina 3 de 3" at bounding box center [570, 67] width 1140 height 1359
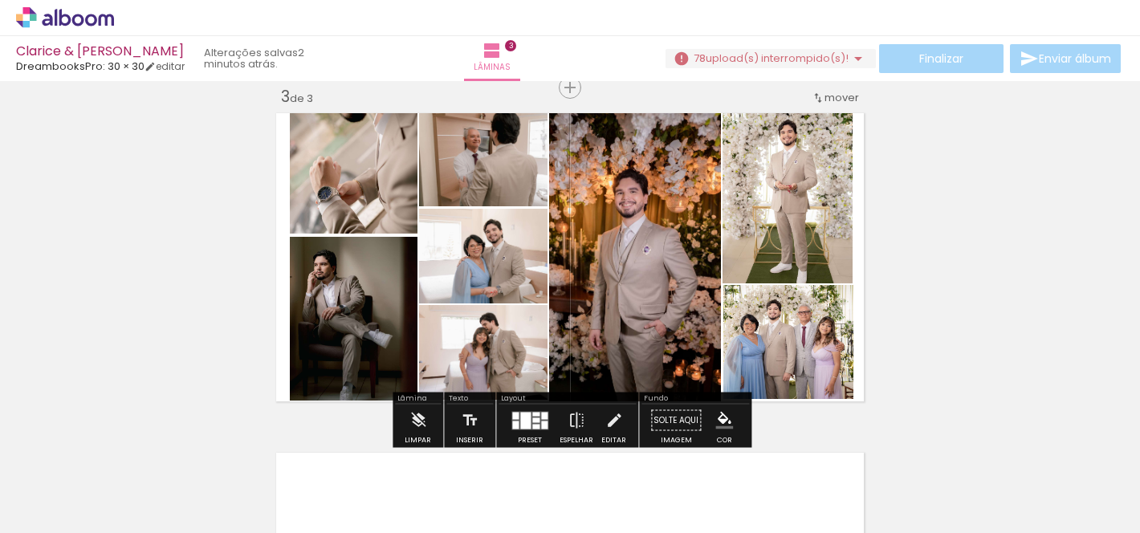
click at [340, 189] on quentale-photo at bounding box center [354, 171] width 128 height 126
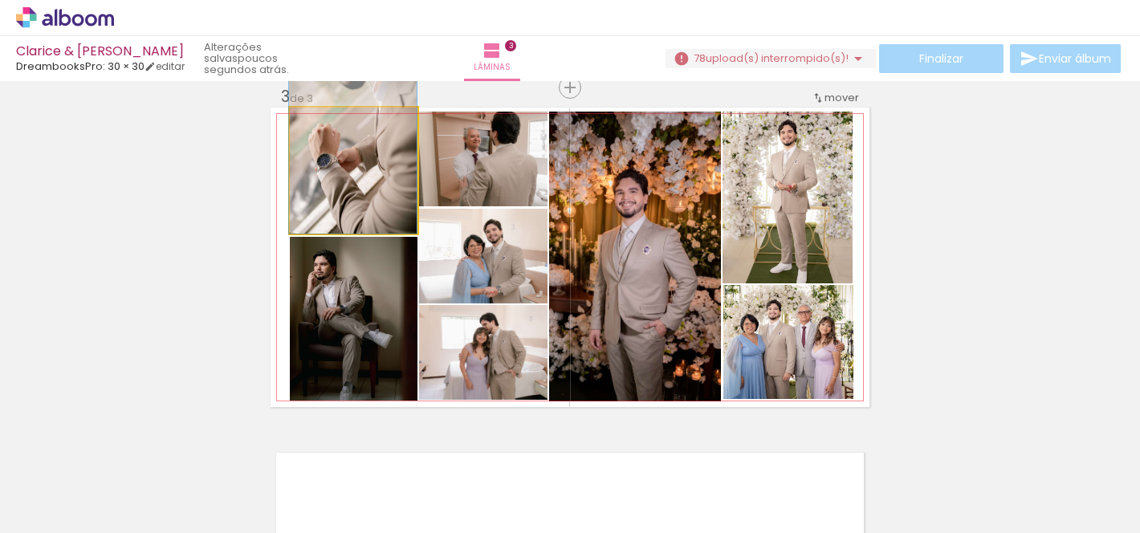
drag, startPoint x: 360, startPoint y: 187, endPoint x: 356, endPoint y: 152, distance: 35.5
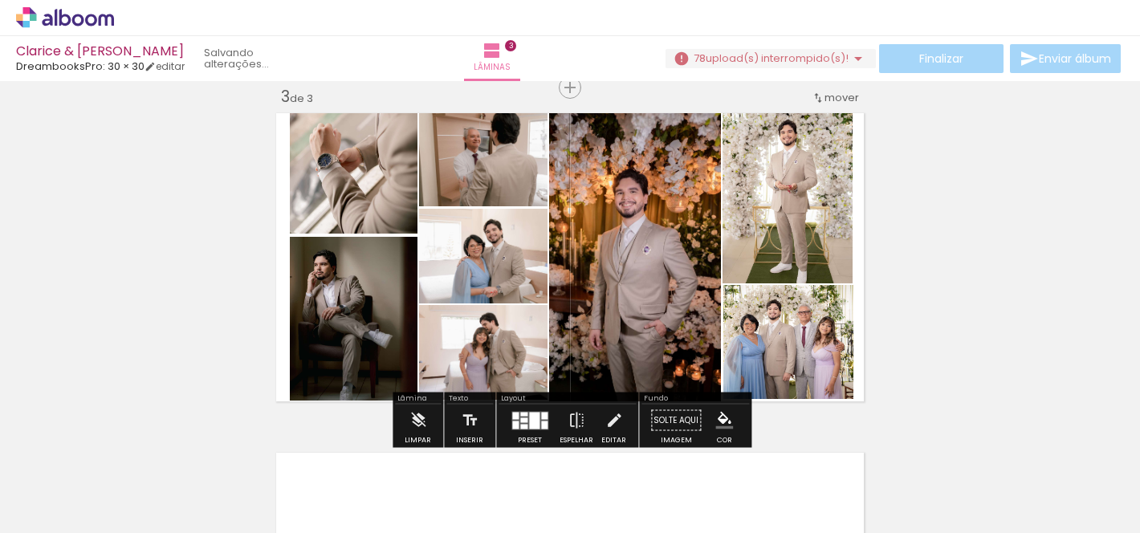
click at [186, 306] on div "Inserir lâmina 1 de 3 Inserir lâmina 2 de 3 Inserir lâmina 3 de 3" at bounding box center [570, 67] width 1140 height 1359
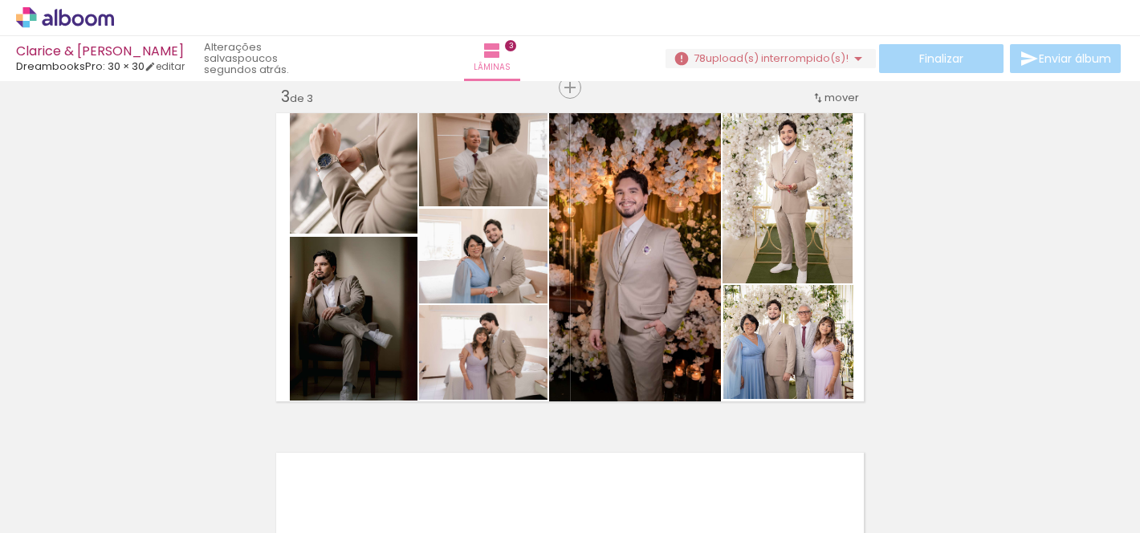
scroll to position [0, 3269]
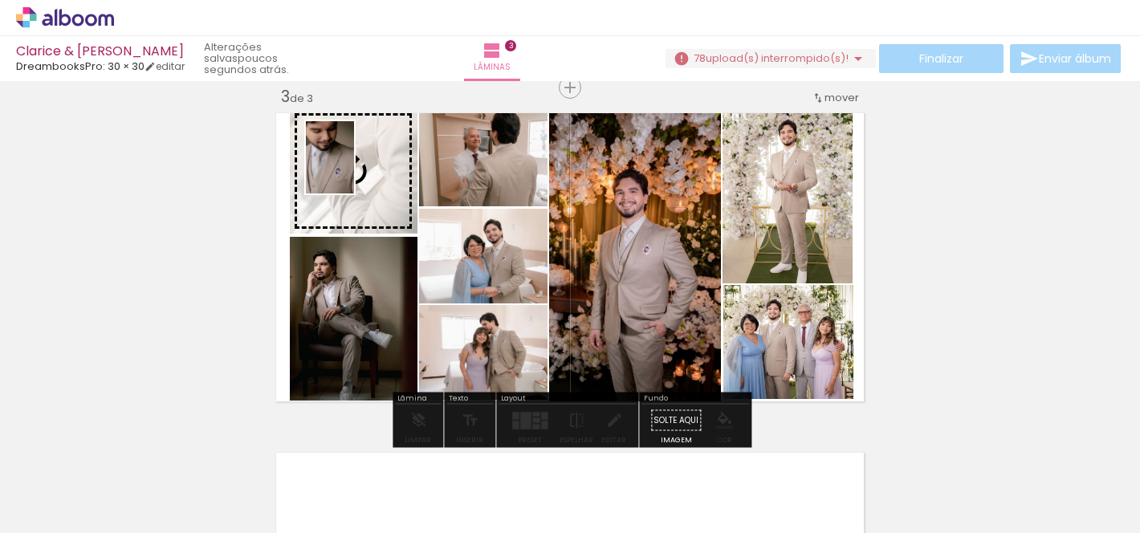
drag, startPoint x: 407, startPoint y: 489, endPoint x: 352, endPoint y: 169, distance: 324.9
click at [352, 169] on quentale-workspace at bounding box center [570, 266] width 1140 height 533
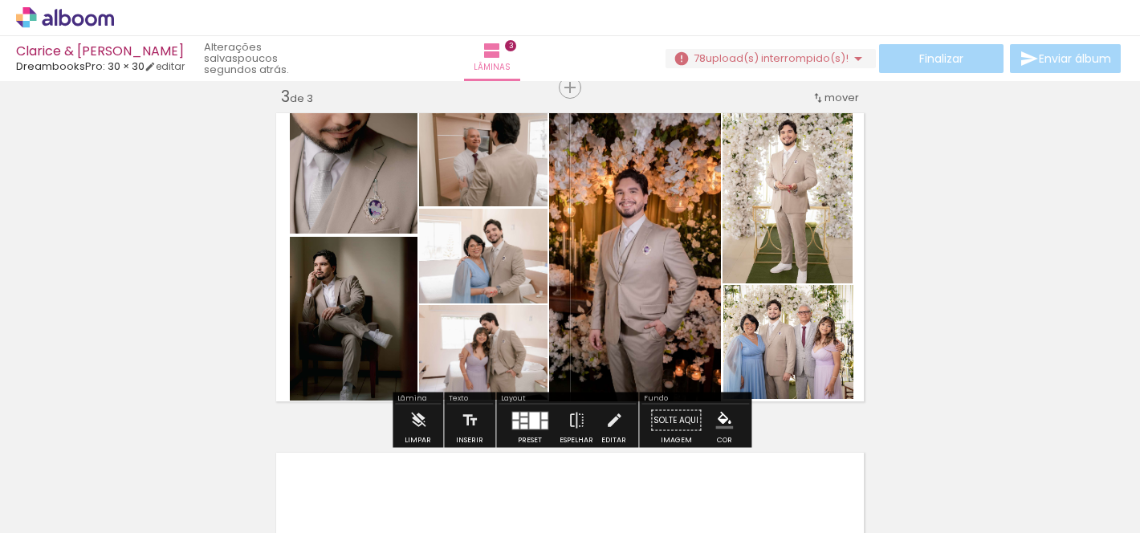
click at [174, 202] on div "Inserir lâmina 1 de 3 Inserir lâmina 2 de 3 Inserir lâmina 3 de 3" at bounding box center [570, 67] width 1140 height 1359
click at [391, 213] on quentale-photo at bounding box center [354, 171] width 128 height 126
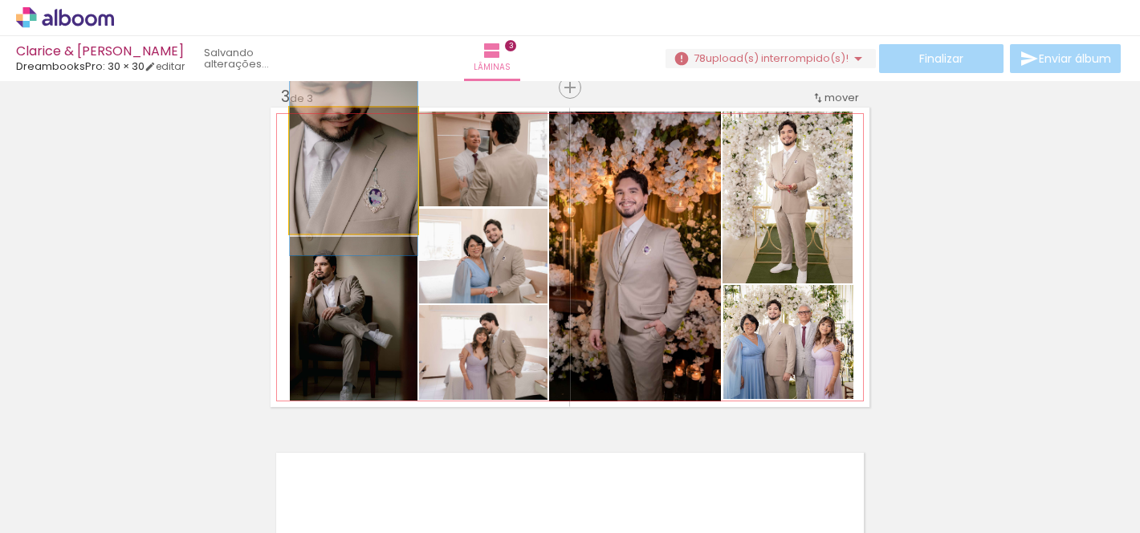
drag, startPoint x: 381, startPoint y: 196, endPoint x: 382, endPoint y: 185, distance: 11.3
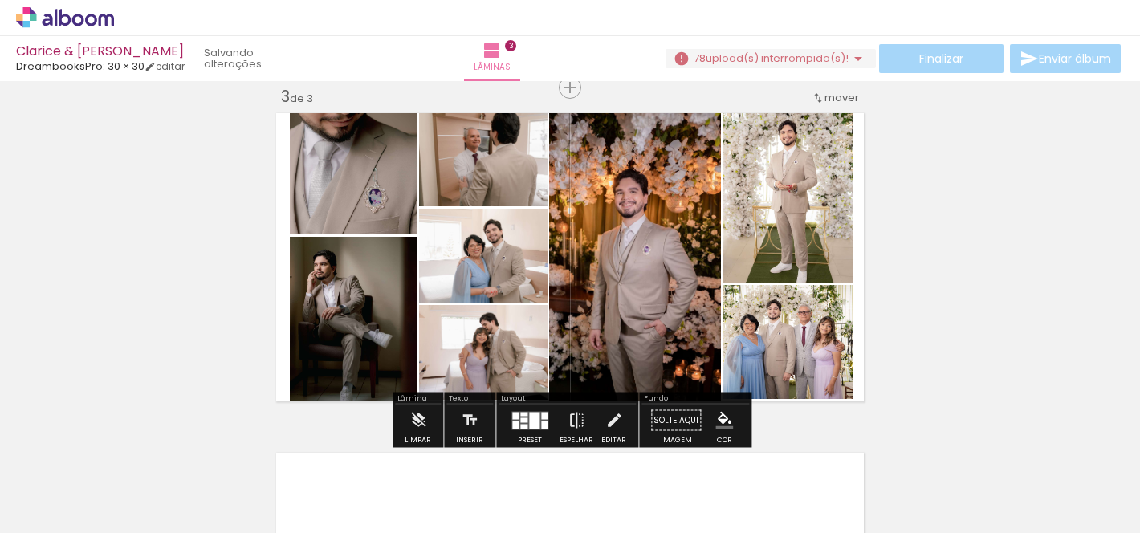
click at [108, 257] on div "Inserir lâmina 1 de 3 Inserir lâmina 2 de 3 Inserir lâmina 3 de 3" at bounding box center [570, 67] width 1140 height 1359
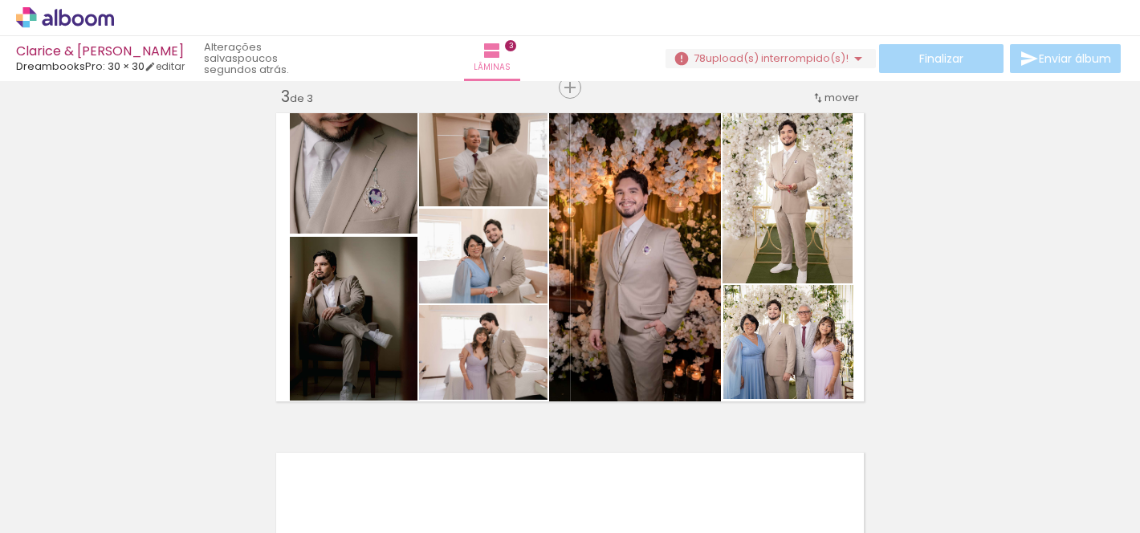
scroll to position [0, 3606]
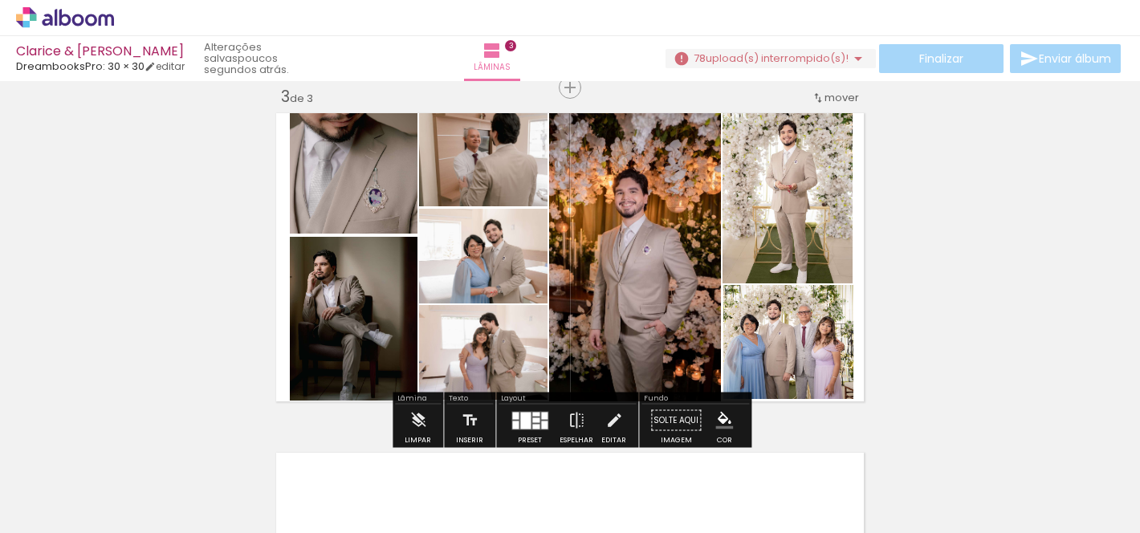
click at [950, 285] on div "Inserir lâmina 1 de 3 Inserir lâmina 2 de 3 Inserir lâmina 3 de 3" at bounding box center [570, 67] width 1140 height 1359
